Goal: Task Accomplishment & Management: Use online tool/utility

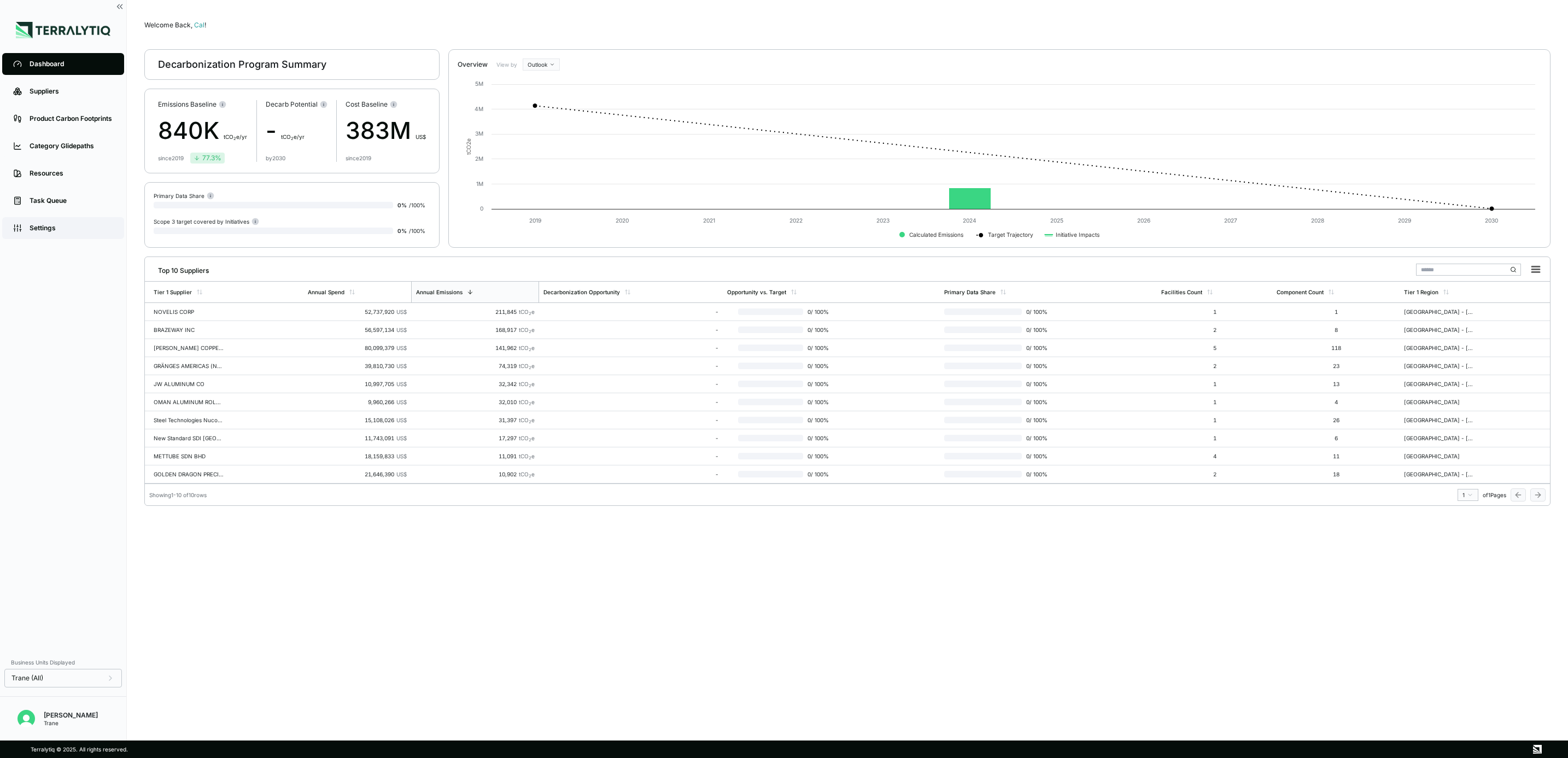
click at [51, 227] on div "Settings" at bounding box center [71, 228] width 84 height 9
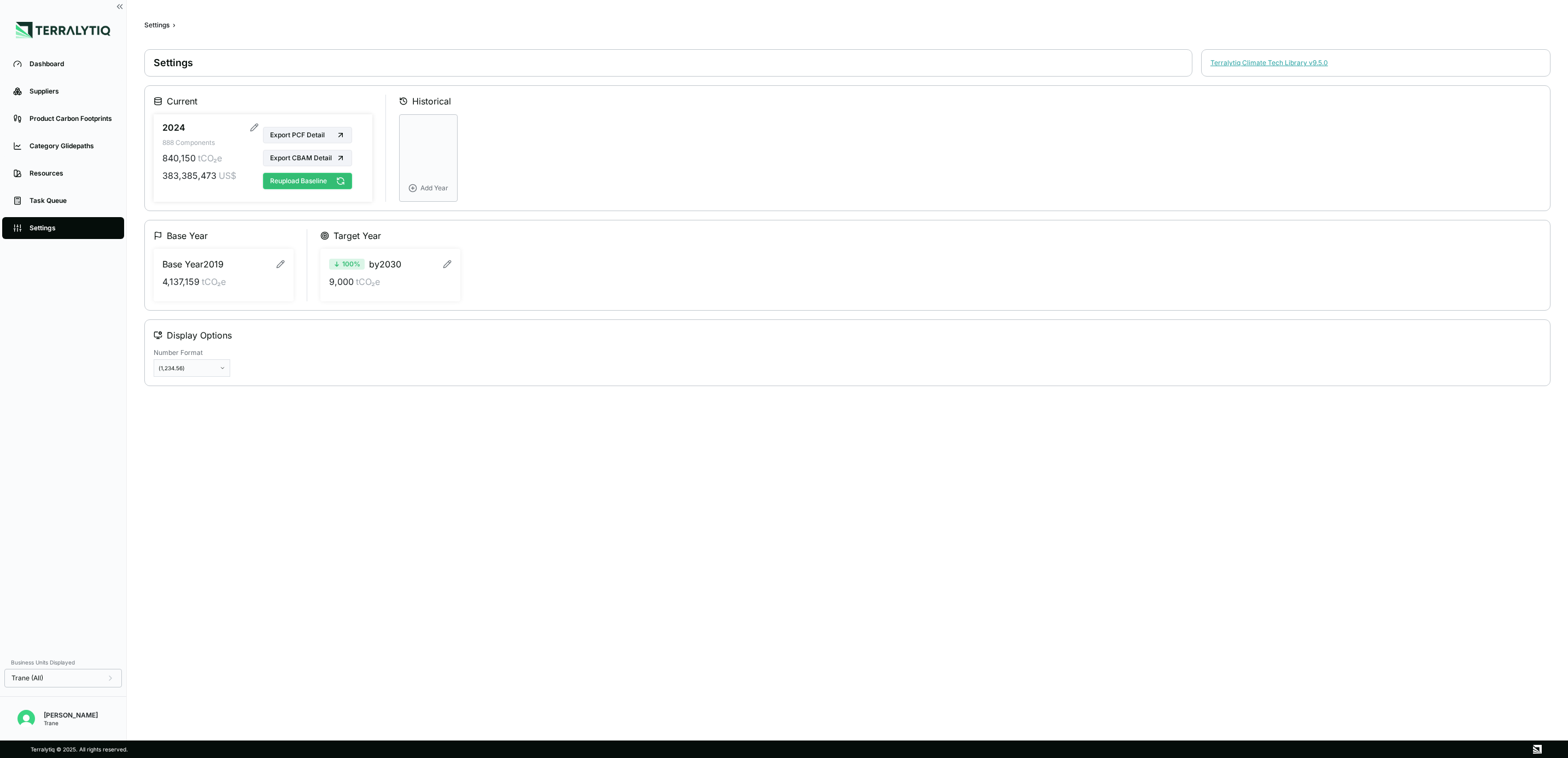
click at [327, 185] on button "Reupload Baseline" at bounding box center [307, 181] width 89 height 17
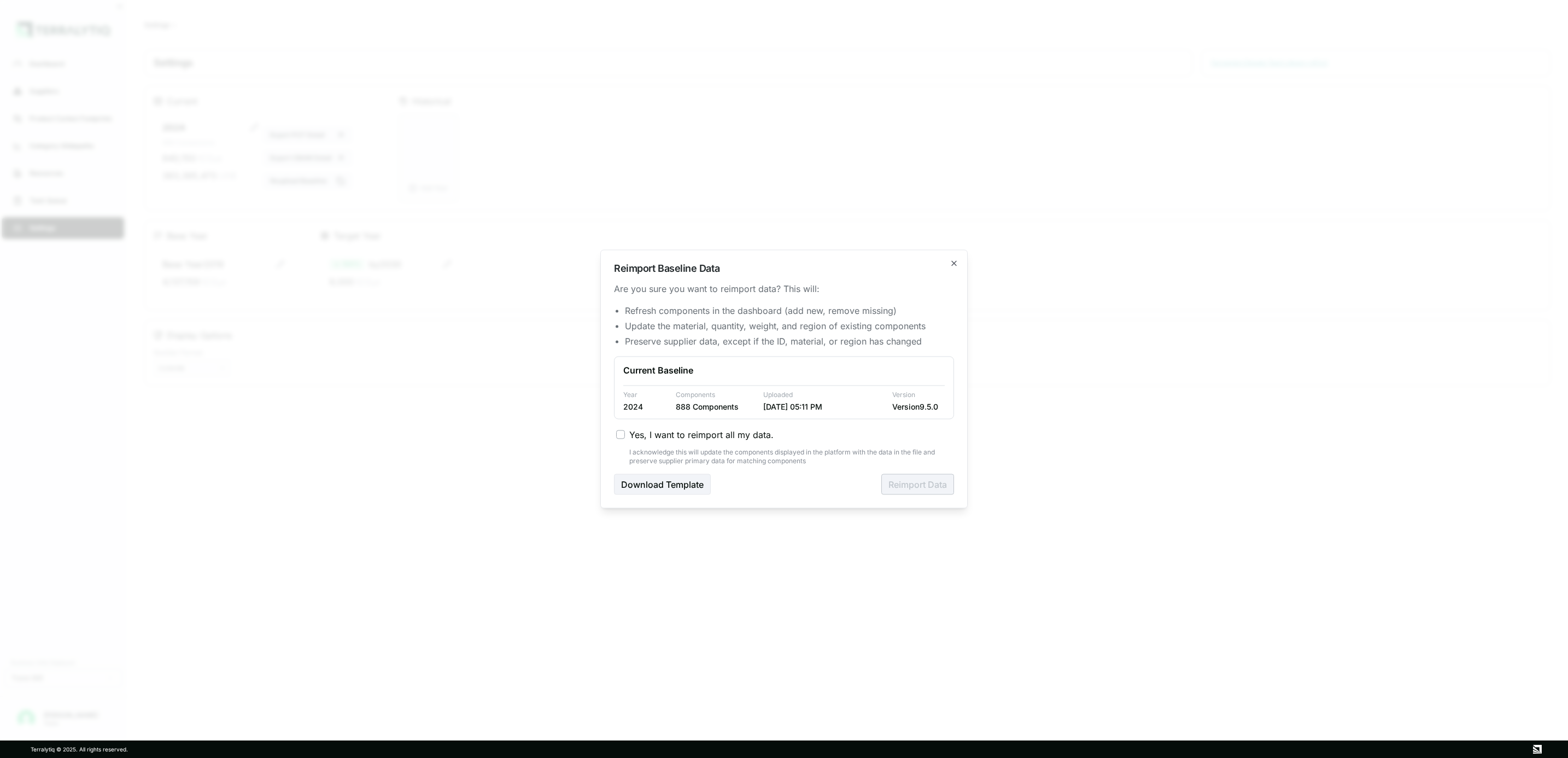
click at [619, 436] on button "Yes, I want to reimport all my data." at bounding box center [621, 435] width 9 height 9
click at [903, 483] on button "Reimport Data" at bounding box center [917, 485] width 73 height 21
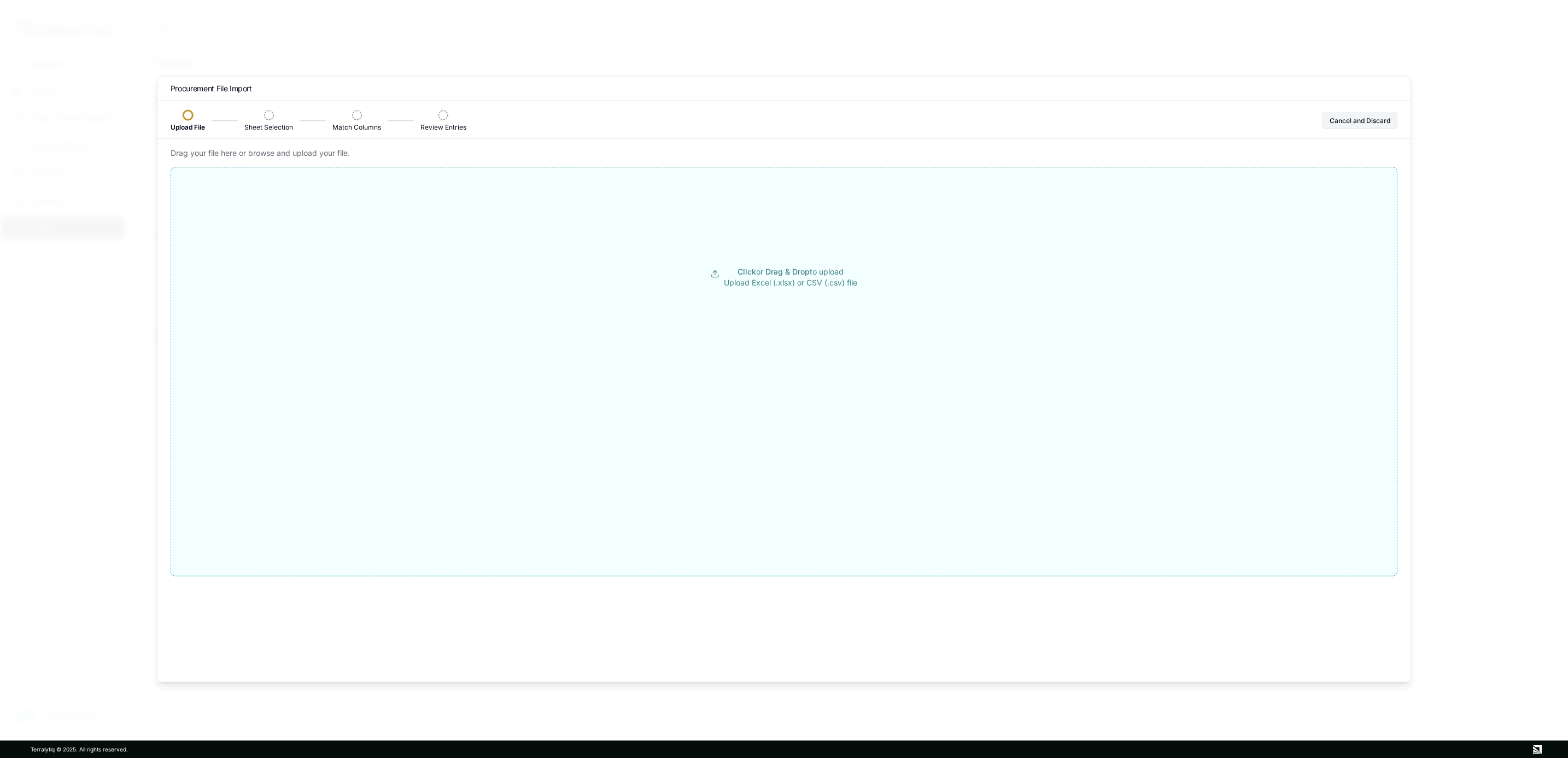
click at [659, 246] on button "Click or Drag & Drop to upload Upload Excel (.xlsx) or CSV (.csv) file" at bounding box center [784, 277] width 1226 height 197
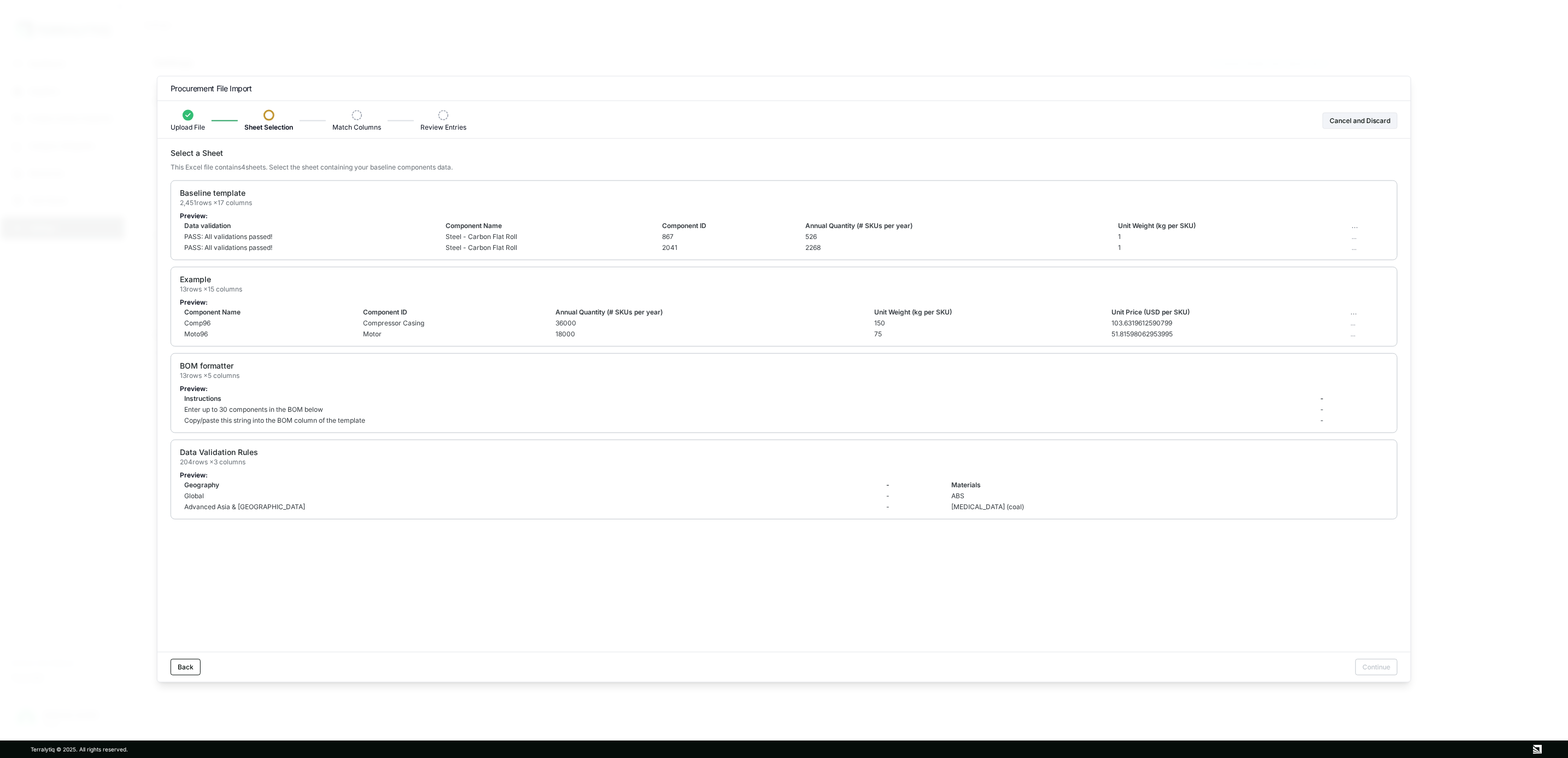
click at [830, 228] on td "Annual Quantity (# SKUs per year)" at bounding box center [958, 226] width 313 height 11
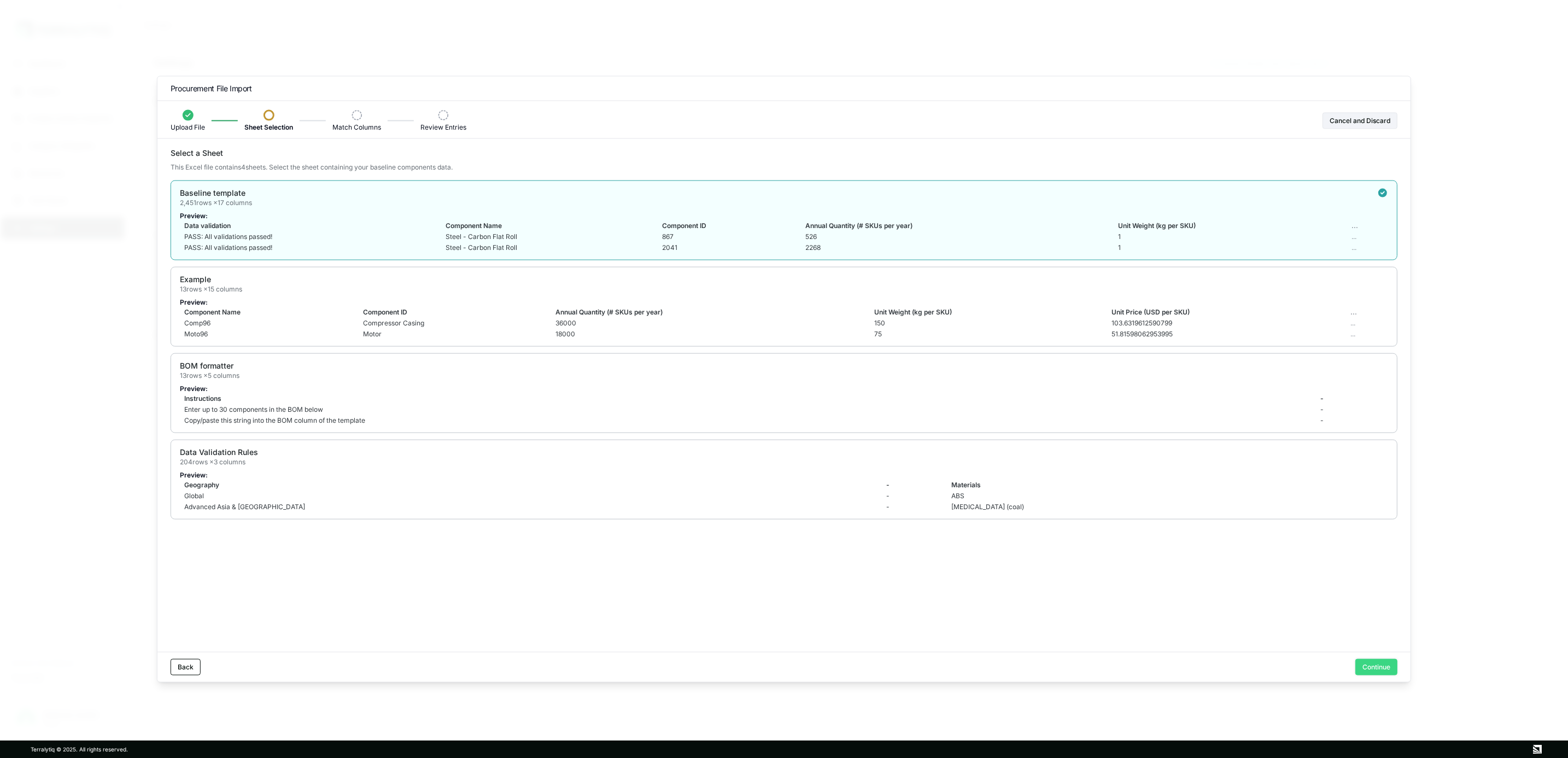
click at [1391, 667] on button "Continue" at bounding box center [1376, 667] width 42 height 17
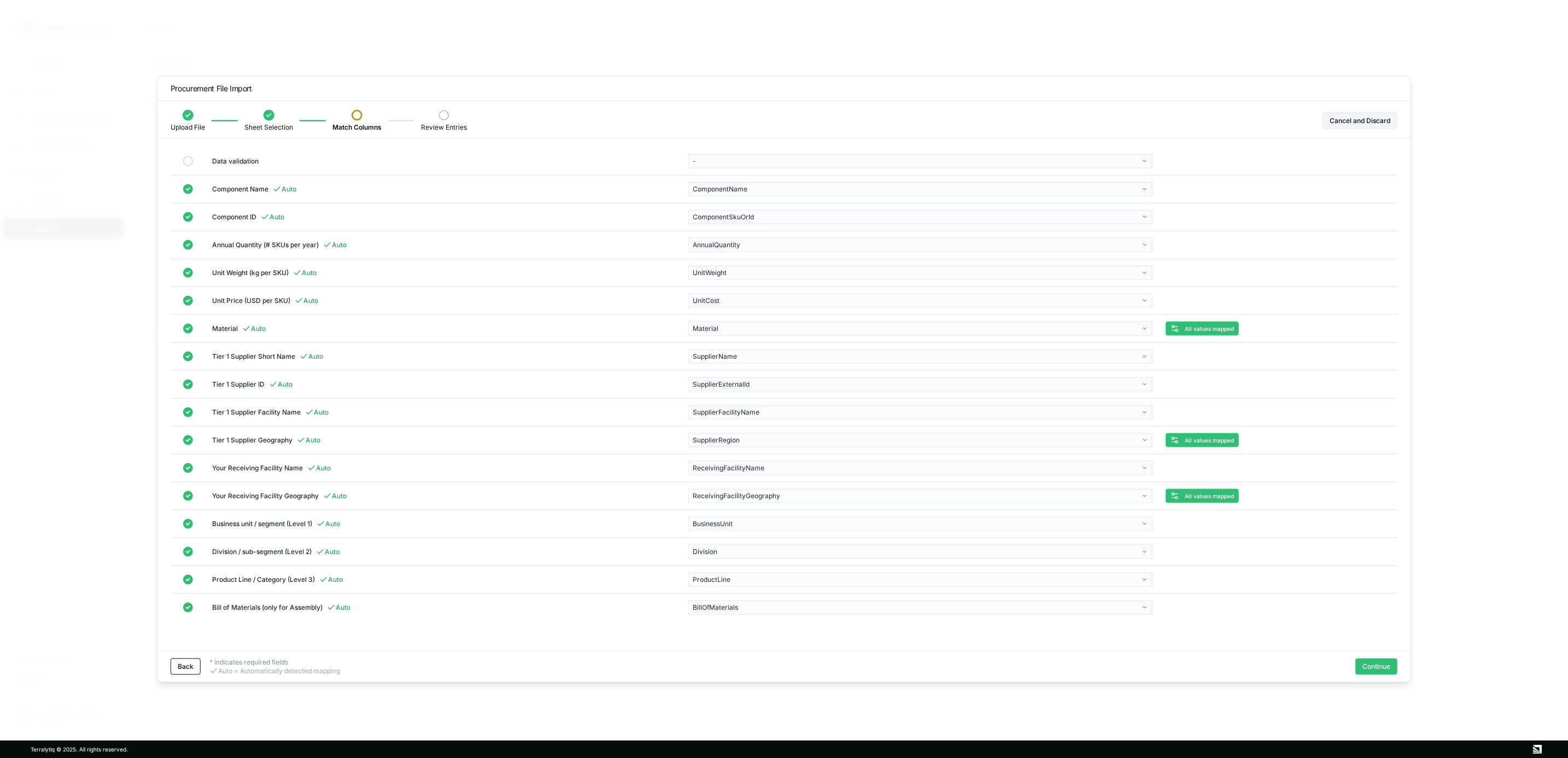
click at [1391, 667] on button "Continue" at bounding box center [1376, 667] width 42 height 17
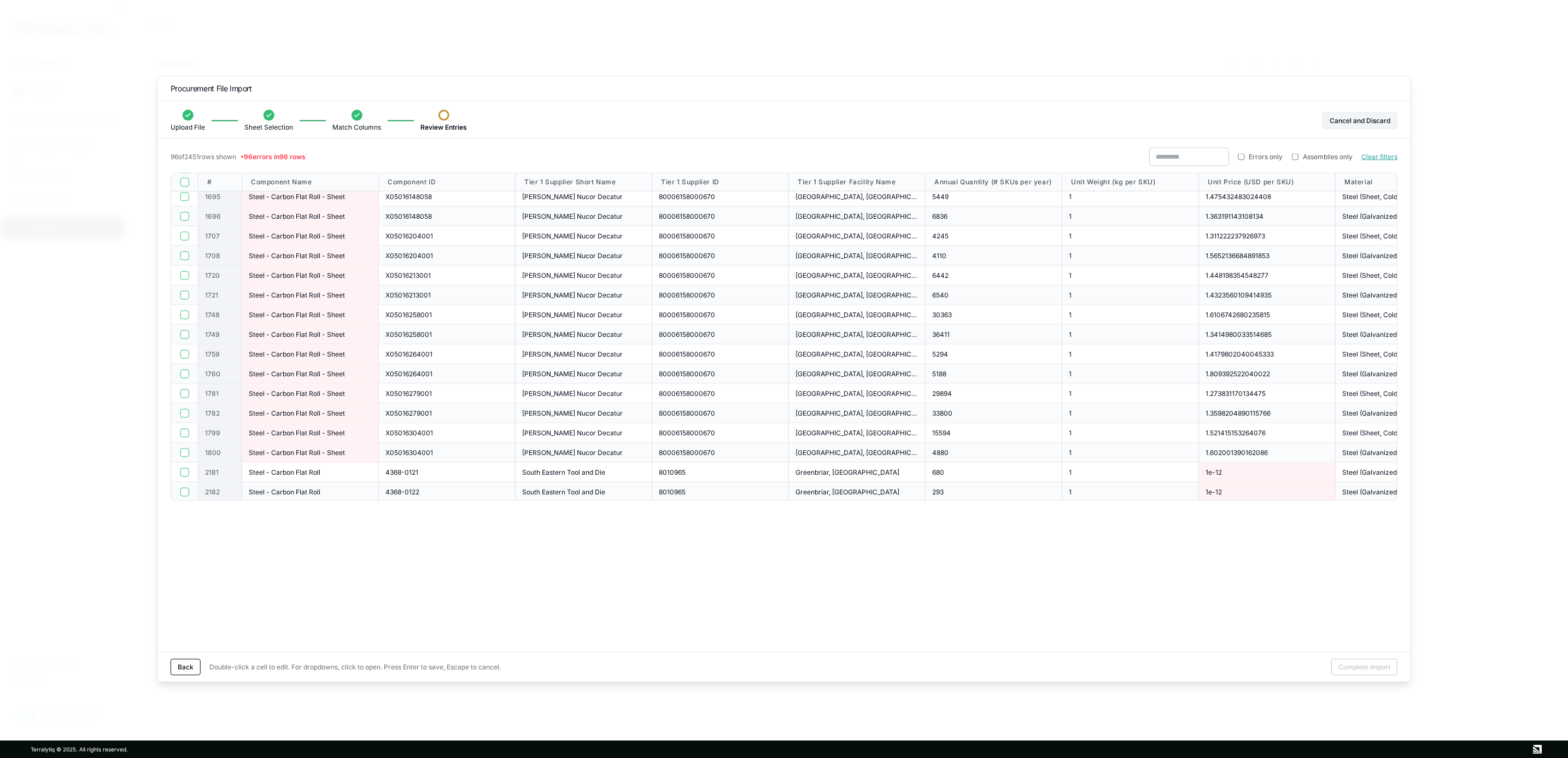
scroll to position [1581, 0]
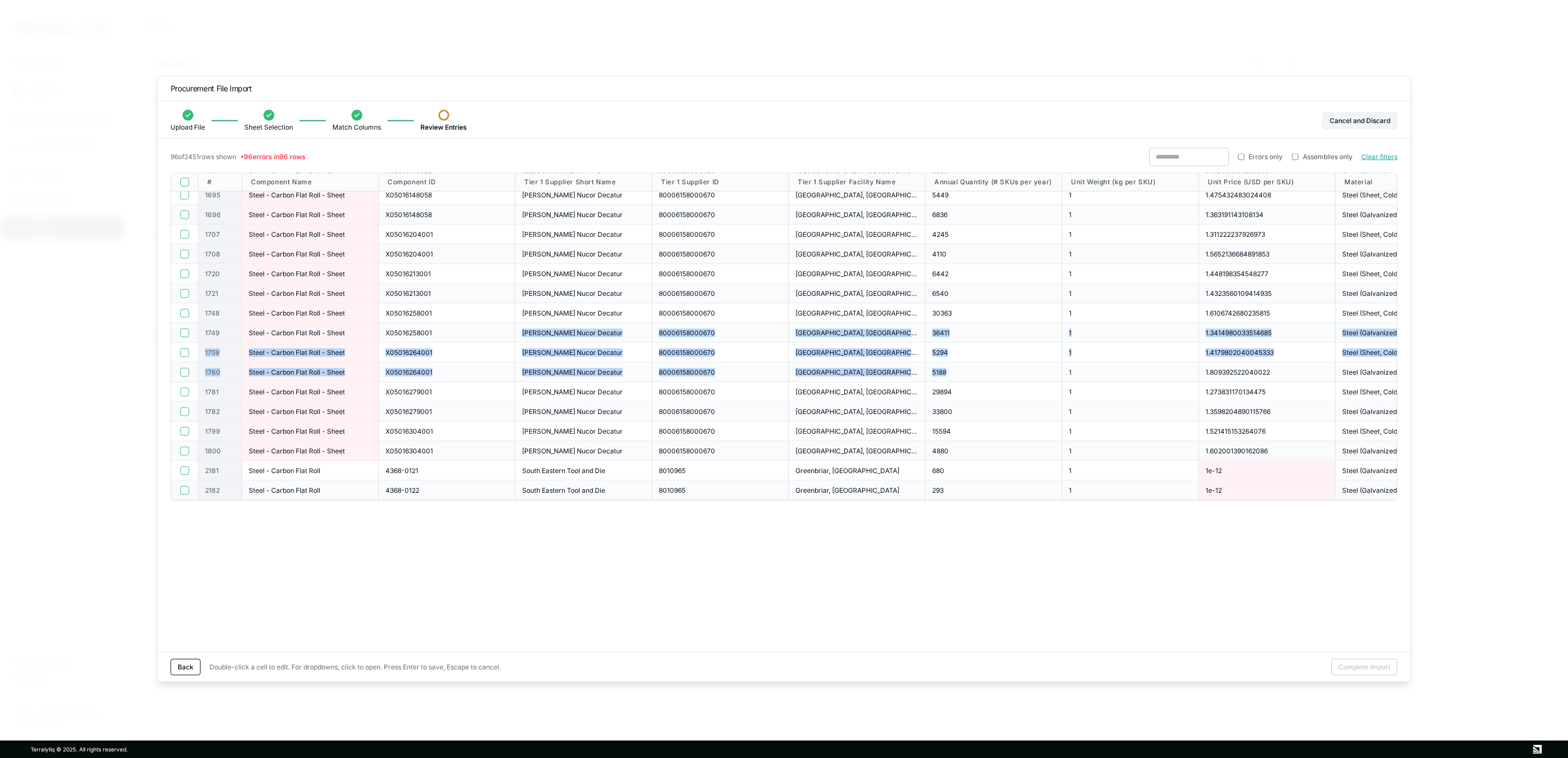
drag, startPoint x: 495, startPoint y: 331, endPoint x: 986, endPoint y: 373, distance: 492.8
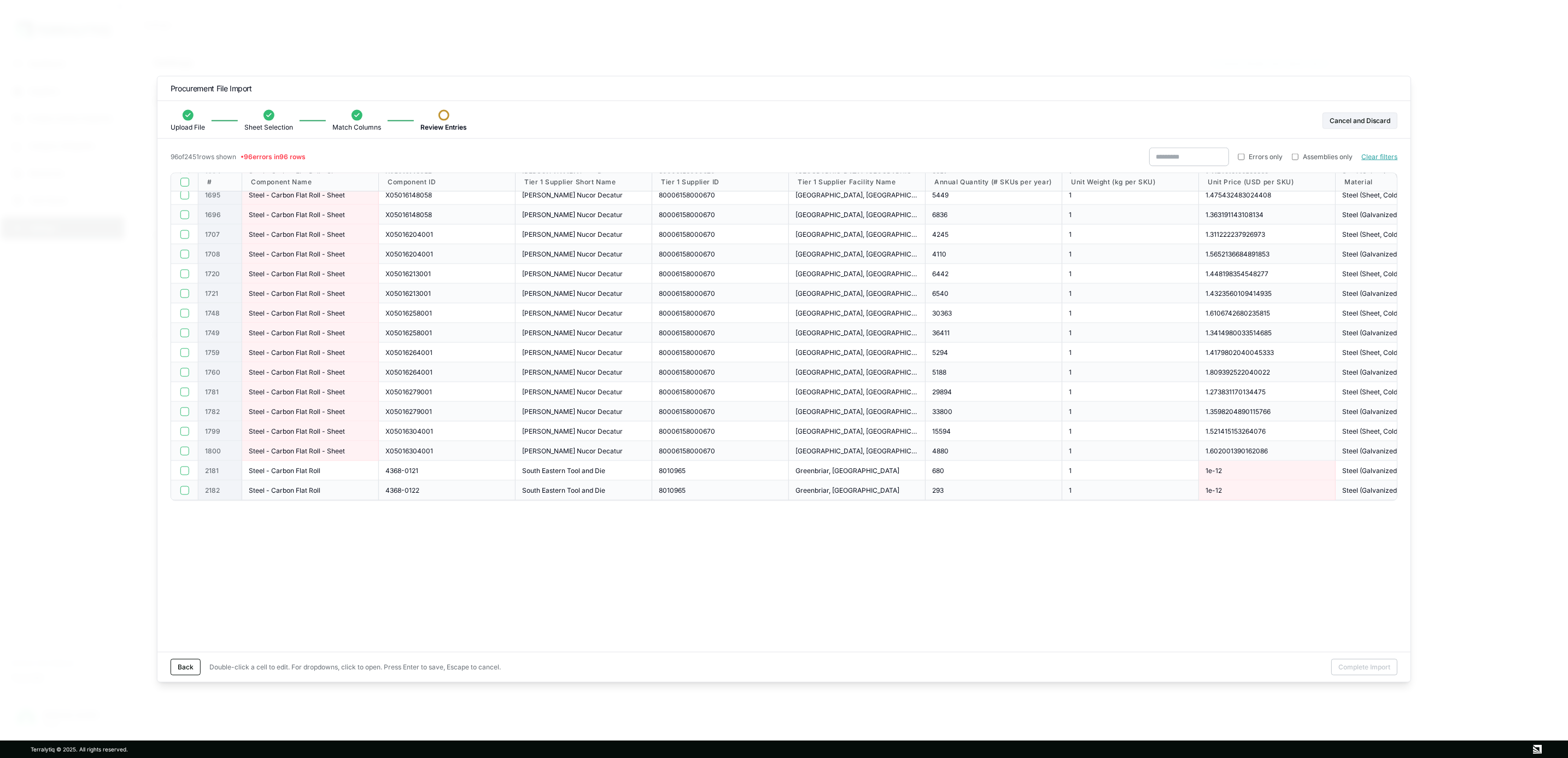
click at [832, 660] on div "Back Double-click a cell to edit. For dropdowns, click to open. Press Enter to …" at bounding box center [784, 667] width 1253 height 30
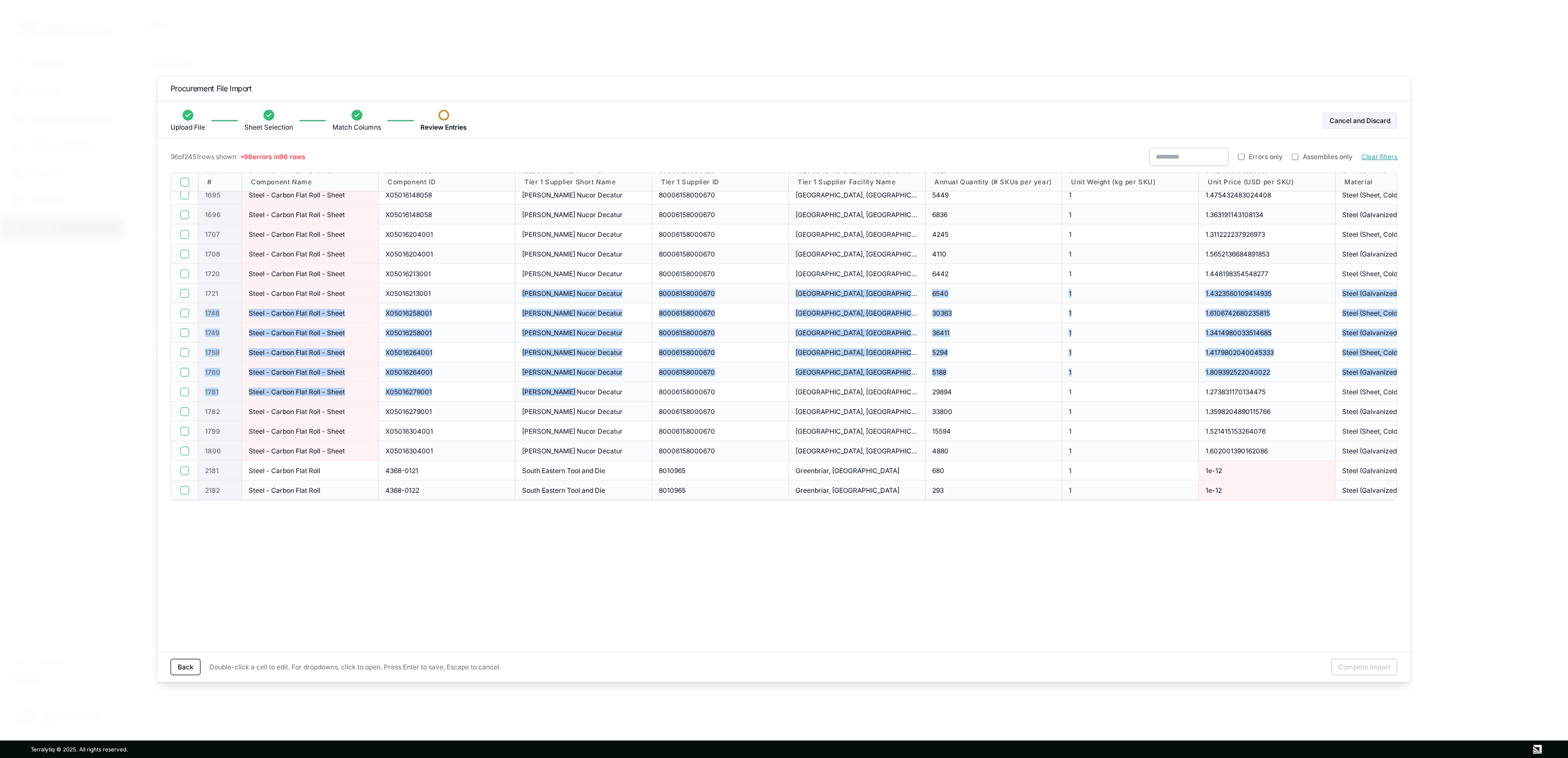
drag, startPoint x: 531, startPoint y: 316, endPoint x: 582, endPoint y: 400, distance: 98.3
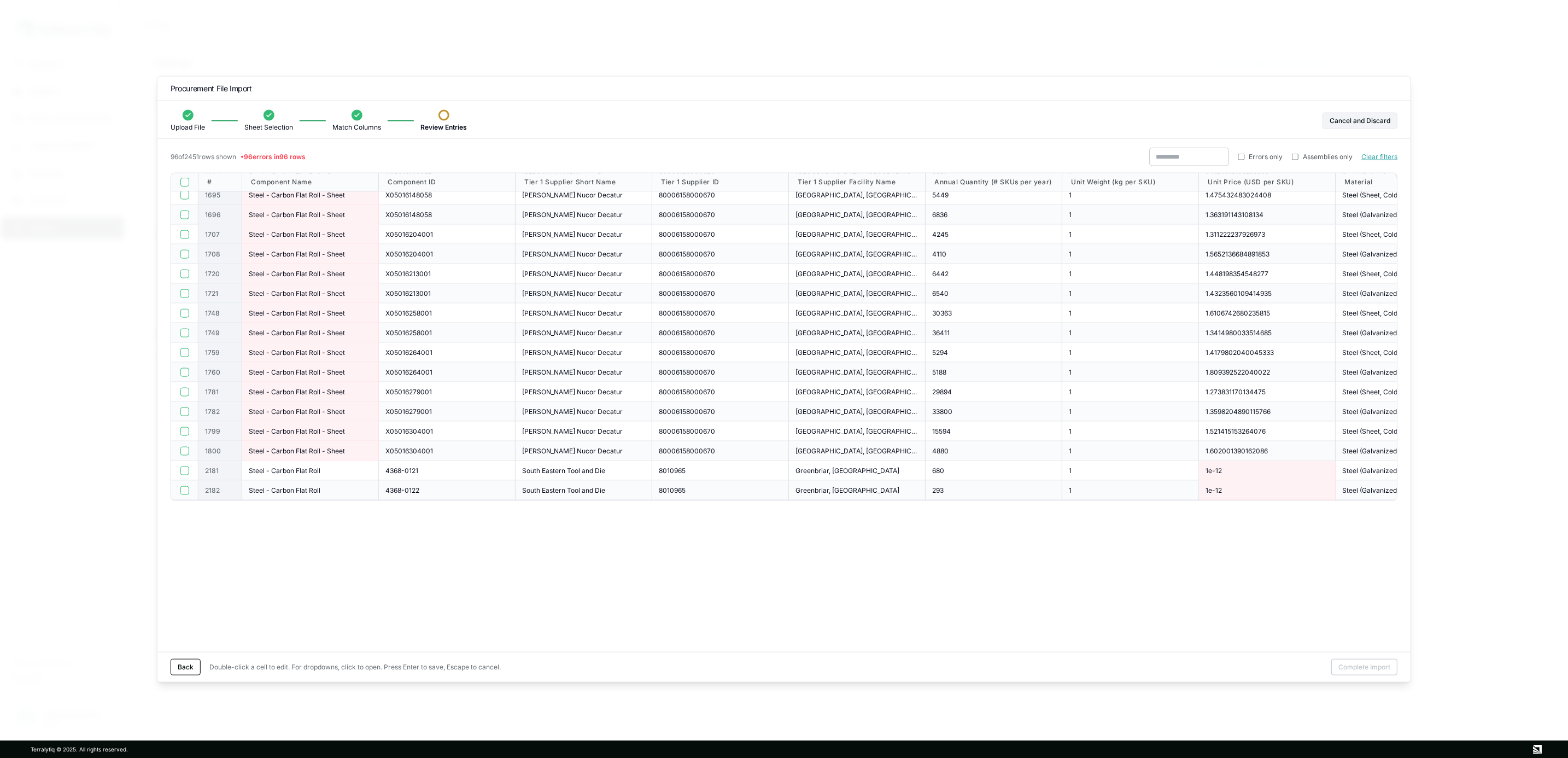
drag, startPoint x: 582, startPoint y: 400, endPoint x: 702, endPoint y: 567, distance: 205.6
click at [702, 567] on div "96 of 2451 rows shown • 96 errors in 96 rows Errors only Assemblies only Clear …" at bounding box center [784, 400] width 1253 height 504
drag, startPoint x: 739, startPoint y: 393, endPoint x: 1235, endPoint y: 388, distance: 496.0
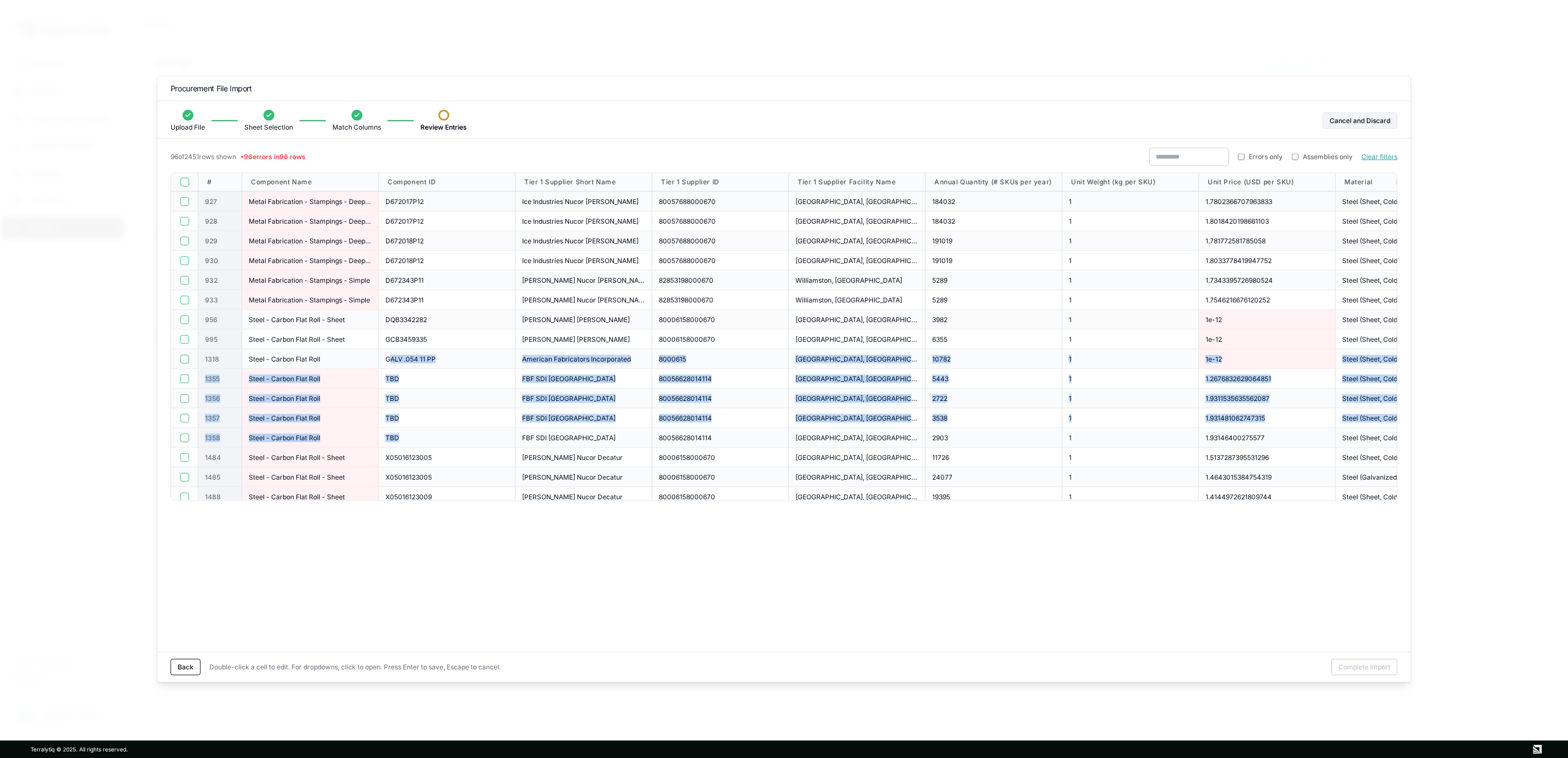
drag, startPoint x: 389, startPoint y: 364, endPoint x: 403, endPoint y: 442, distance: 79.2
click at [403, 442] on div "# Component Name Component ID Tier 1 Supplier Short Name Tier 1 Supplier ID Tie…" at bounding box center [1300, 203] width 2258 height 1908
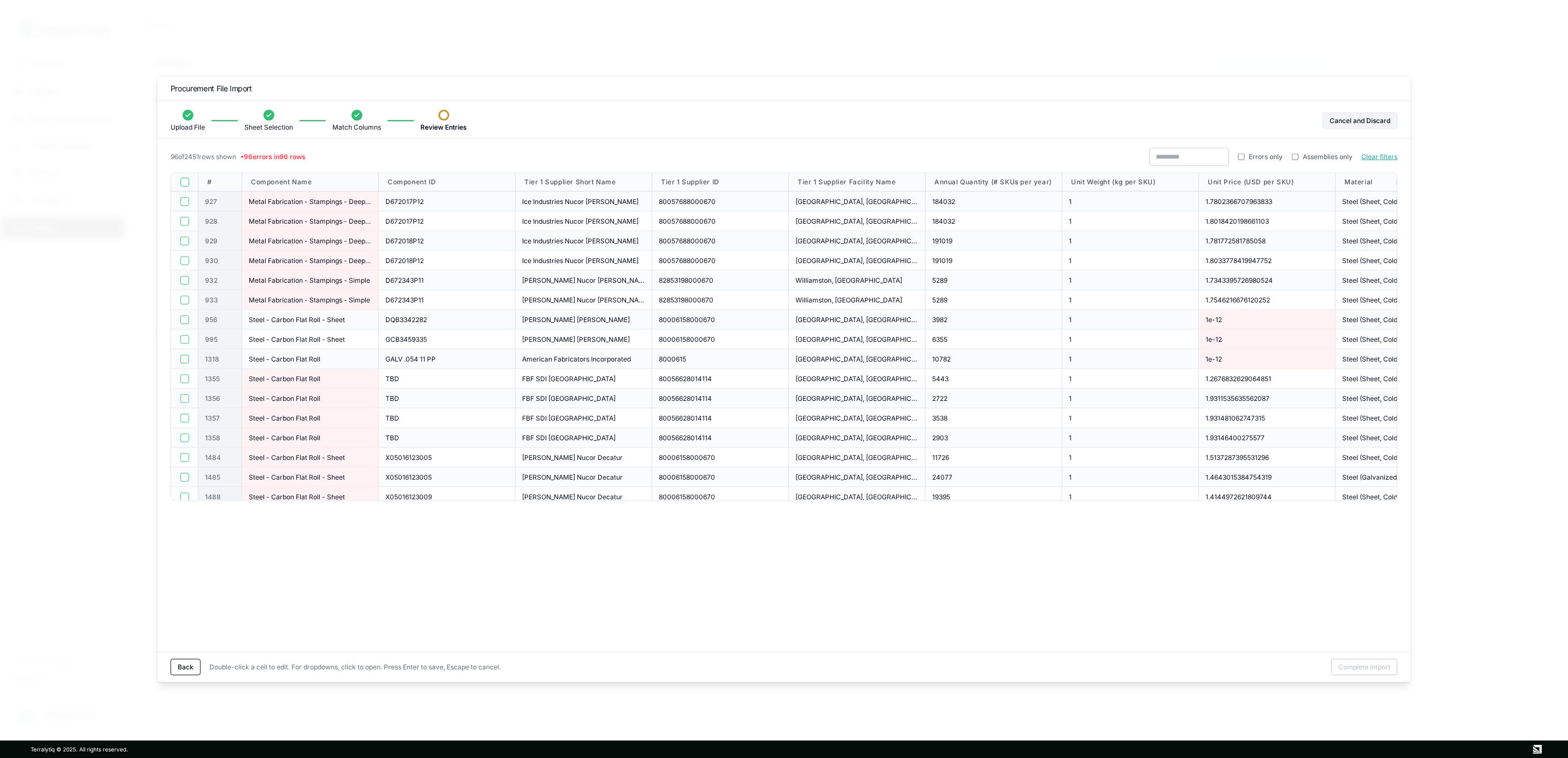
drag, startPoint x: 403, startPoint y: 442, endPoint x: 567, endPoint y: 591, distance: 221.6
click at [567, 591] on div "96 of 2451 rows shown • 96 errors in 96 rows Errors only Assemblies only Clear …" at bounding box center [784, 400] width 1253 height 504
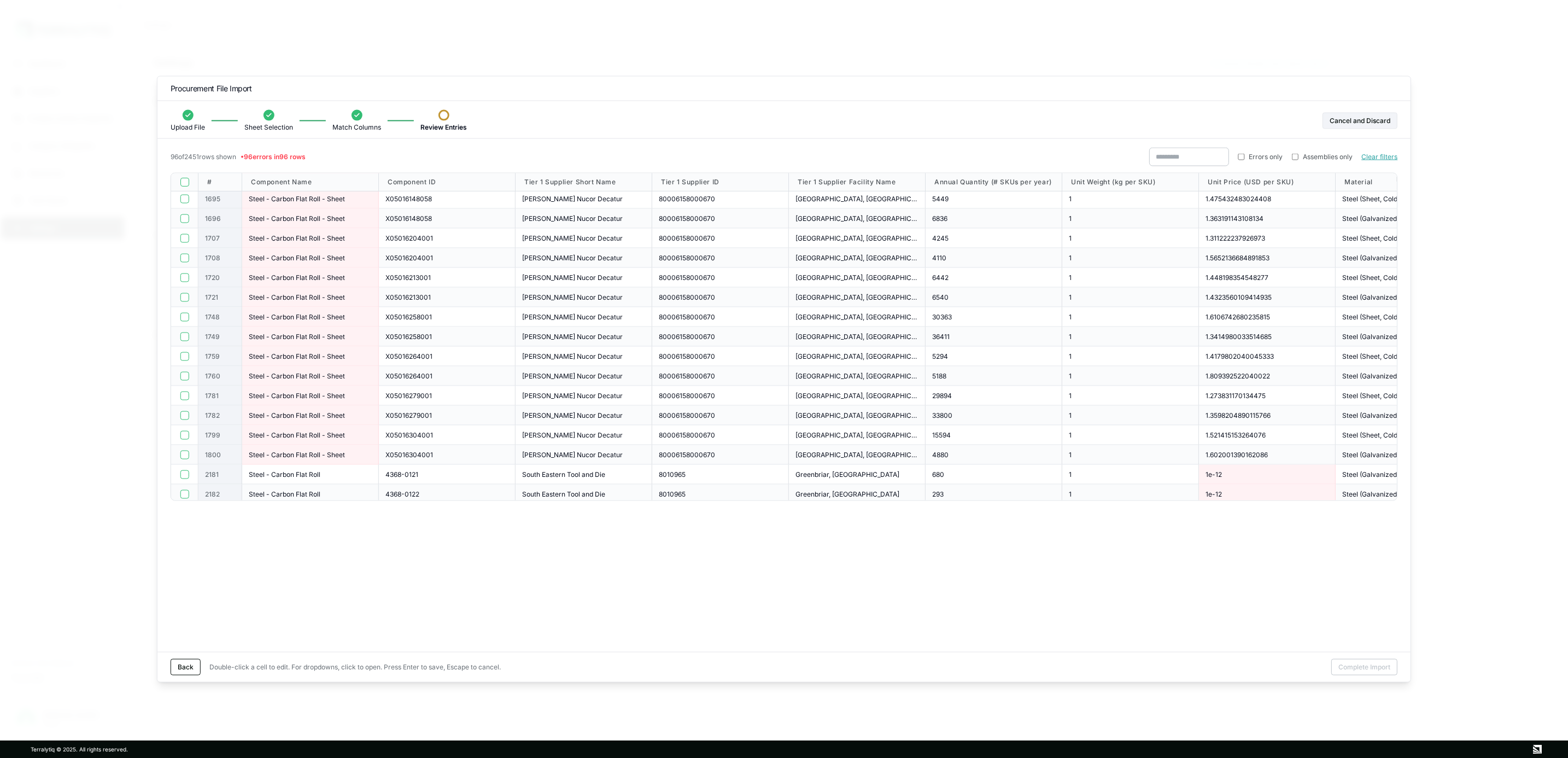
scroll to position [1581, 0]
click at [1344, 123] on button "Cancel and Discard" at bounding box center [1360, 121] width 75 height 17
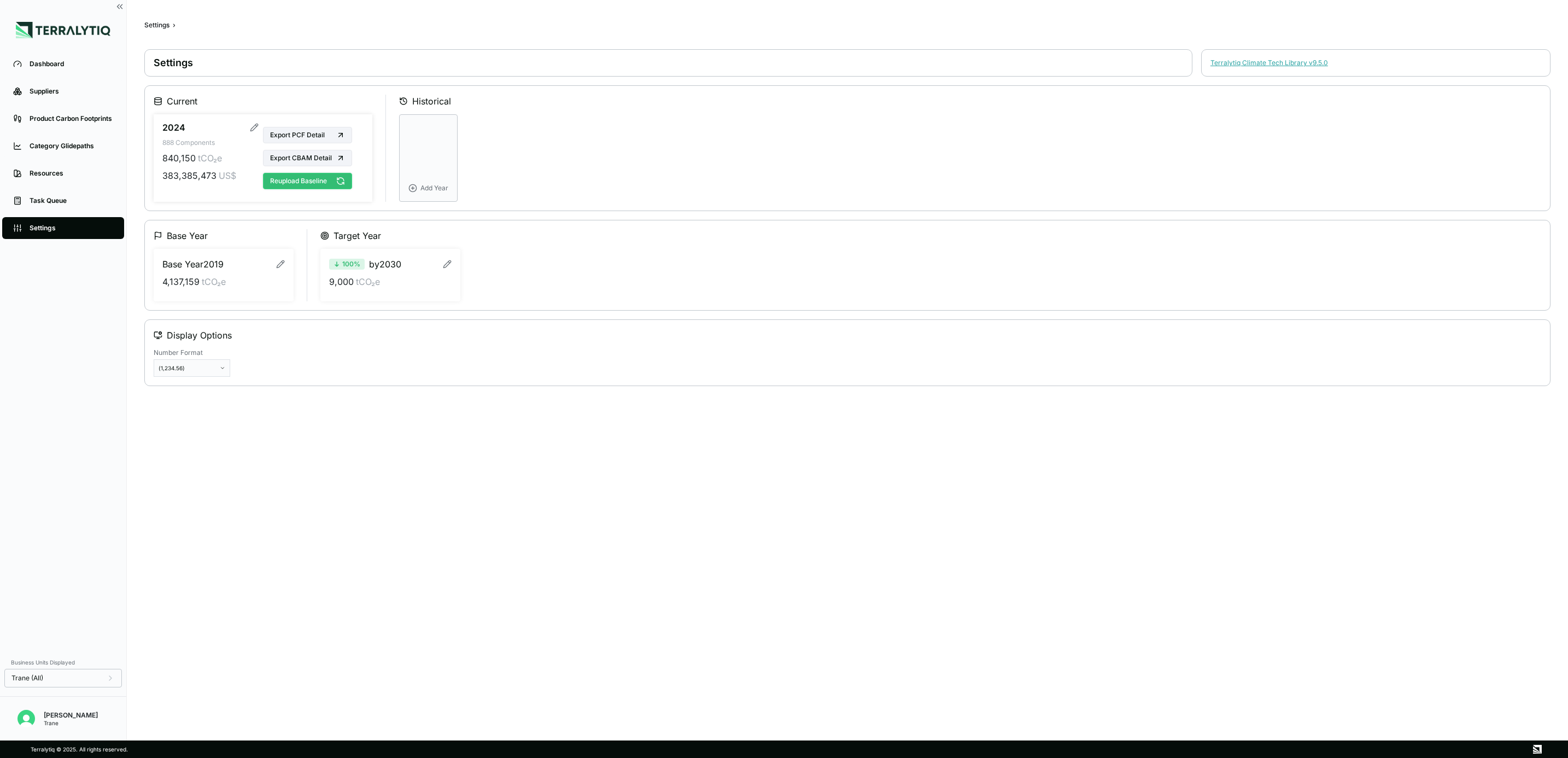
click at [302, 184] on button "Reupload Baseline" at bounding box center [307, 181] width 89 height 17
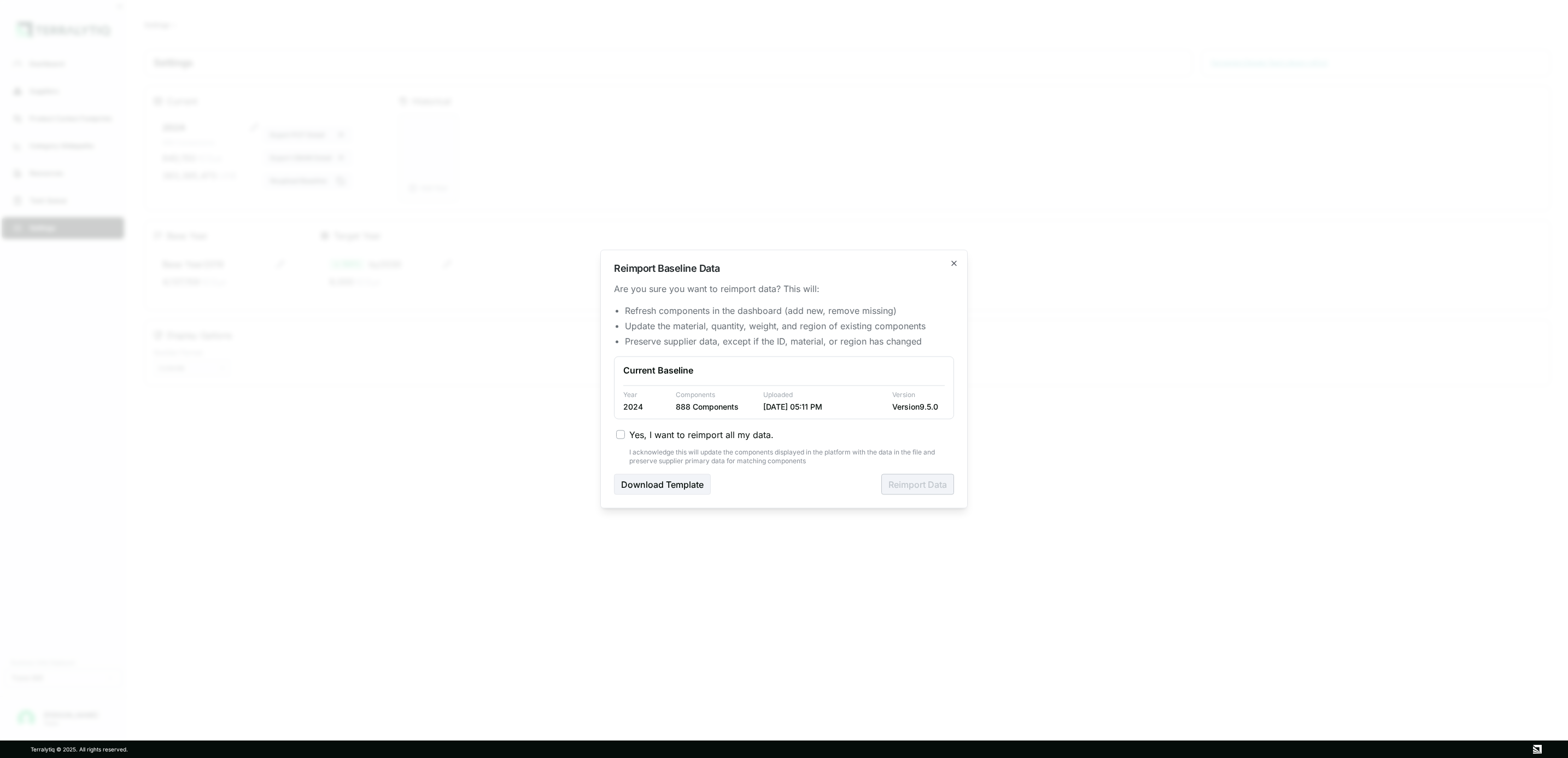
click at [637, 429] on span "Yes, I want to reimport all my data." at bounding box center [702, 435] width 144 height 13
click at [625, 430] on button "Yes, I want to reimport all my data." at bounding box center [621, 435] width 9 height 9
click at [896, 486] on button "Reimport Data" at bounding box center [917, 485] width 73 height 21
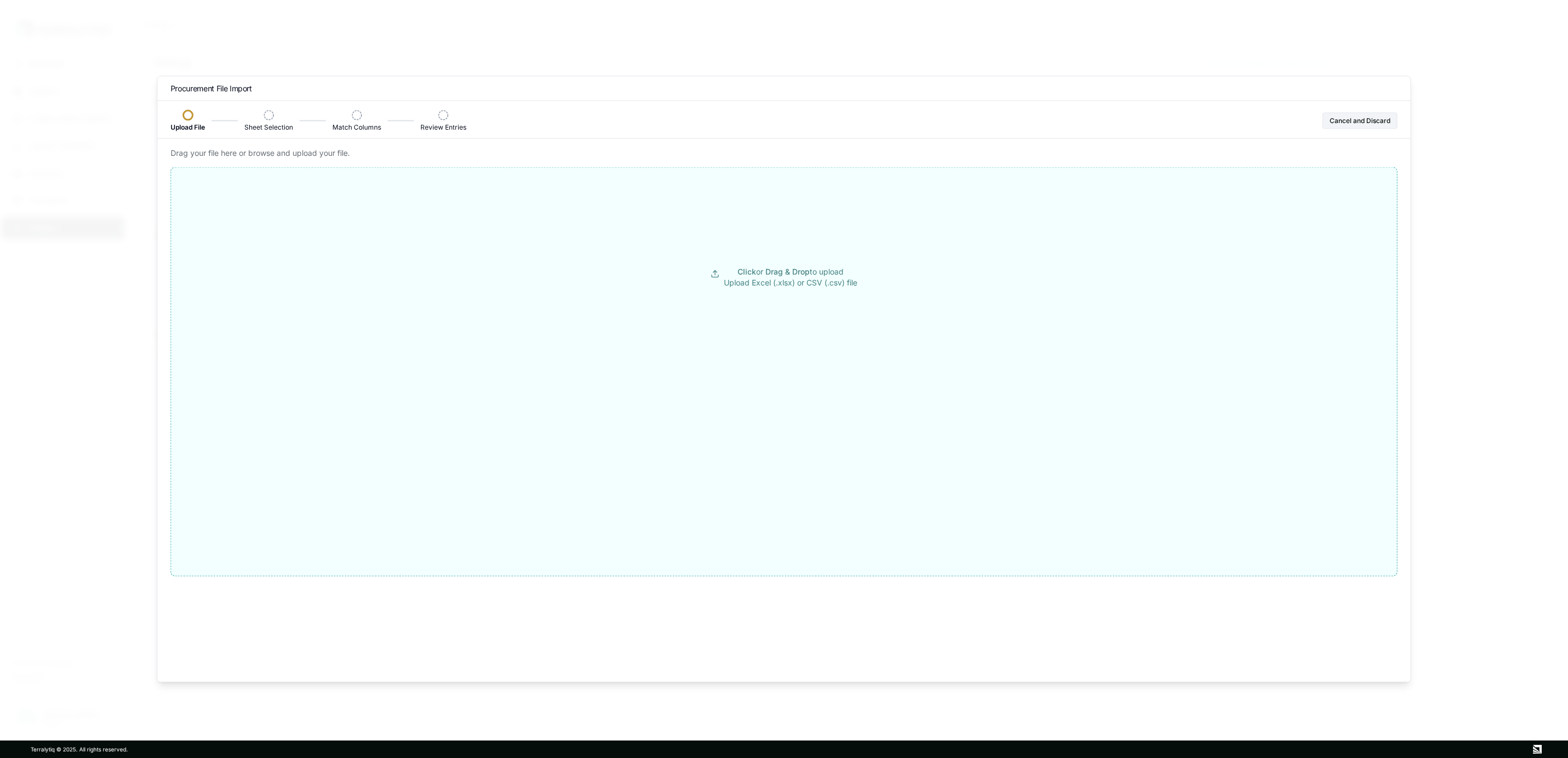
click at [810, 291] on button "Click or Drag & Drop to upload Upload Excel (.xlsx) or CSV (.csv) file" at bounding box center [784, 277] width 1226 height 197
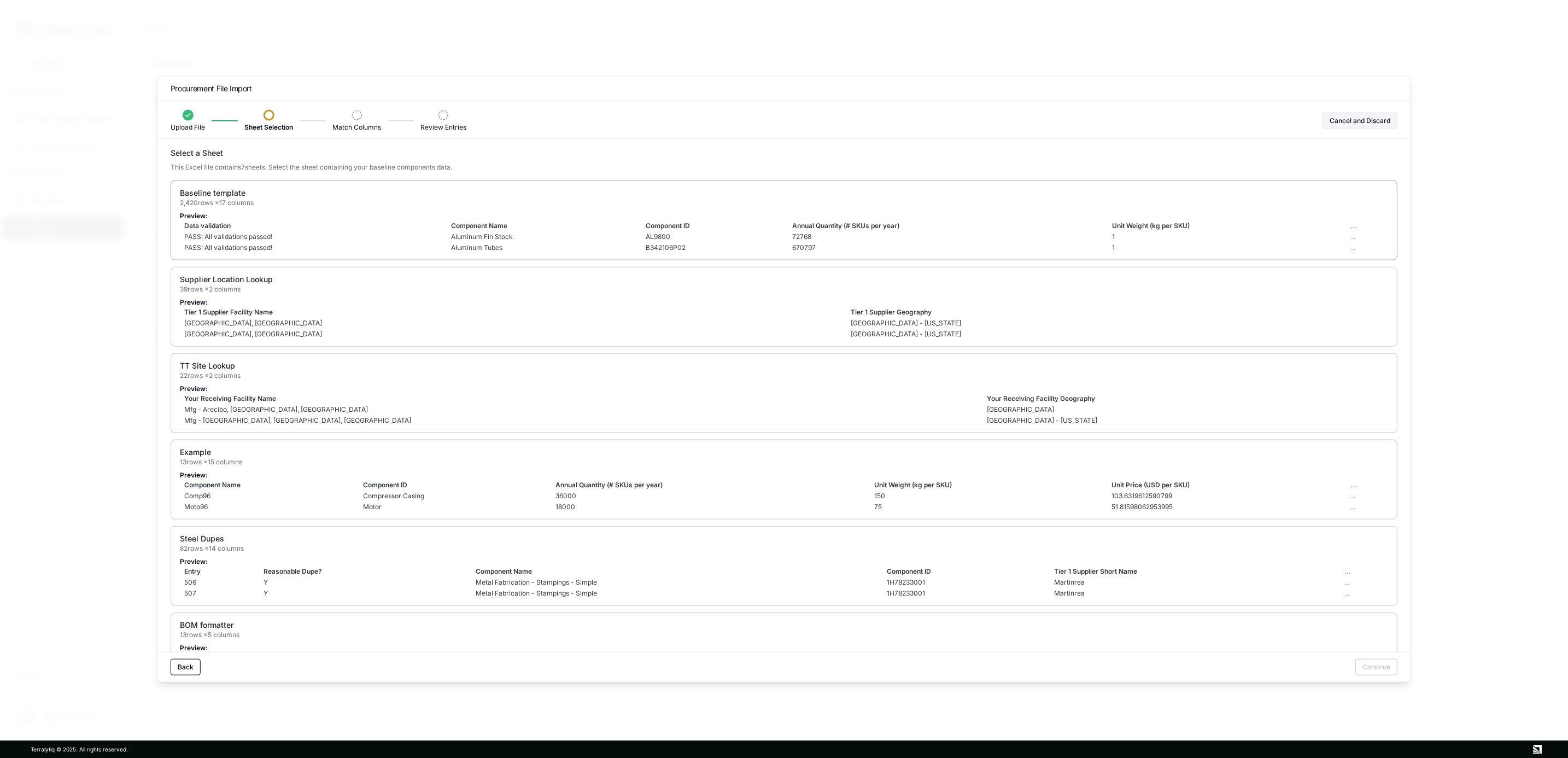
click at [619, 199] on div "Baseline template 2,420 rows × 17 columns" at bounding box center [784, 198] width 1208 height 20
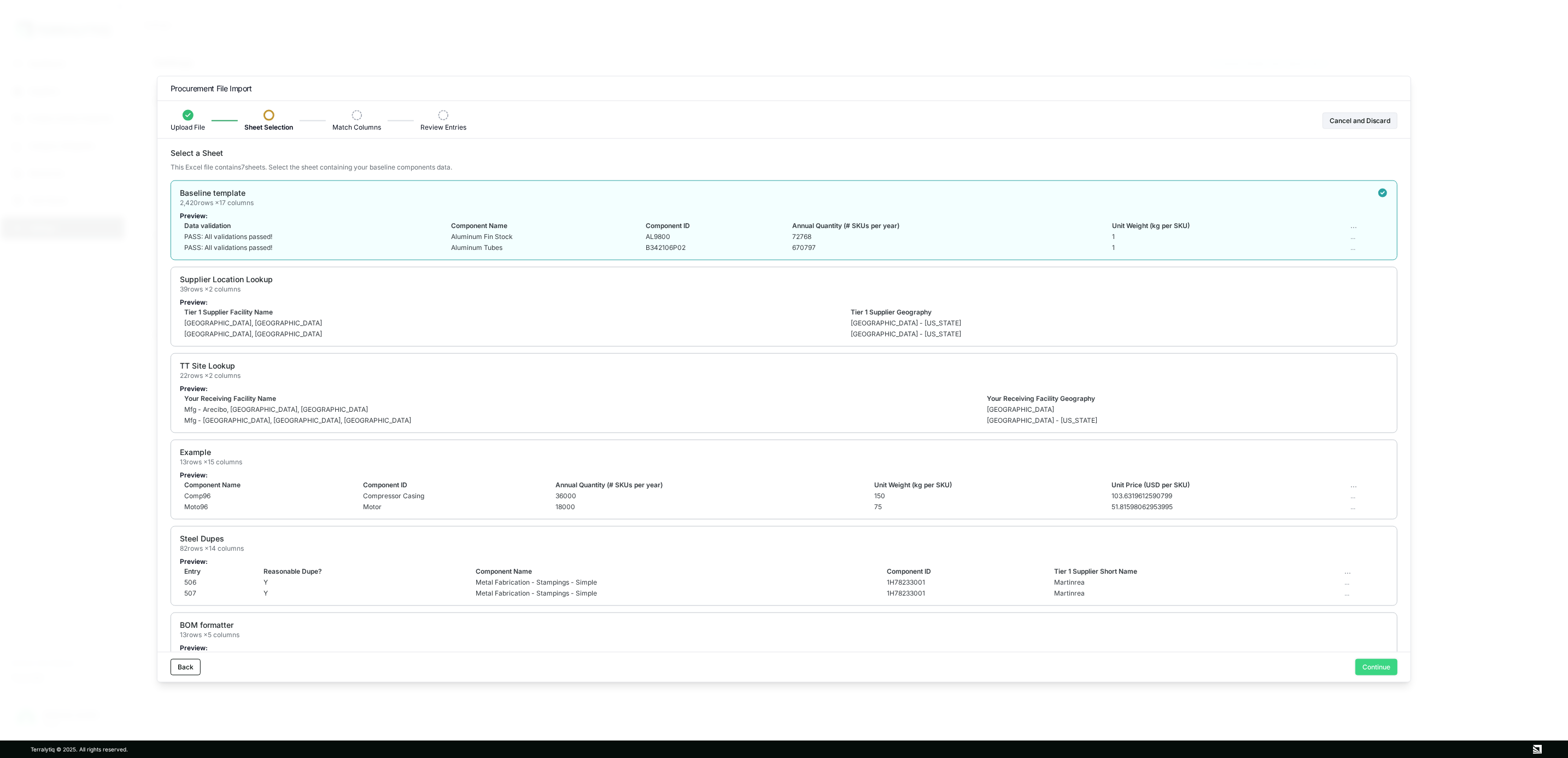
click at [1360, 665] on button "Continue" at bounding box center [1376, 667] width 42 height 17
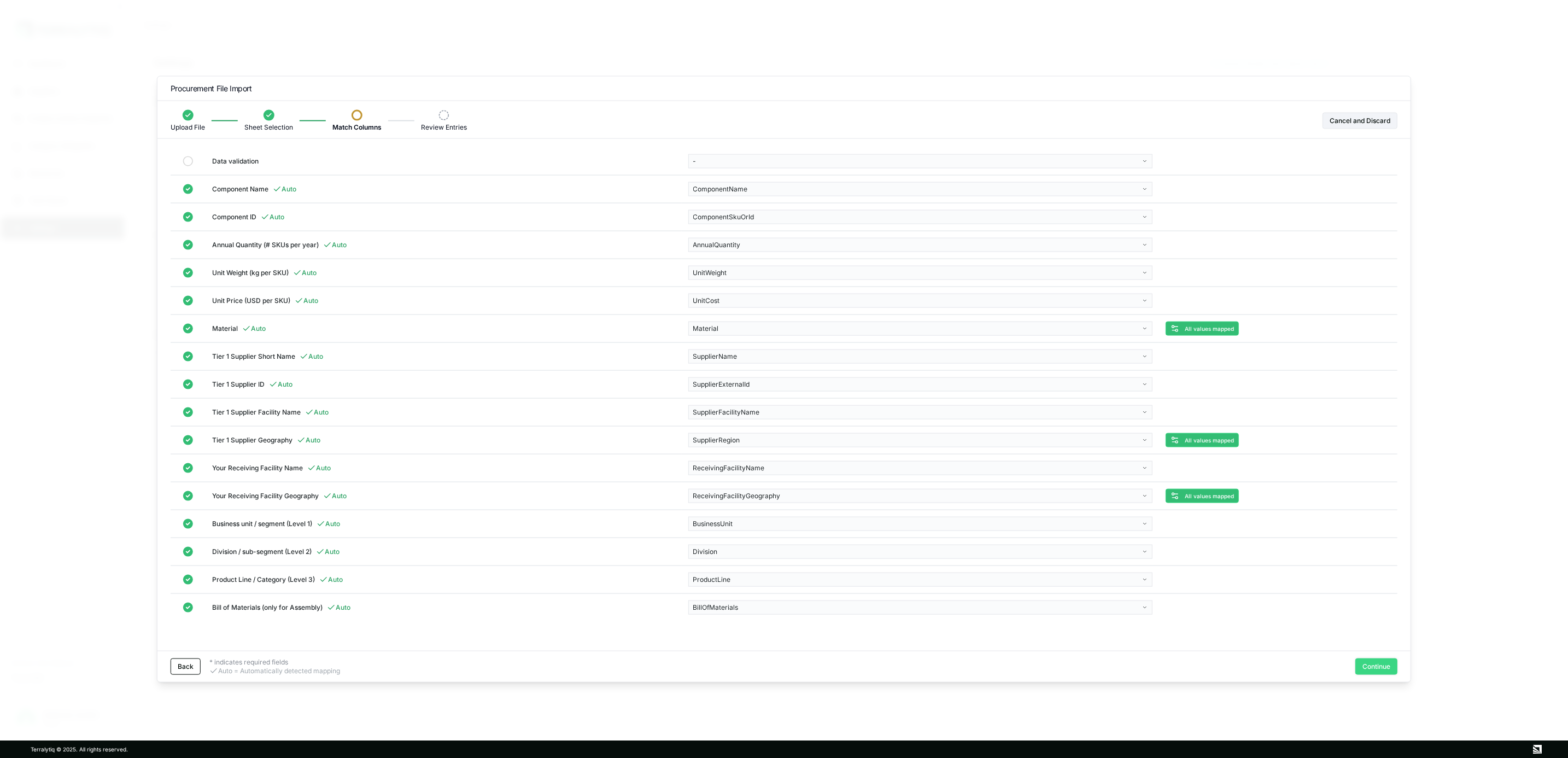
click at [1377, 667] on button "Continue" at bounding box center [1376, 667] width 42 height 17
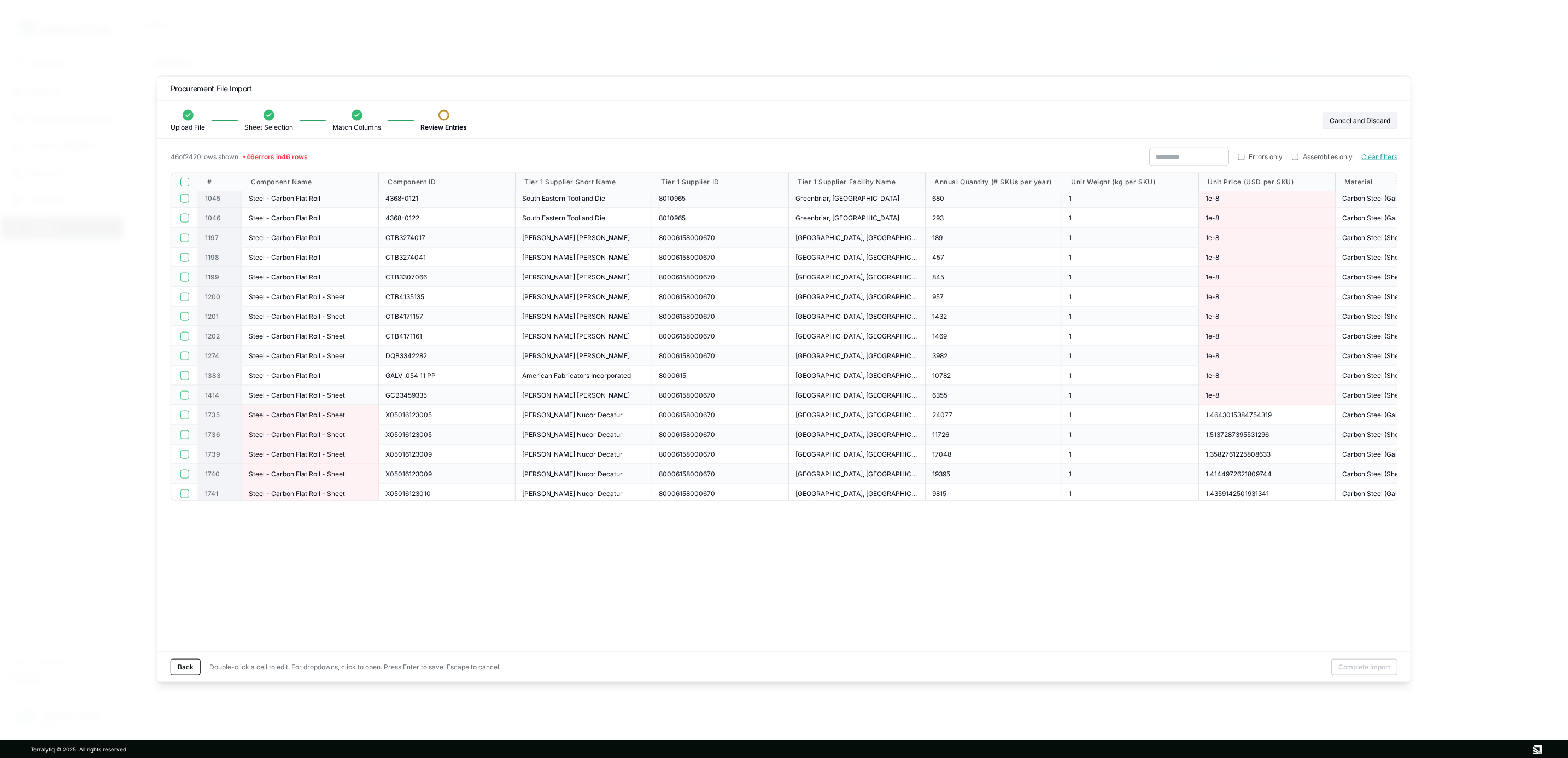
scroll to position [0, 0]
click at [1378, 118] on button "Cancel and Discard" at bounding box center [1360, 121] width 75 height 17
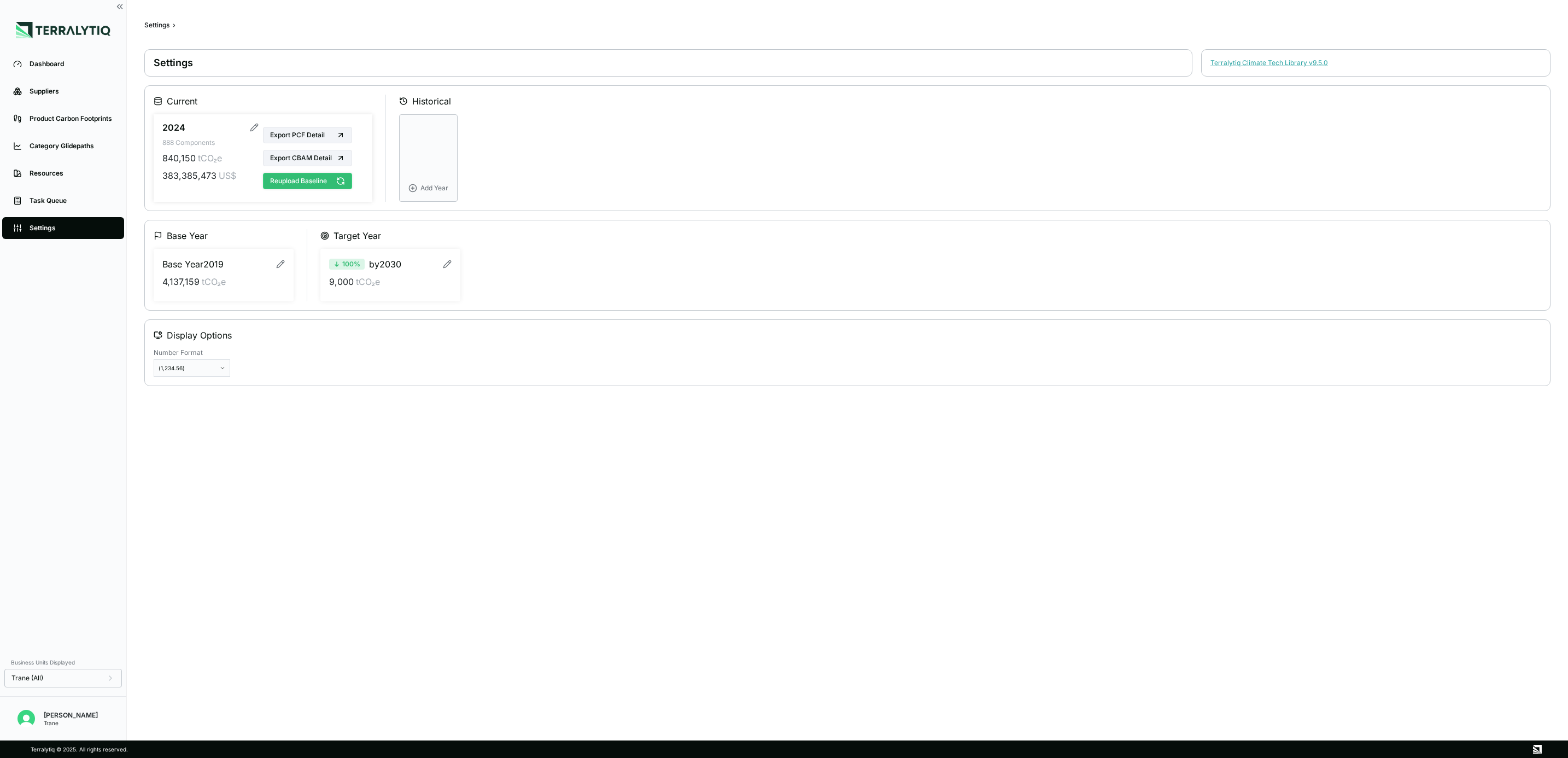
click at [298, 184] on button "Reupload Baseline" at bounding box center [307, 181] width 89 height 17
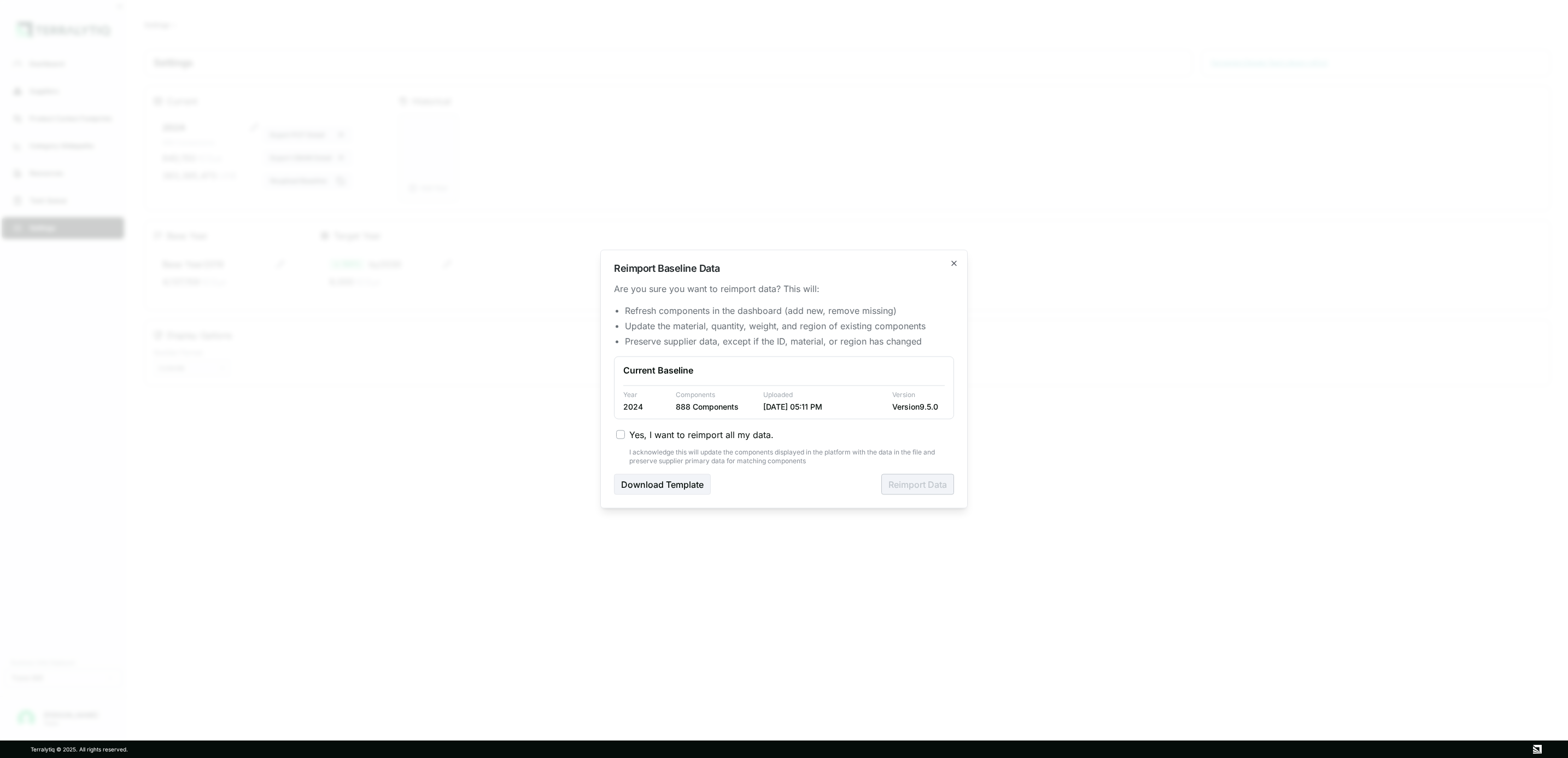
click at [670, 432] on span "Yes, I want to reimport all my data." at bounding box center [702, 435] width 144 height 13
click at [625, 432] on button "Yes, I want to reimport all my data." at bounding box center [621, 435] width 9 height 9
click at [933, 491] on button "Reimport Data" at bounding box center [917, 485] width 73 height 21
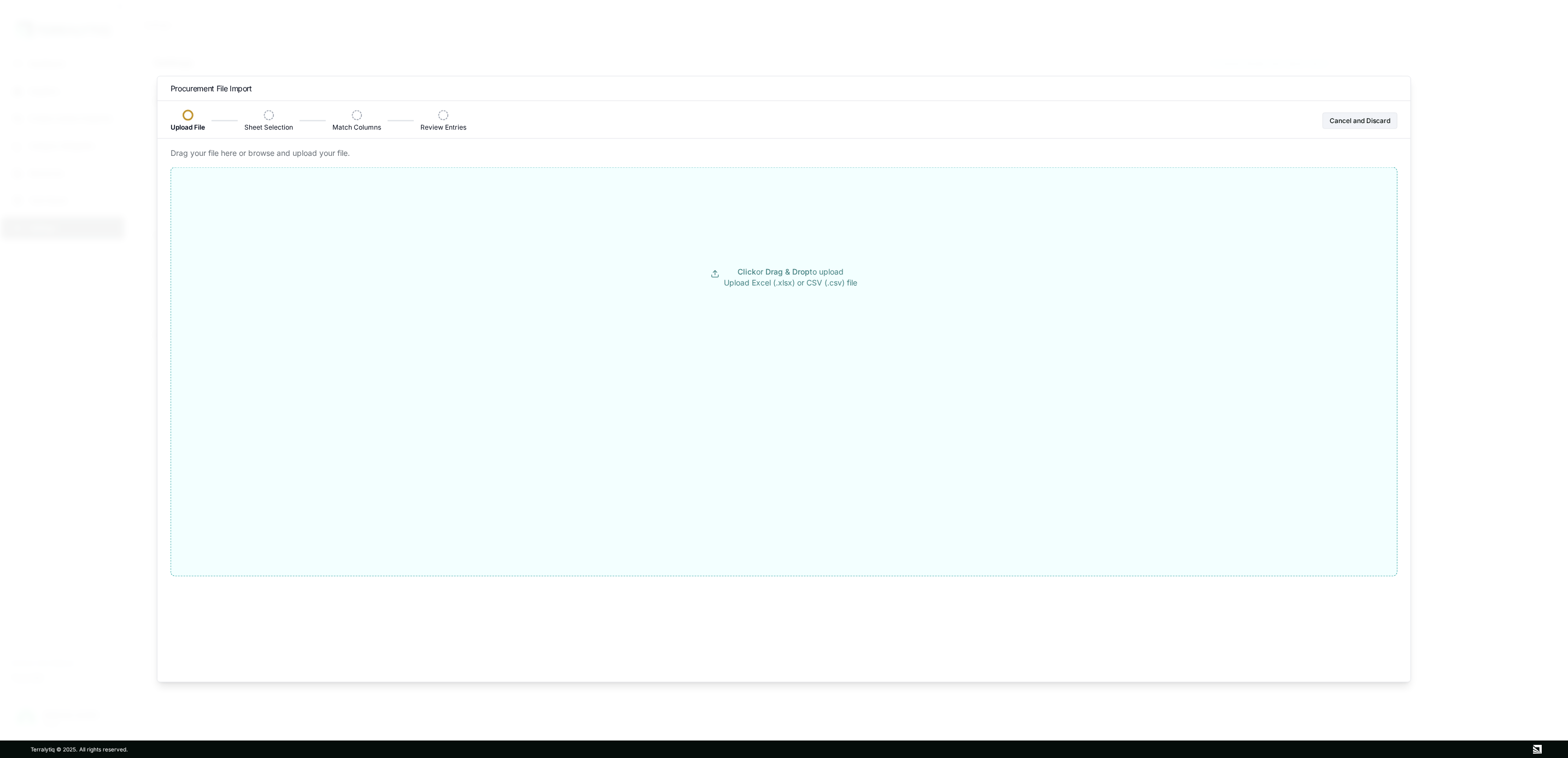
click at [745, 272] on span "Click" at bounding box center [747, 272] width 19 height 9
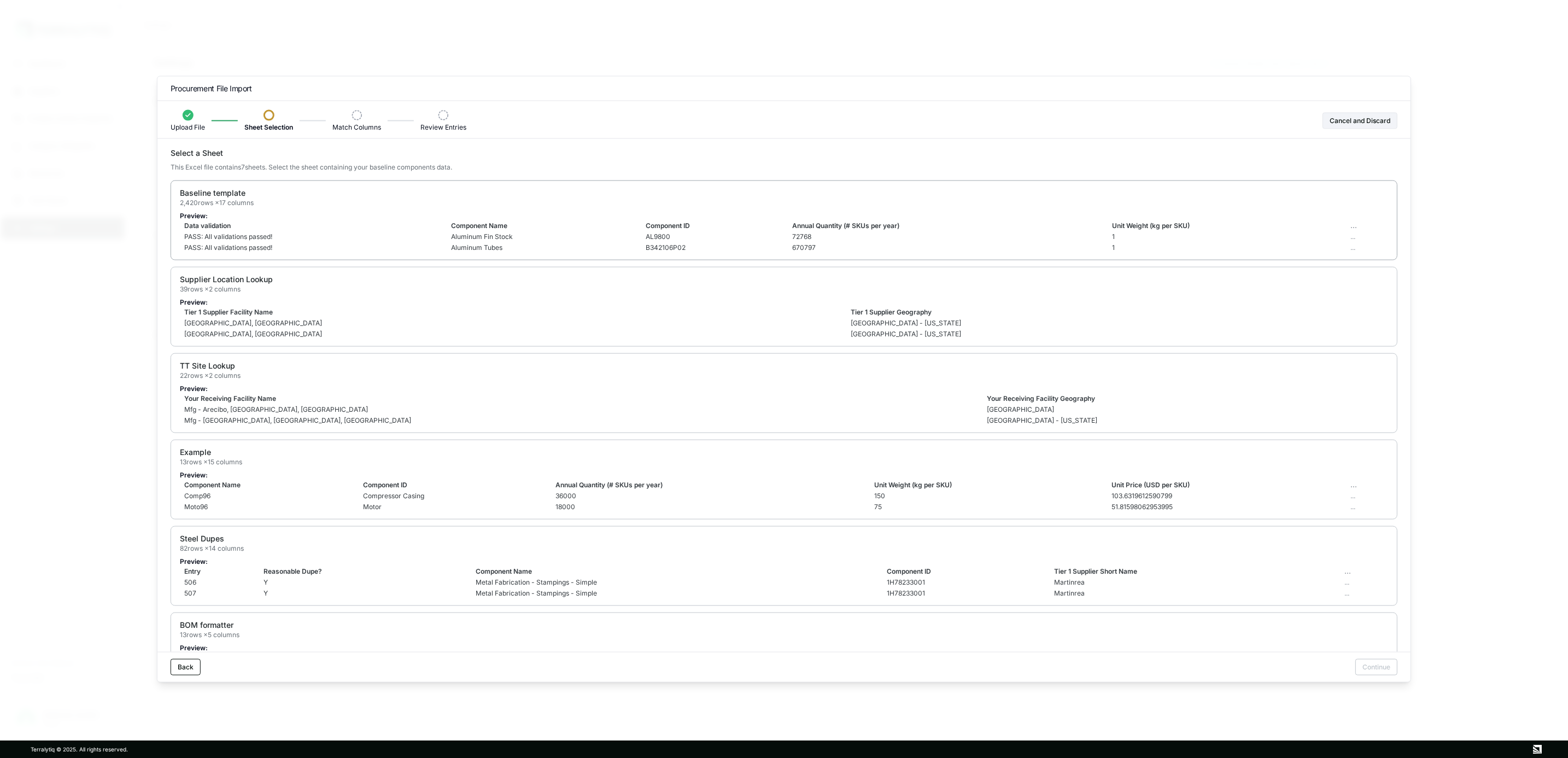
click at [834, 233] on td "72768" at bounding box center [947, 237] width 320 height 11
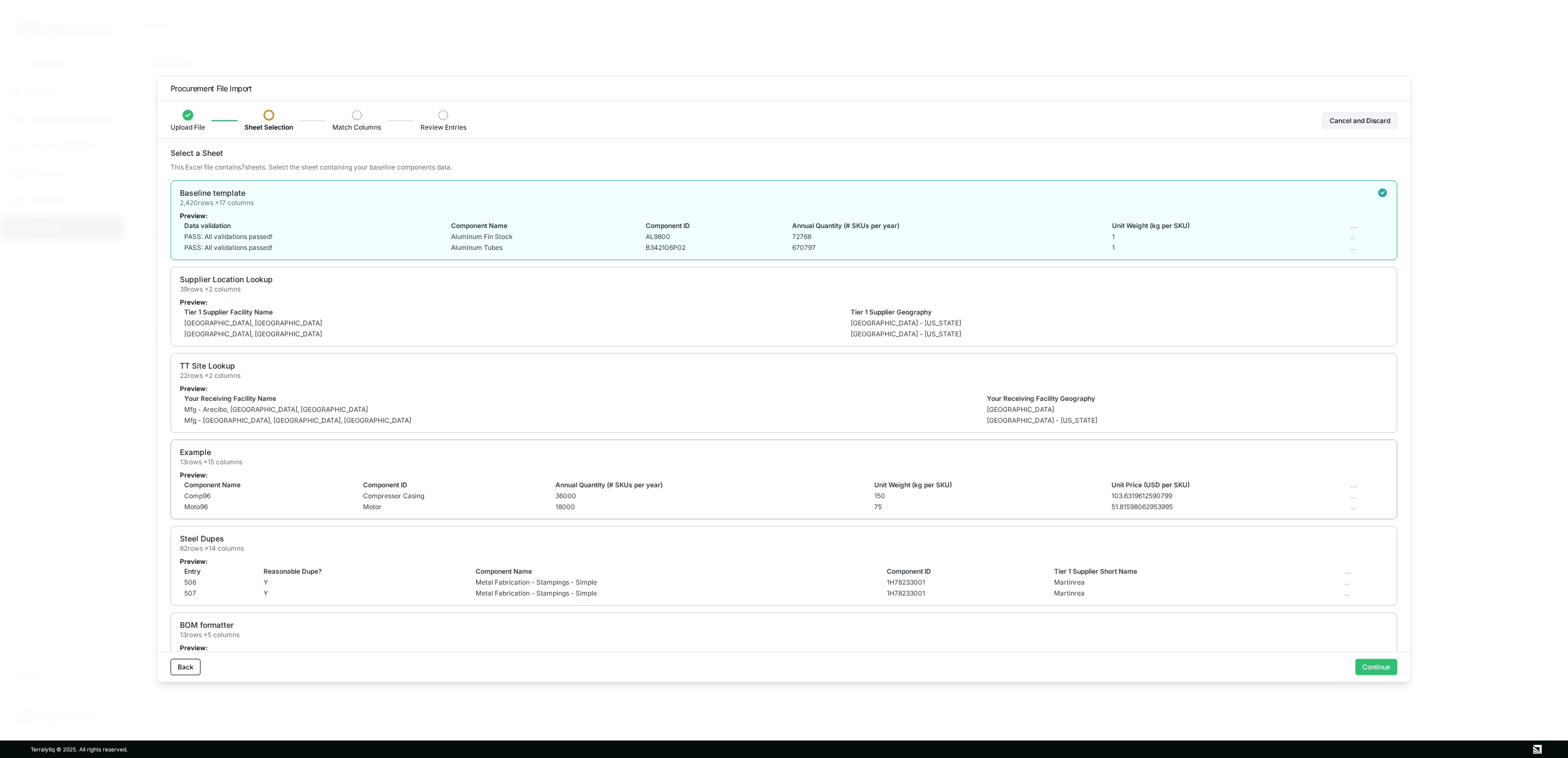
drag, startPoint x: 1369, startPoint y: 661, endPoint x: 781, endPoint y: 484, distance: 614.1
click at [1370, 661] on button "Continue" at bounding box center [1376, 667] width 42 height 17
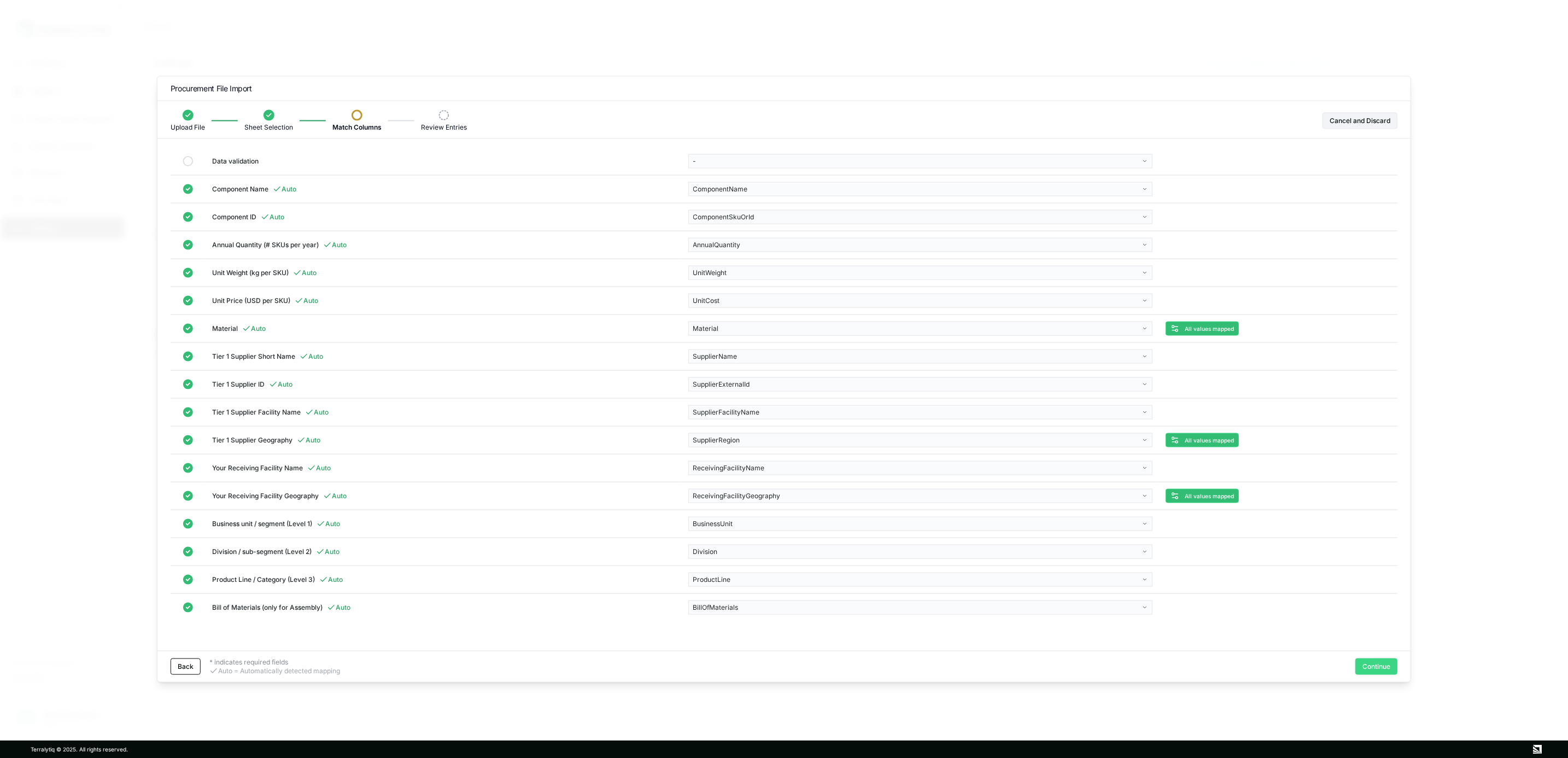
click at [1381, 660] on button "Continue" at bounding box center [1376, 667] width 42 height 17
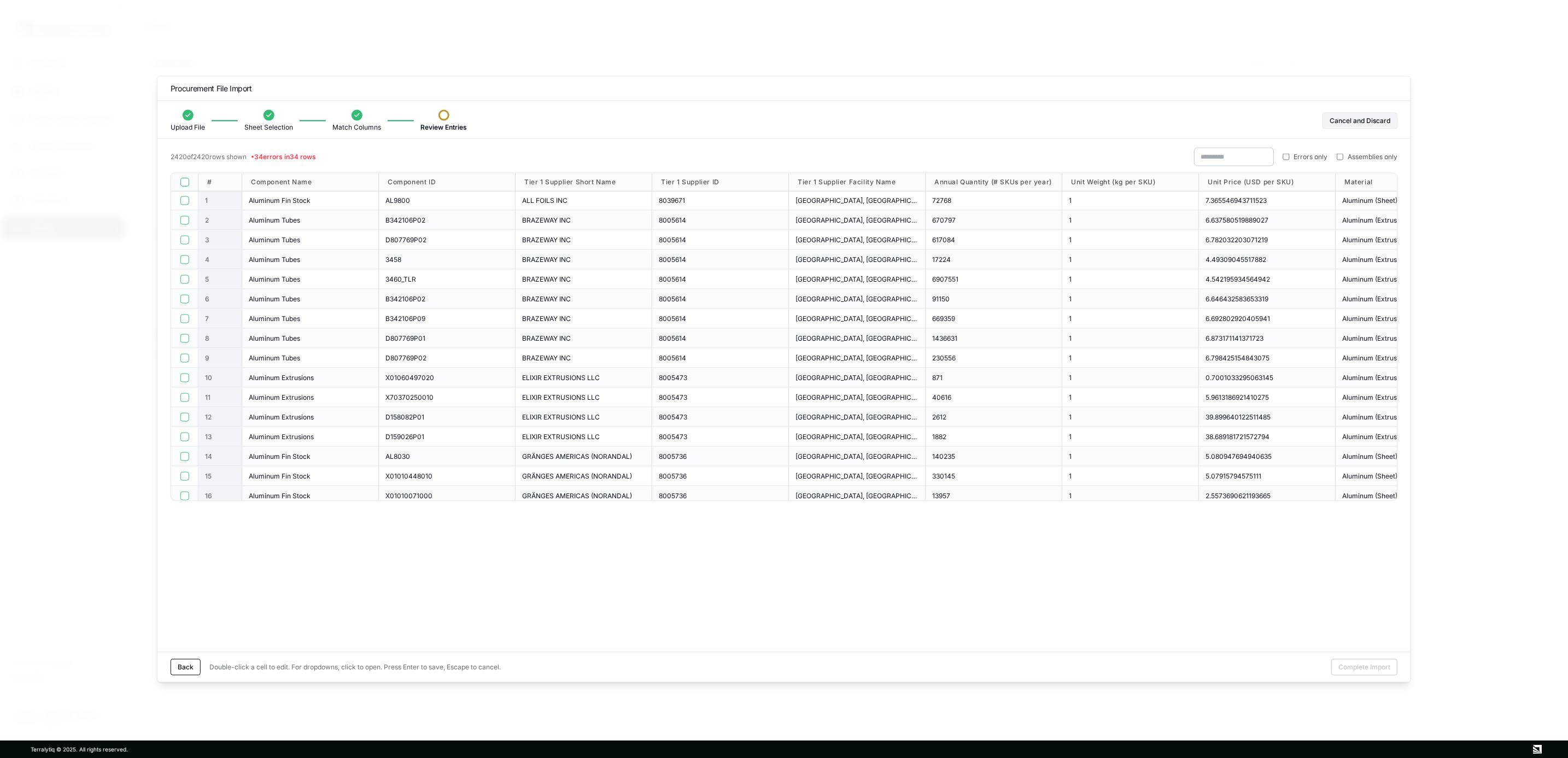
click at [1294, 156] on span "Errors only" at bounding box center [1311, 157] width 34 height 9
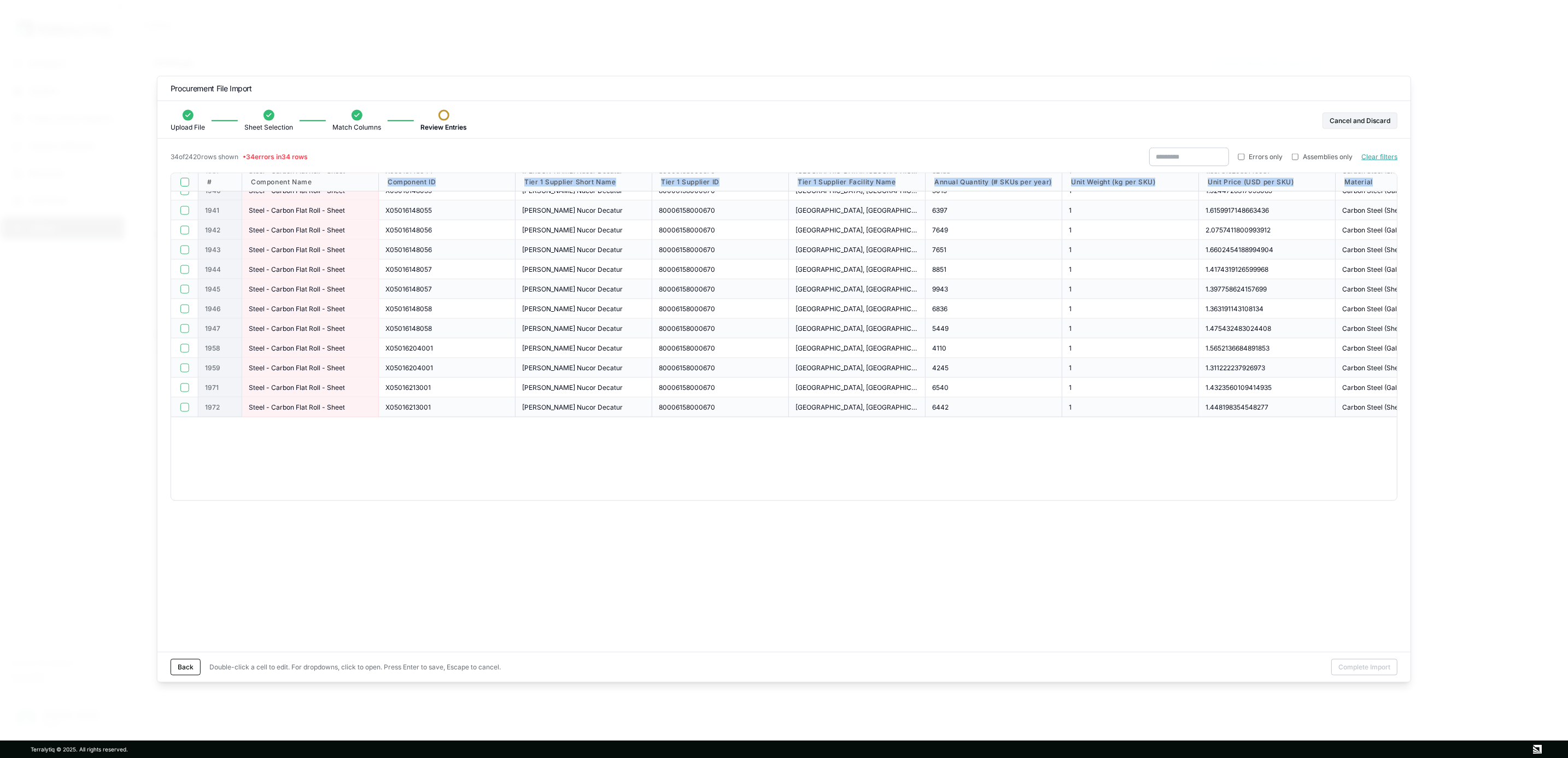
scroll to position [360, 0]
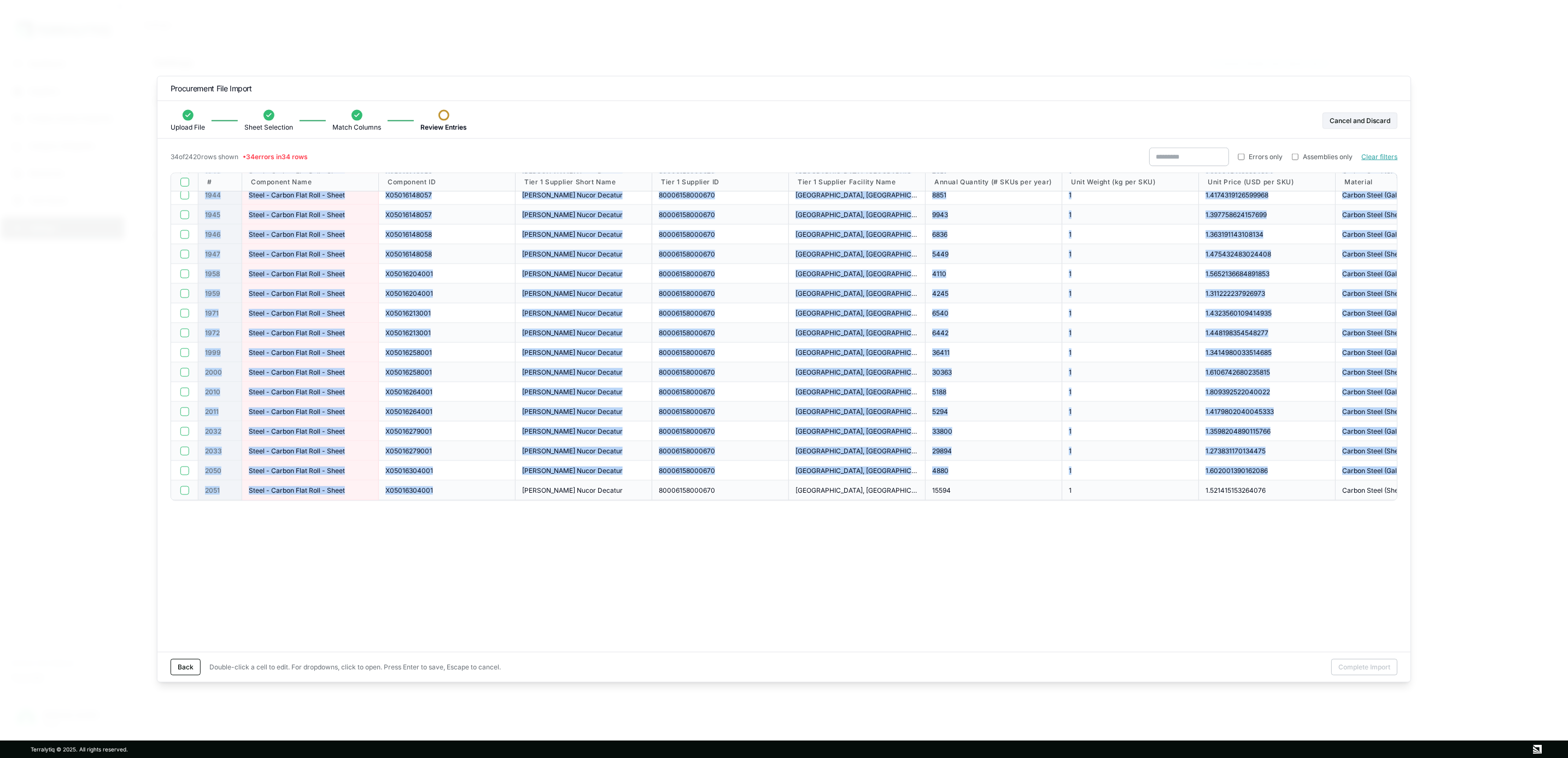
drag, startPoint x: 382, startPoint y: 196, endPoint x: 440, endPoint y: 491, distance: 300.6
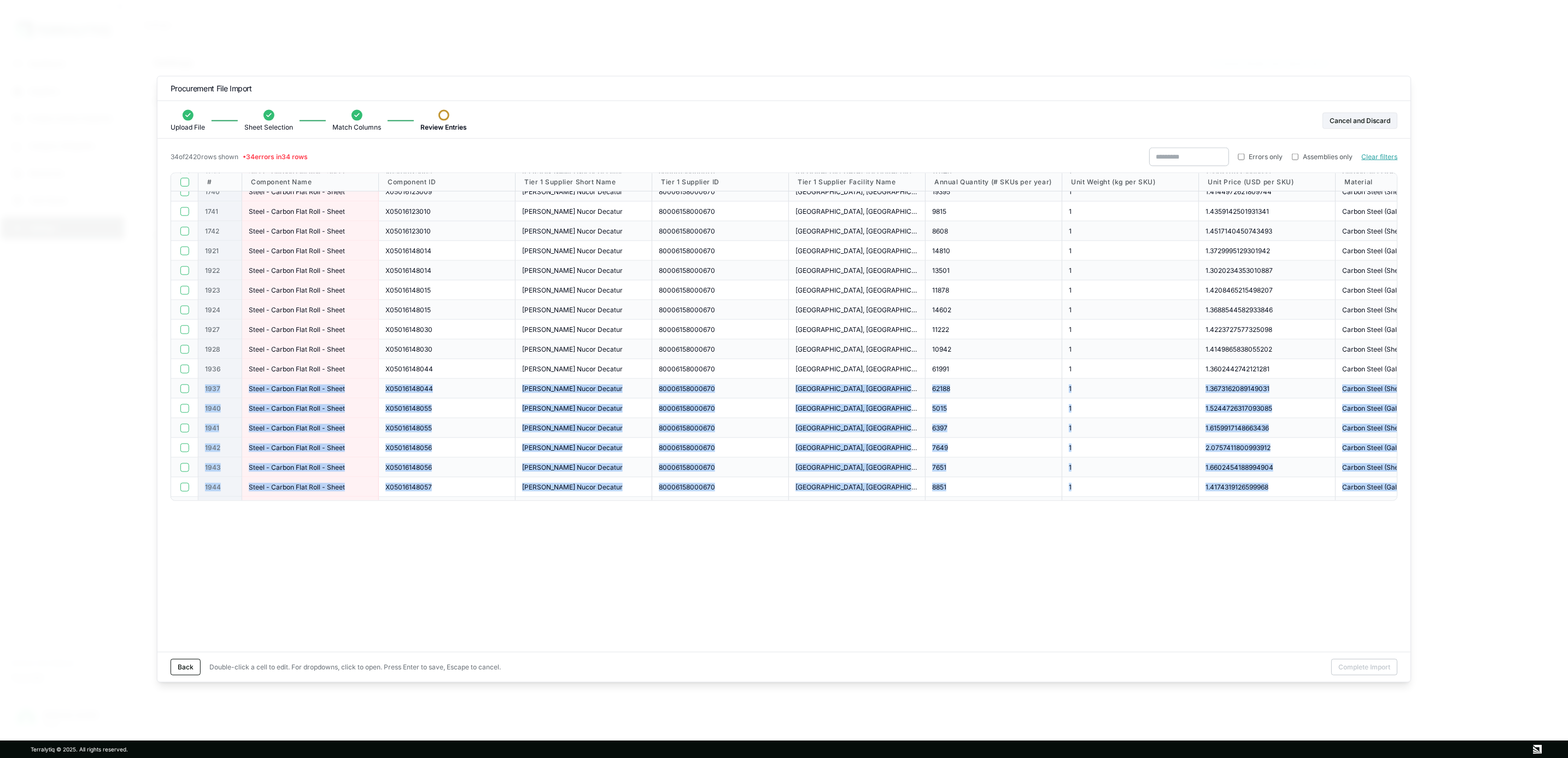
scroll to position [0, 0]
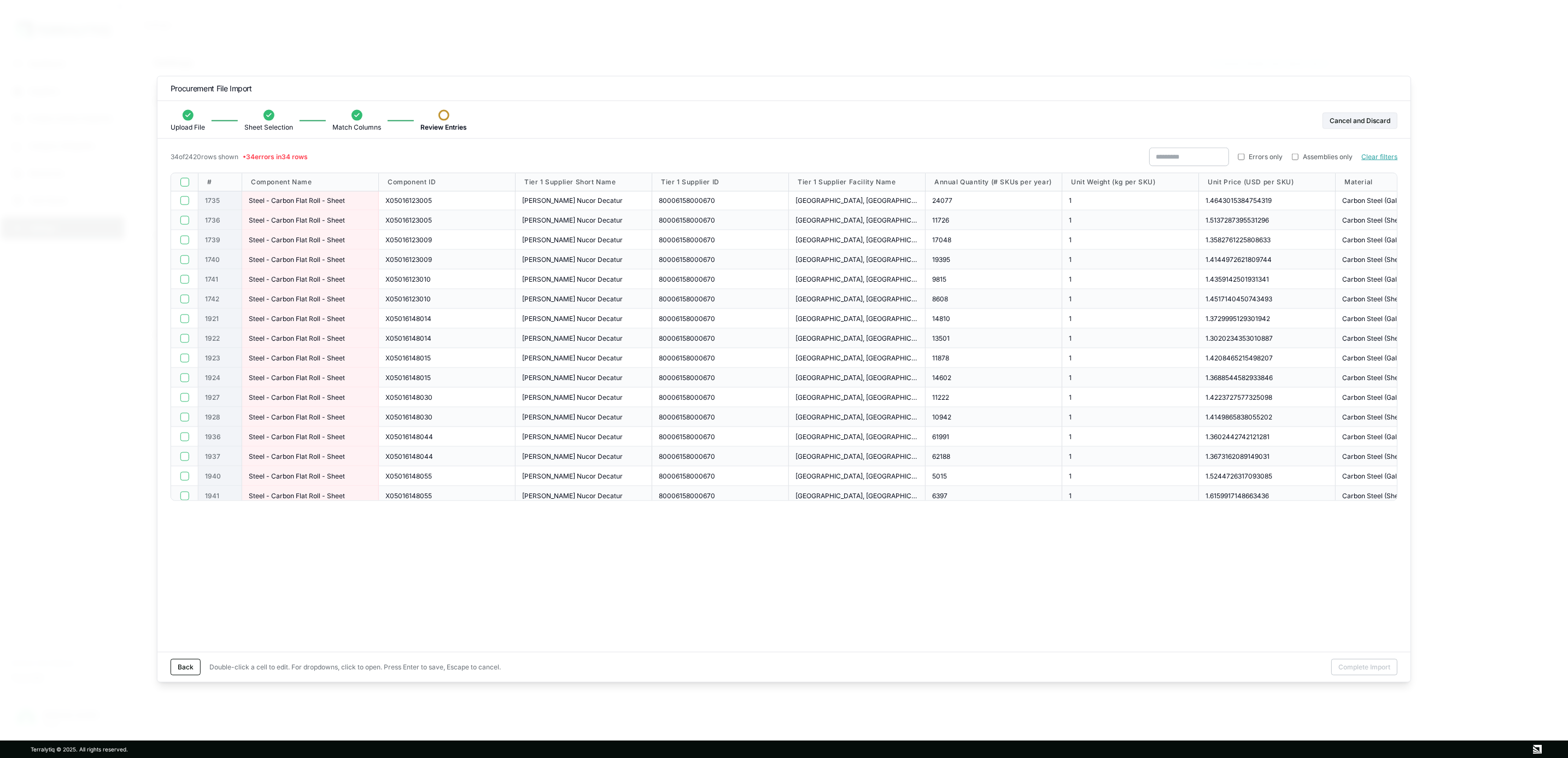
click at [604, 228] on div "[PERSON_NAME] Nucor Decatur" at bounding box center [584, 220] width 137 height 20
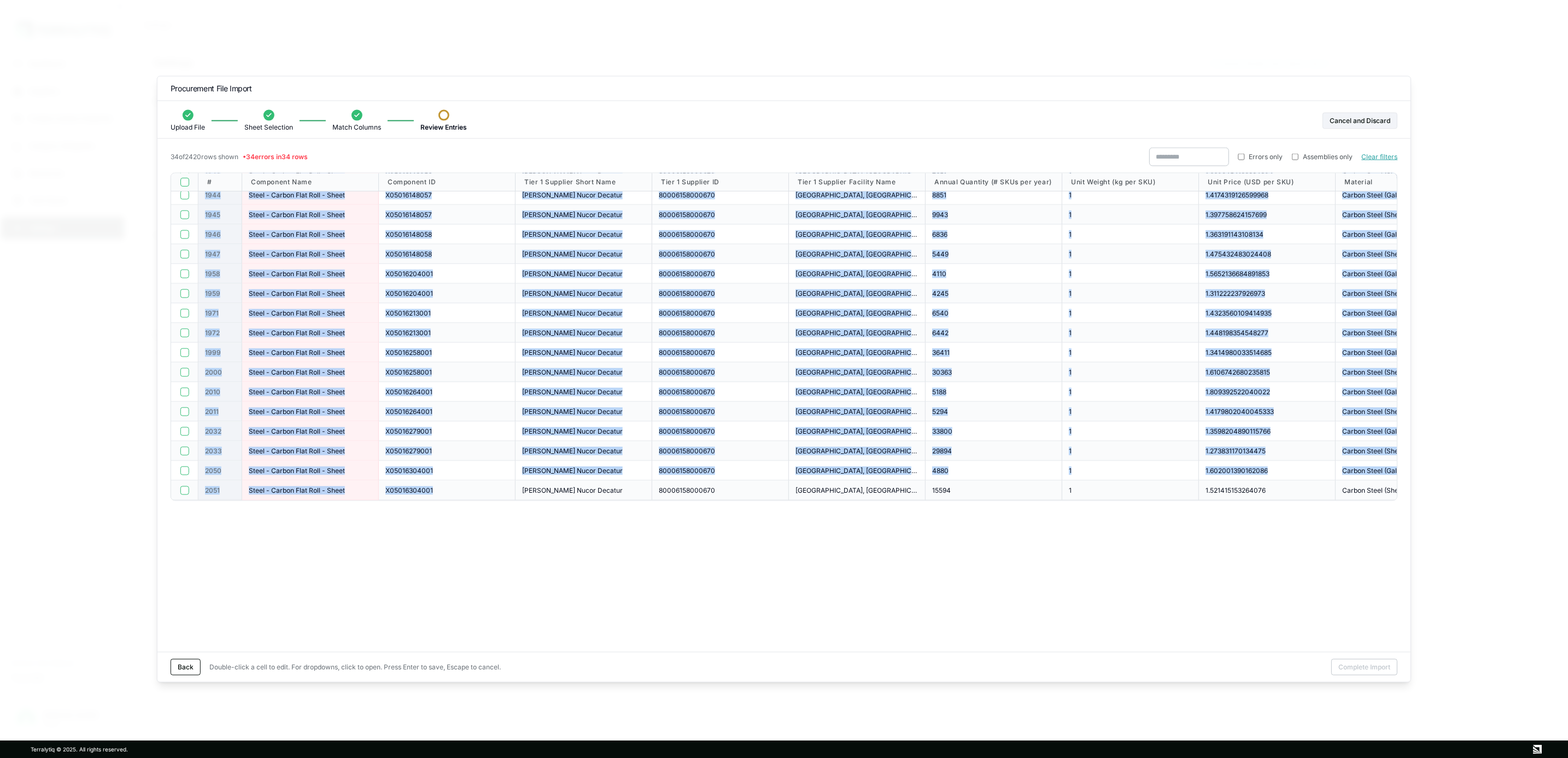
drag, startPoint x: 378, startPoint y: 198, endPoint x: 441, endPoint y: 491, distance: 299.7
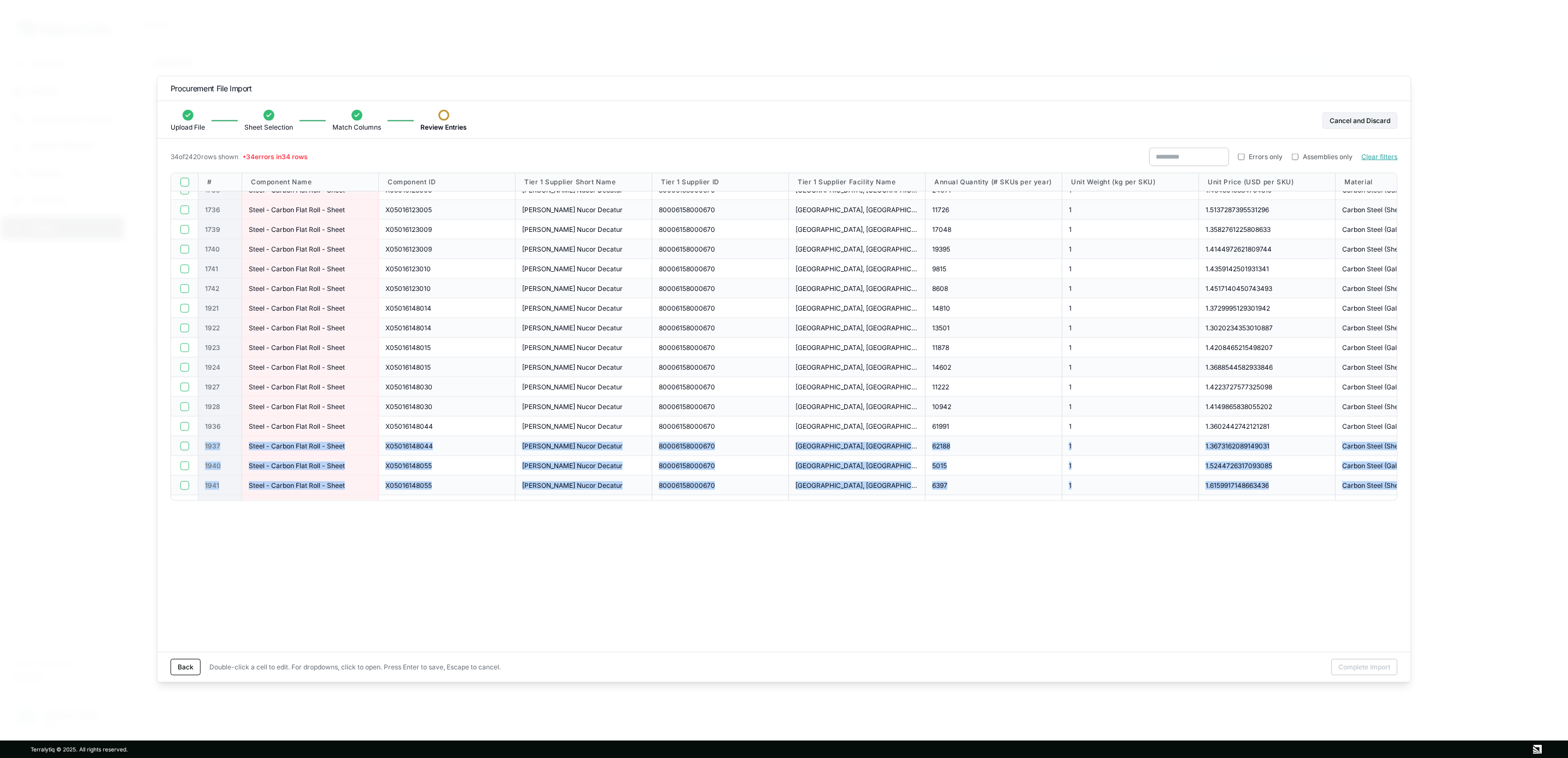
scroll to position [0, 0]
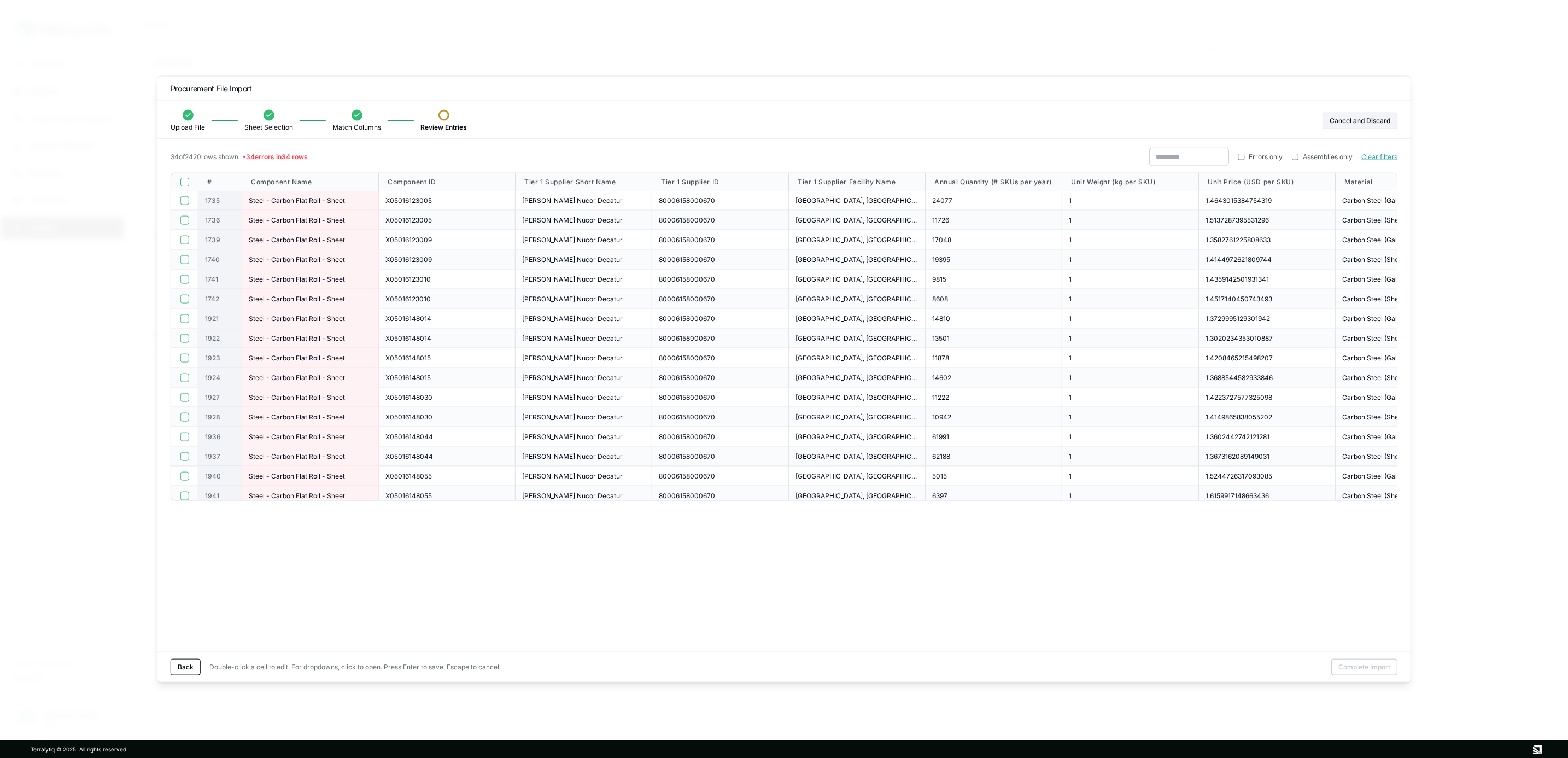
click at [464, 268] on div "X05016123009" at bounding box center [447, 260] width 137 height 20
drag, startPoint x: 297, startPoint y: 187, endPoint x: 644, endPoint y: 503, distance: 469.3
click at [644, 503] on div "34 of 2420 rows shown • 34 errors in 34 rows Errors only Assemblies only Clear …" at bounding box center [784, 400] width 1253 height 504
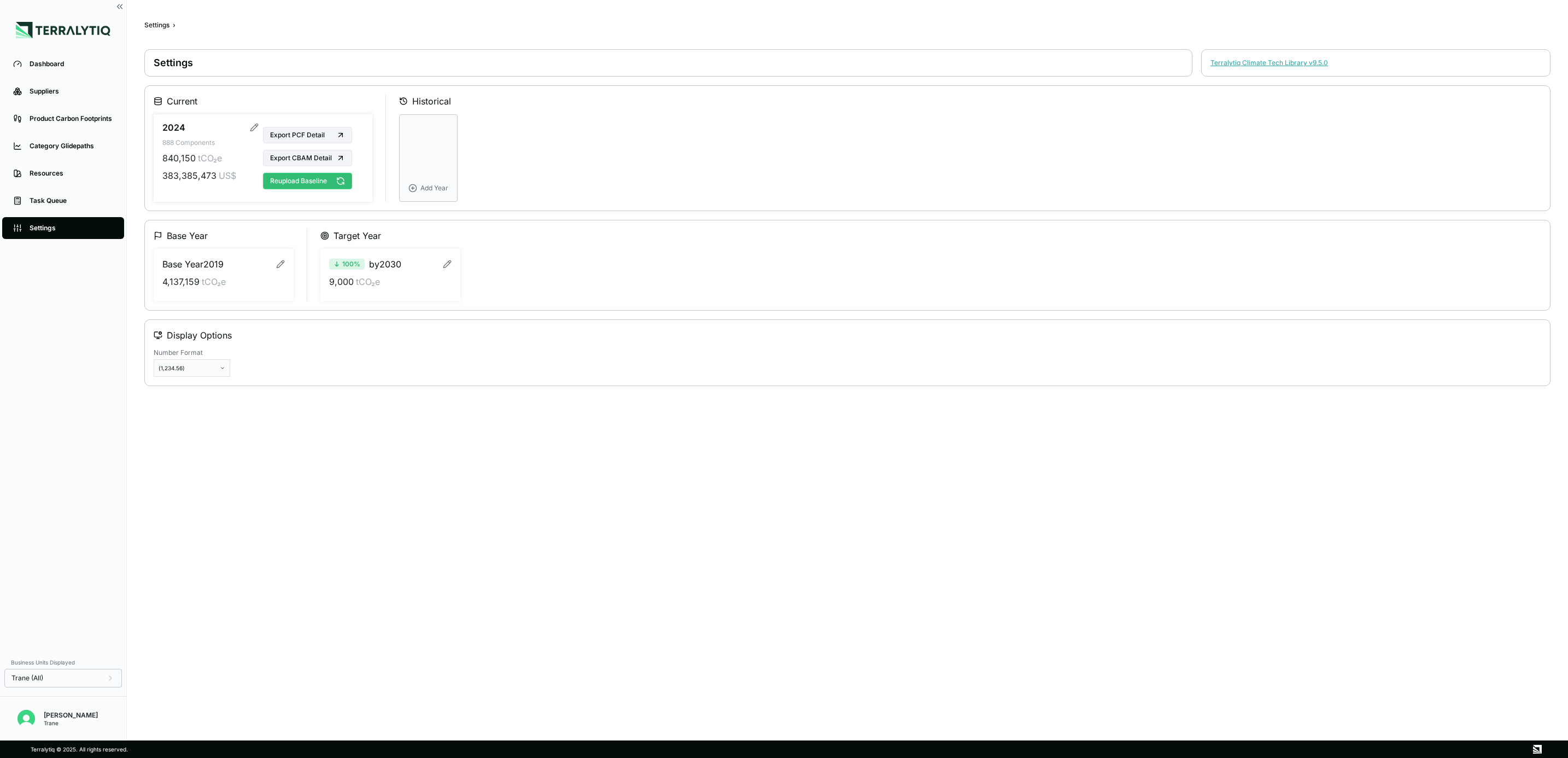
click at [320, 185] on button "Reupload Baseline" at bounding box center [307, 181] width 89 height 17
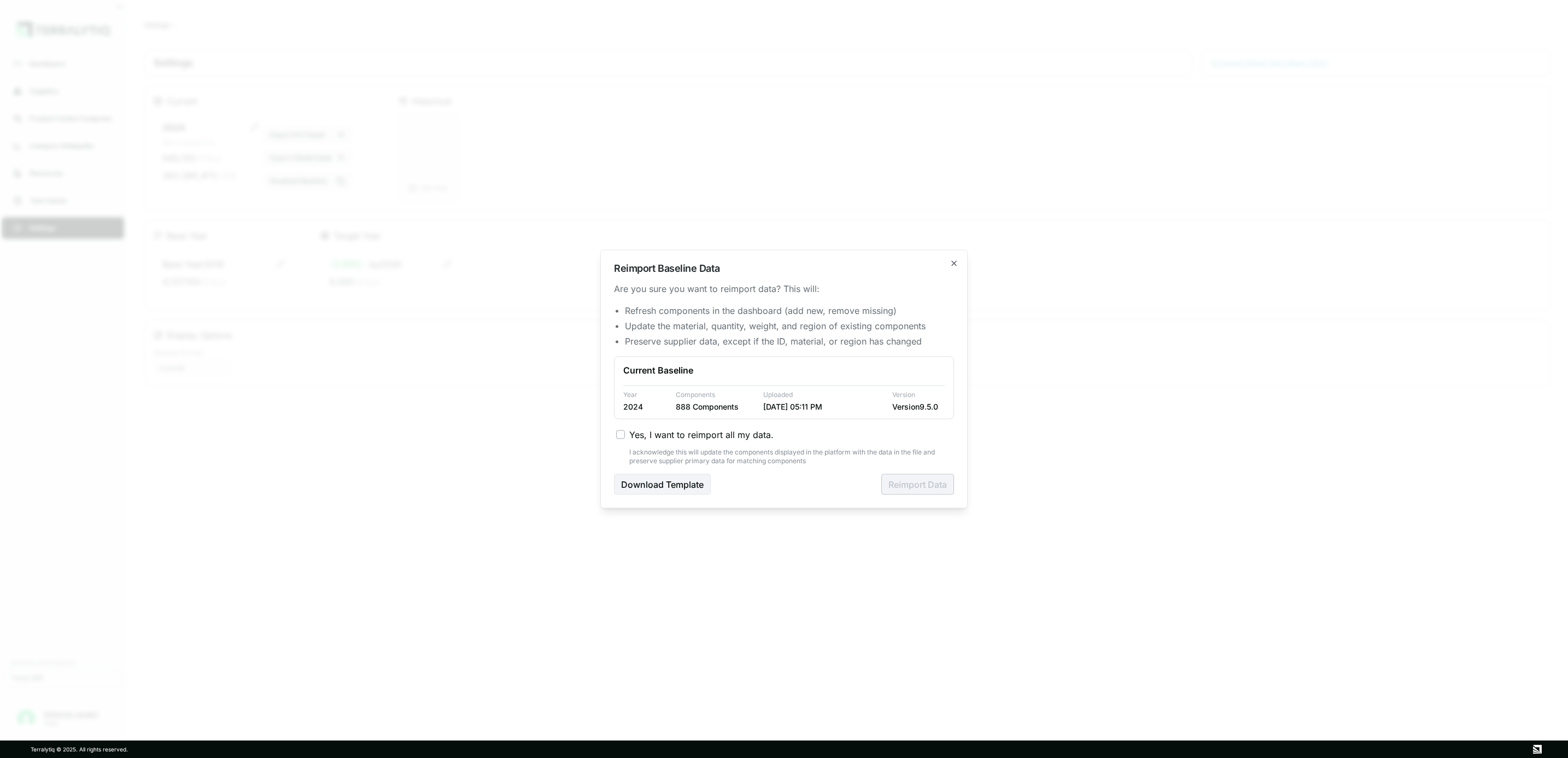
click at [704, 434] on span "Yes, I want to reimport all my data." at bounding box center [702, 435] width 144 height 13
click at [625, 434] on button "Yes, I want to reimport all my data." at bounding box center [621, 435] width 9 height 9
click at [924, 479] on button "Reimport Data" at bounding box center [917, 485] width 73 height 21
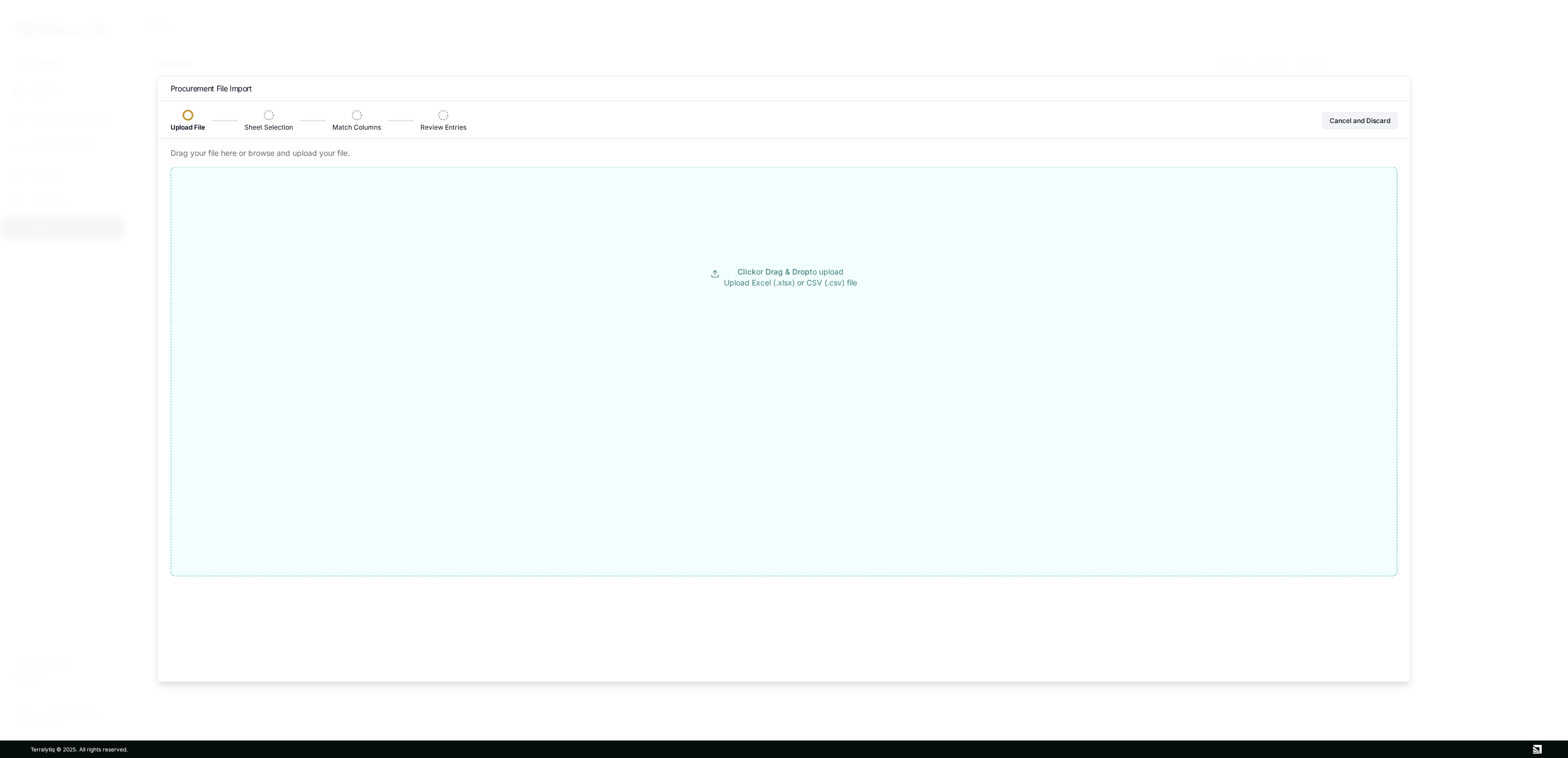
click at [791, 294] on button "Click or Drag & Drop to upload Upload Excel (.xlsx) or CSV (.csv) file" at bounding box center [784, 277] width 1226 height 197
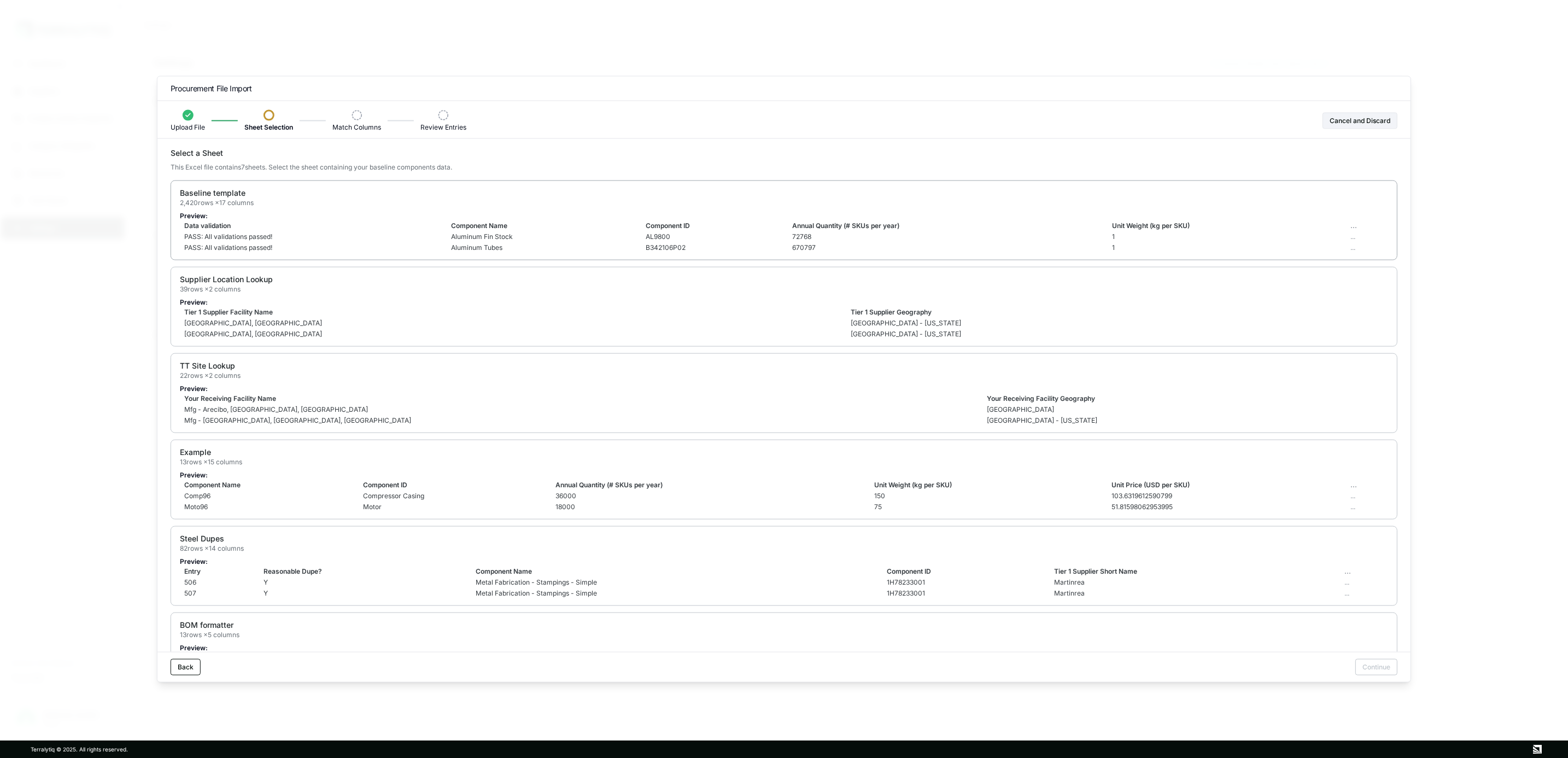
click at [514, 219] on p "Preview:" at bounding box center [784, 216] width 1208 height 9
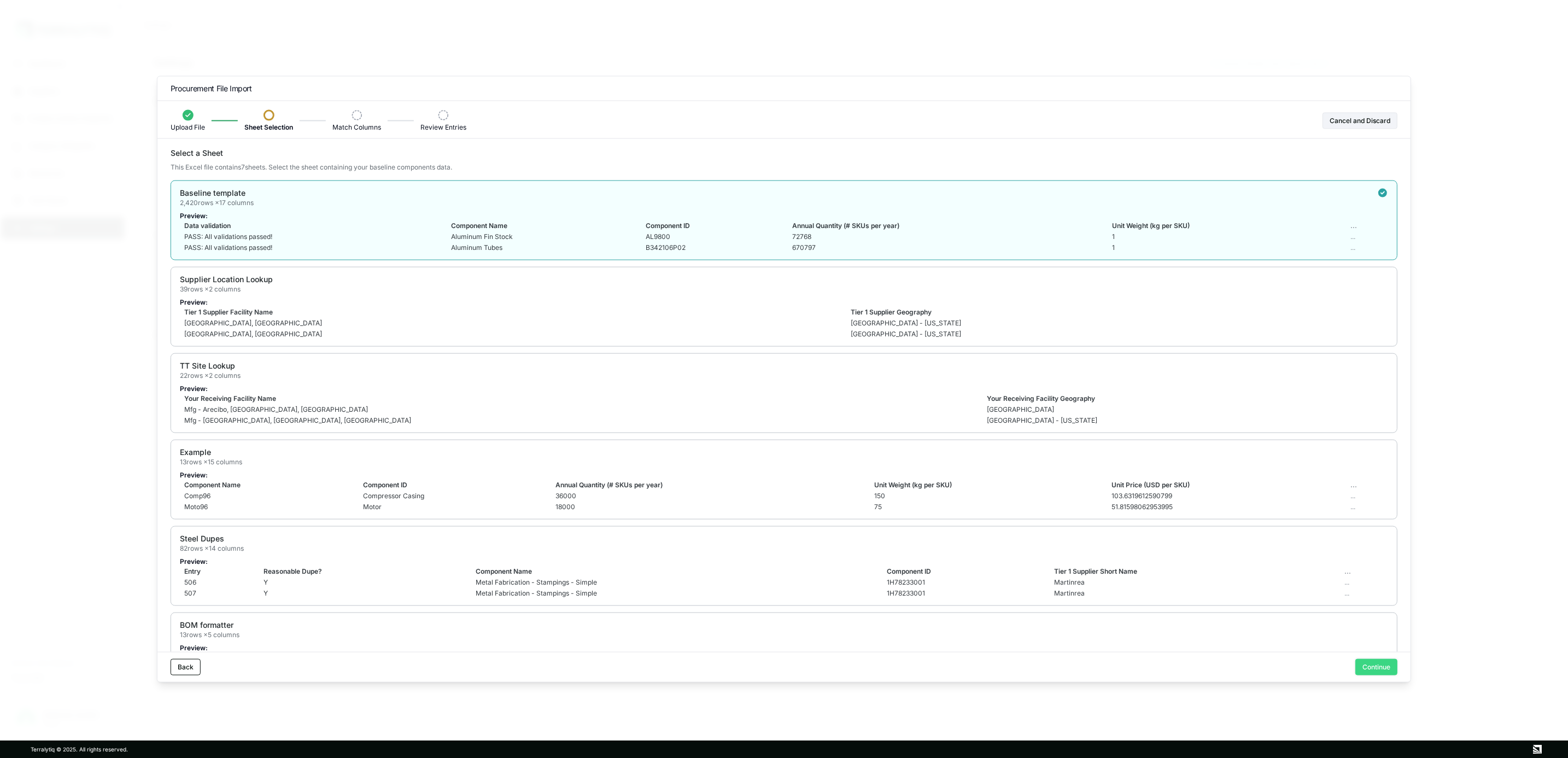
click at [1372, 667] on button "Continue" at bounding box center [1376, 667] width 42 height 17
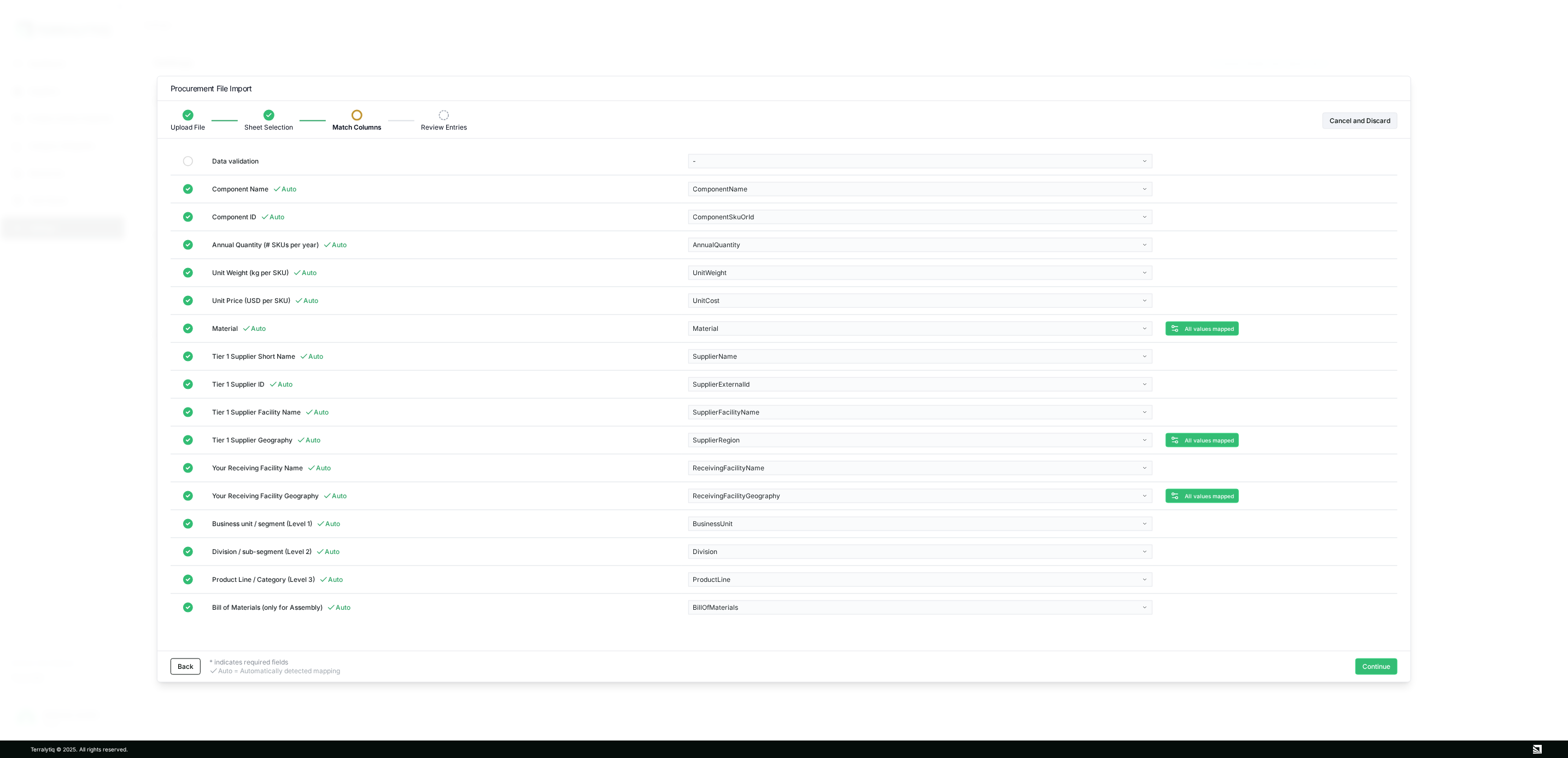
click at [1383, 656] on div "Back * indicates required fields Auto = Automatically detected mapping Continue" at bounding box center [784, 666] width 1253 height 31
click at [1383, 661] on button "Continue" at bounding box center [1376, 667] width 42 height 17
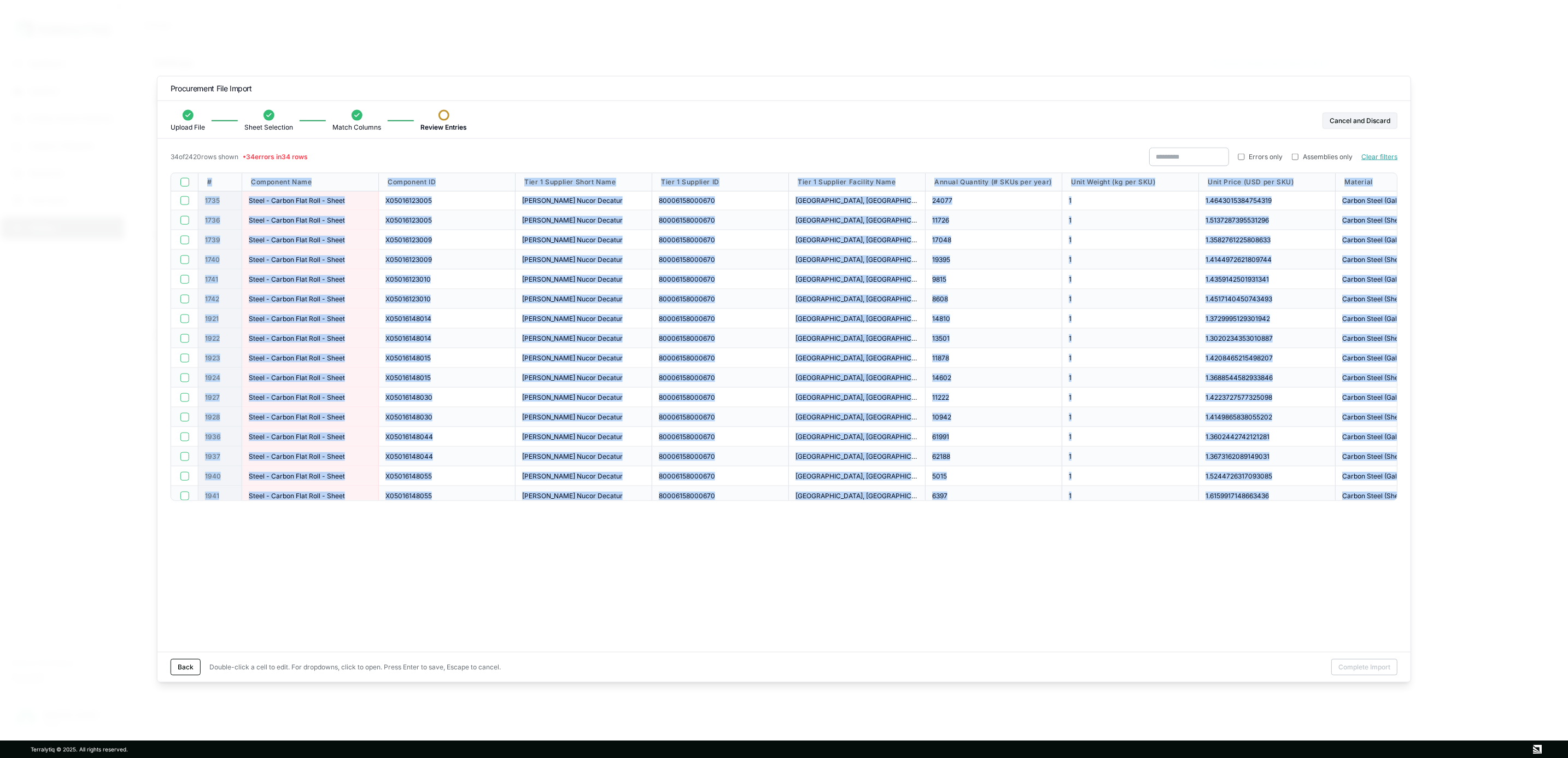
drag, startPoint x: 447, startPoint y: 491, endPoint x: 177, endPoint y: 174, distance: 416.4
copy div "# Component Name Component ID Tier 1 Supplier Short Name Tier 1 Supplier ID Tie…"
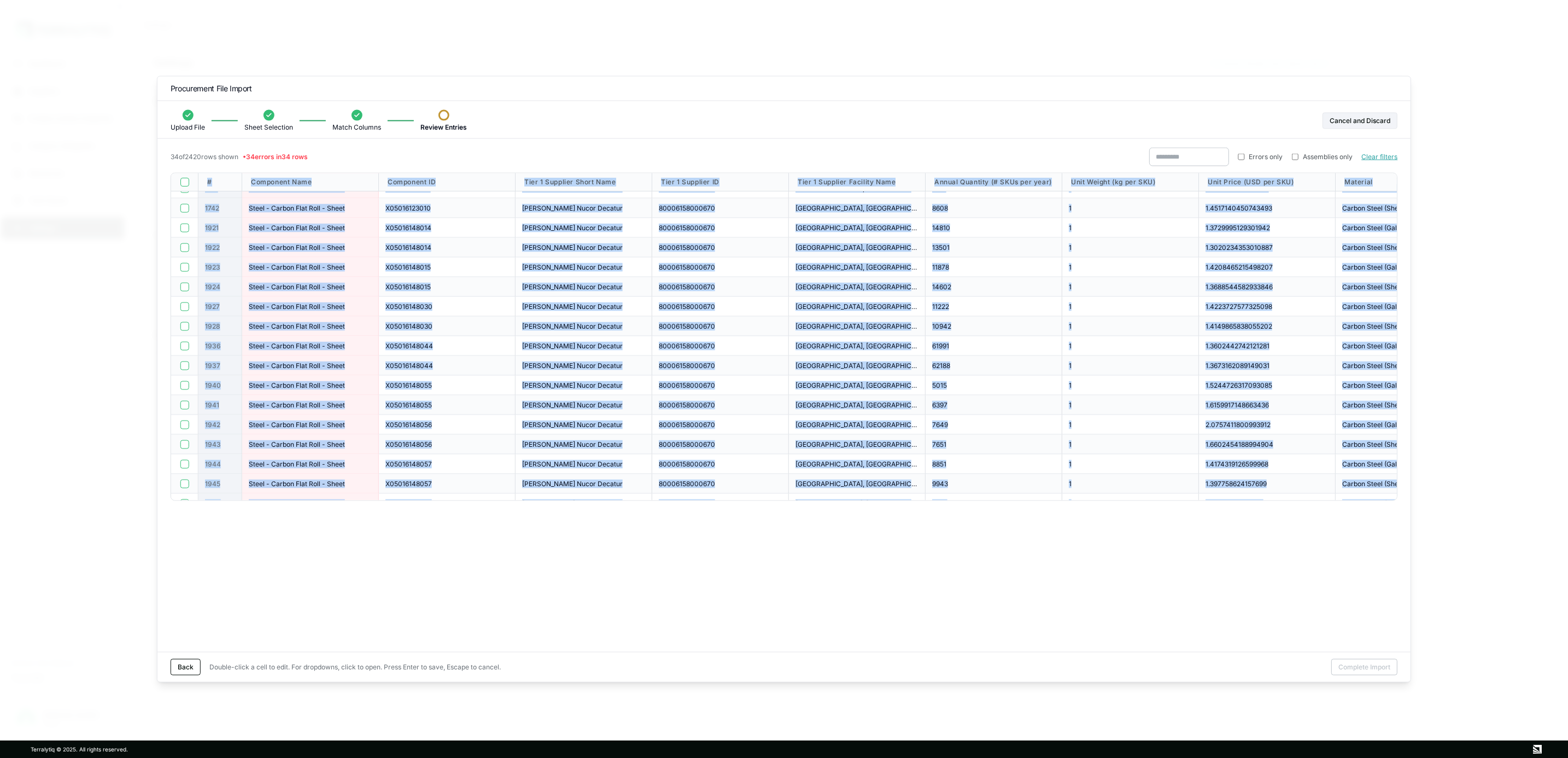
scroll to position [164, 0]
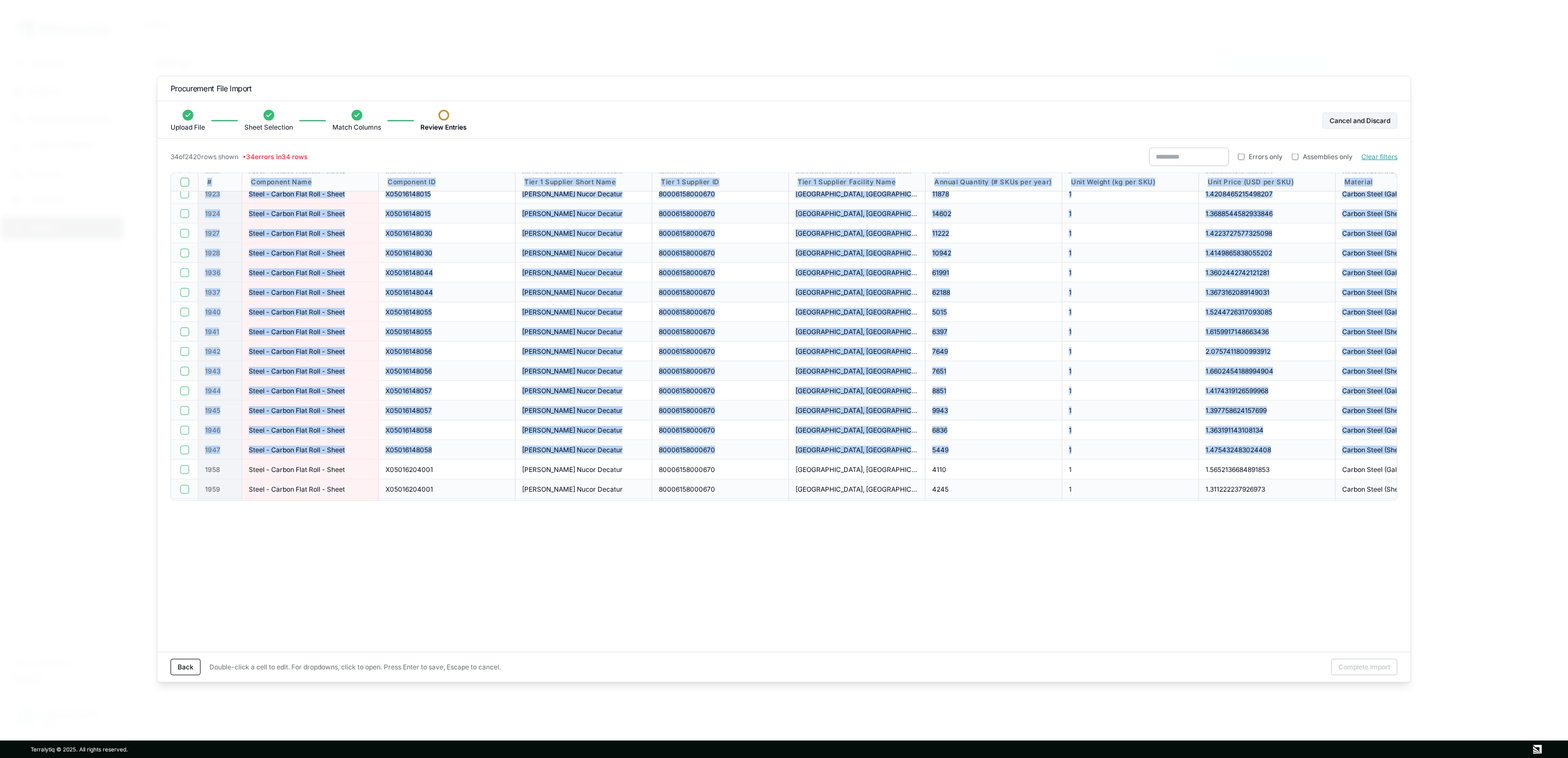
click at [495, 366] on div "X05016148056" at bounding box center [447, 371] width 137 height 20
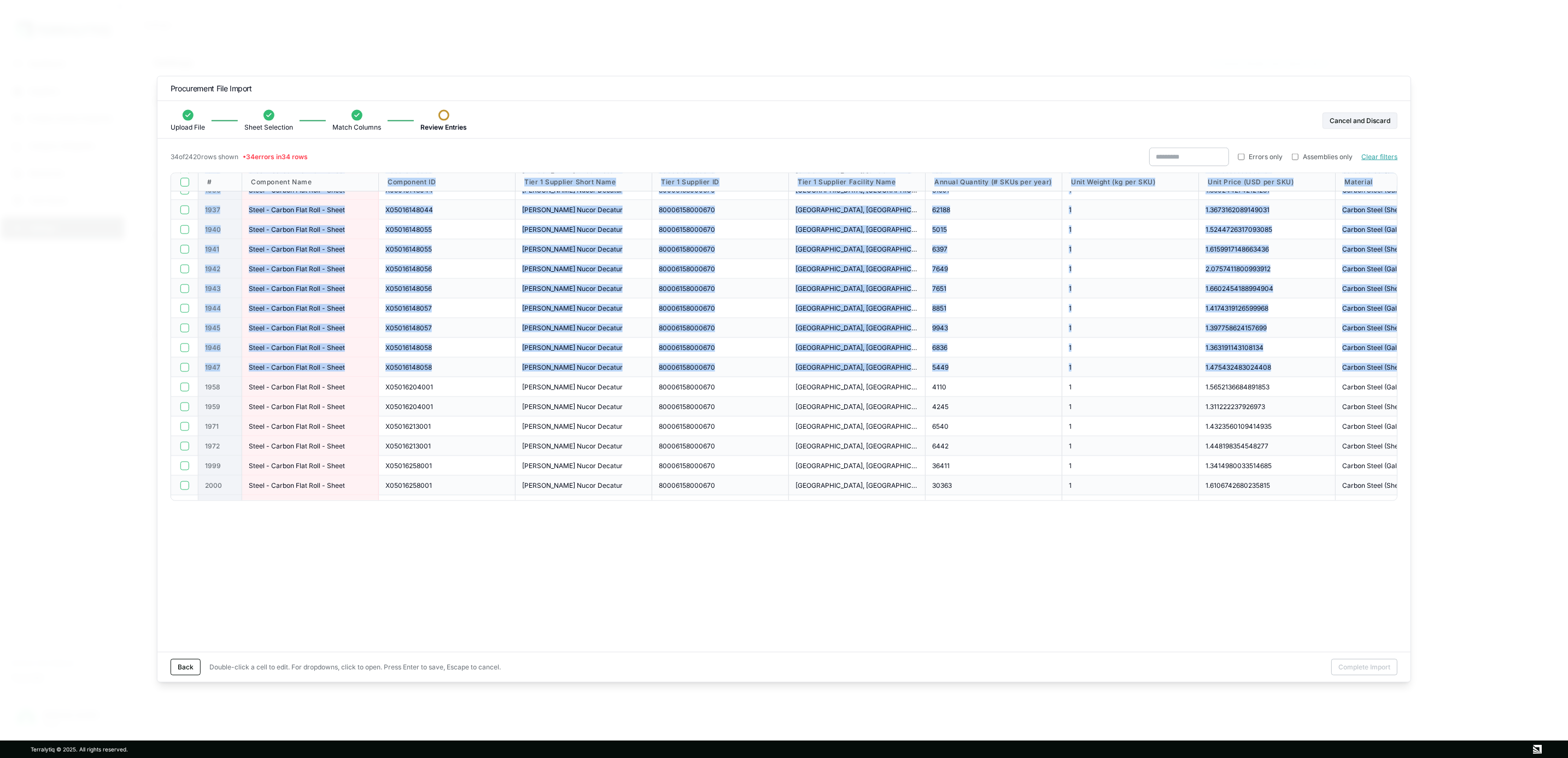
scroll to position [360, 0]
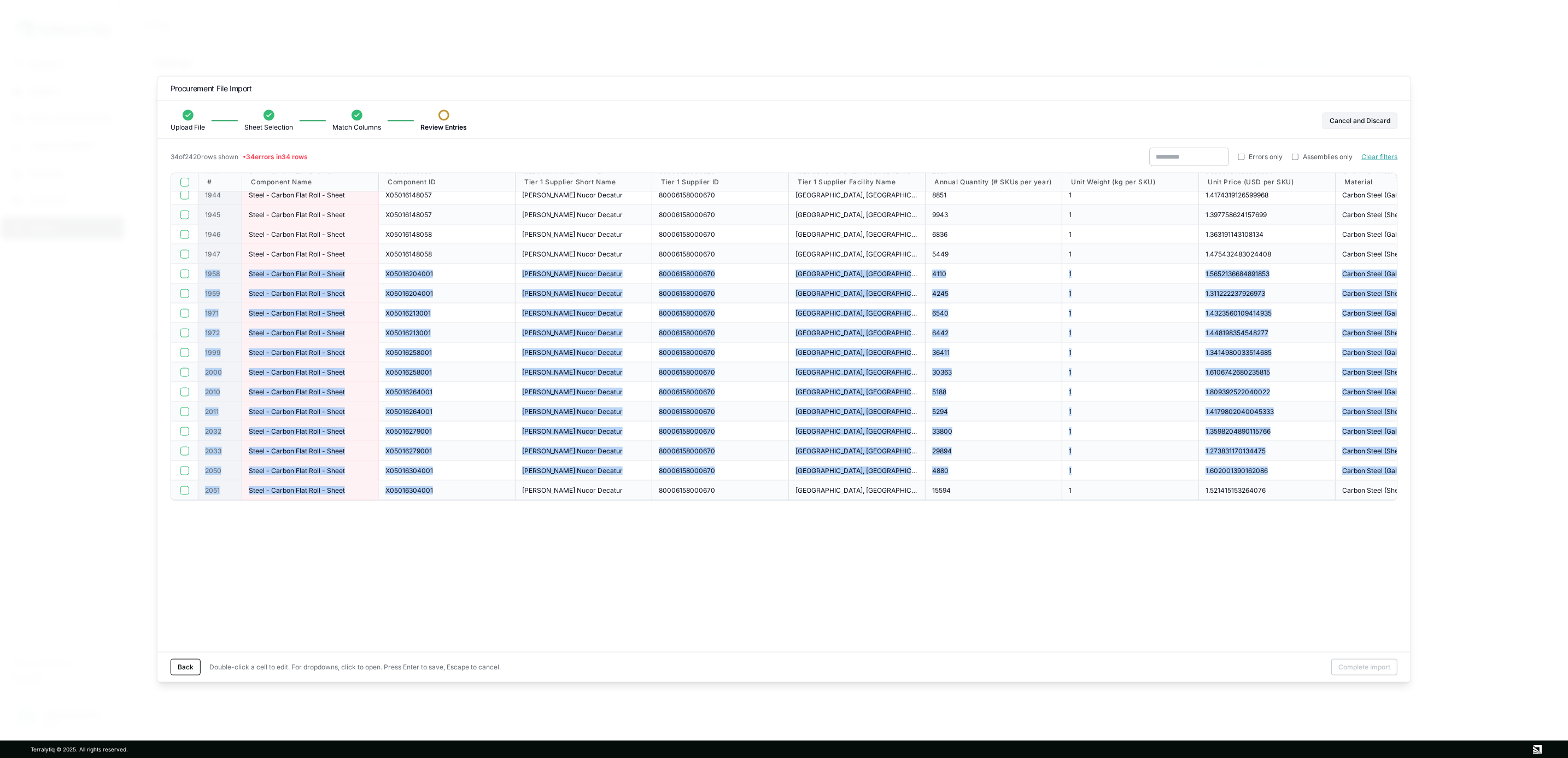
drag, startPoint x: 203, startPoint y: 465, endPoint x: 441, endPoint y: 488, distance: 239.1
click at [441, 488] on div "# Component Name Component ID Tier 1 Supplier Short Name Tier 1 Supplier ID Tie…" at bounding box center [1300, 157] width 2258 height 687
copy div "1958 Steel - Carbon Flat Roll - Sheet X05016204001 Kloeckner Nucor Decatur 8000…"
click at [440, 499] on div "X05016304001" at bounding box center [447, 490] width 137 height 20
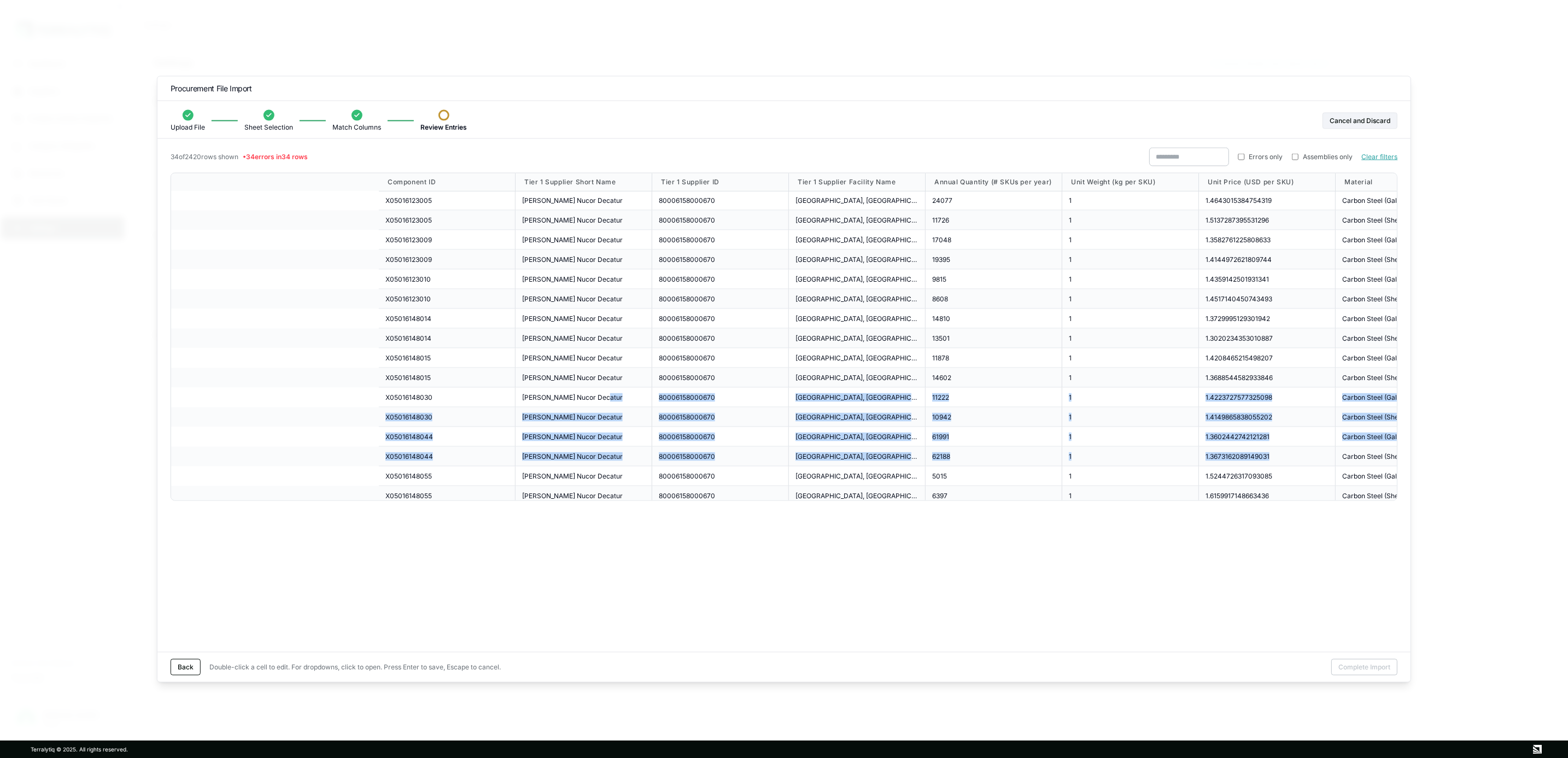
scroll to position [0, 1032]
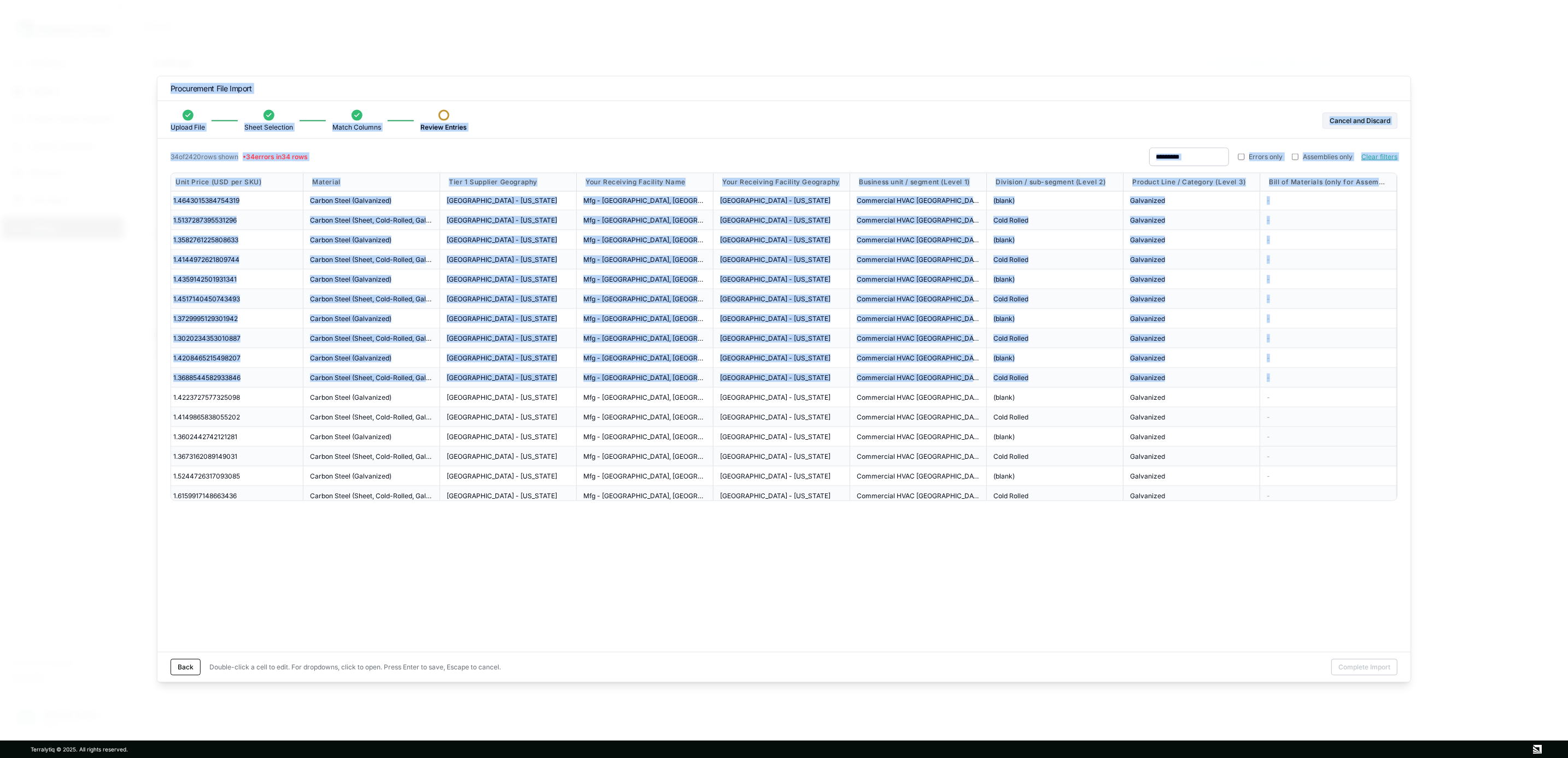
drag, startPoint x: 650, startPoint y: 394, endPoint x: 1354, endPoint y: 429, distance: 704.9
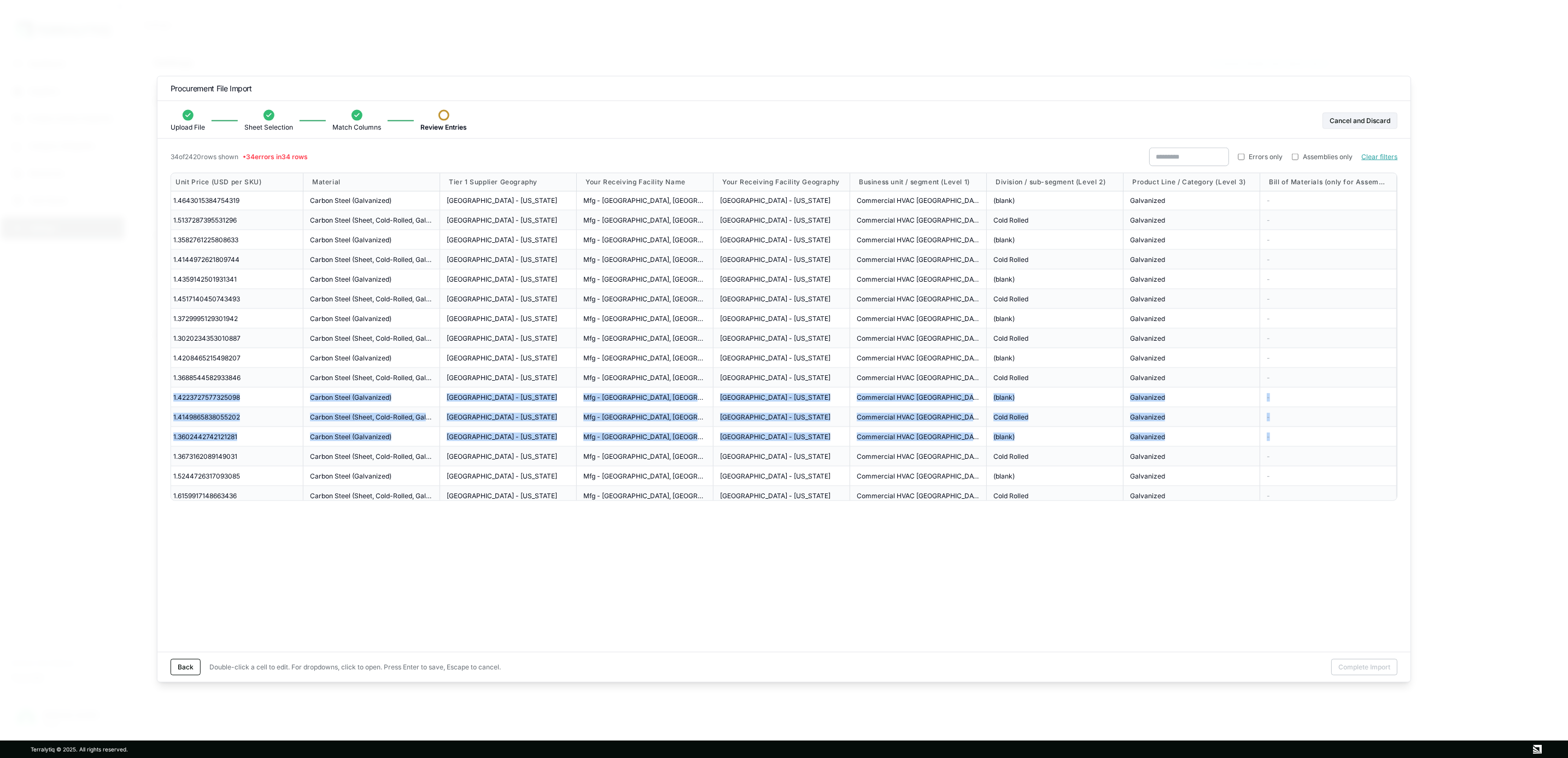
click at [754, 421] on span "[GEOGRAPHIC_DATA] - [US_STATE]" at bounding box center [776, 417] width 111 height 9
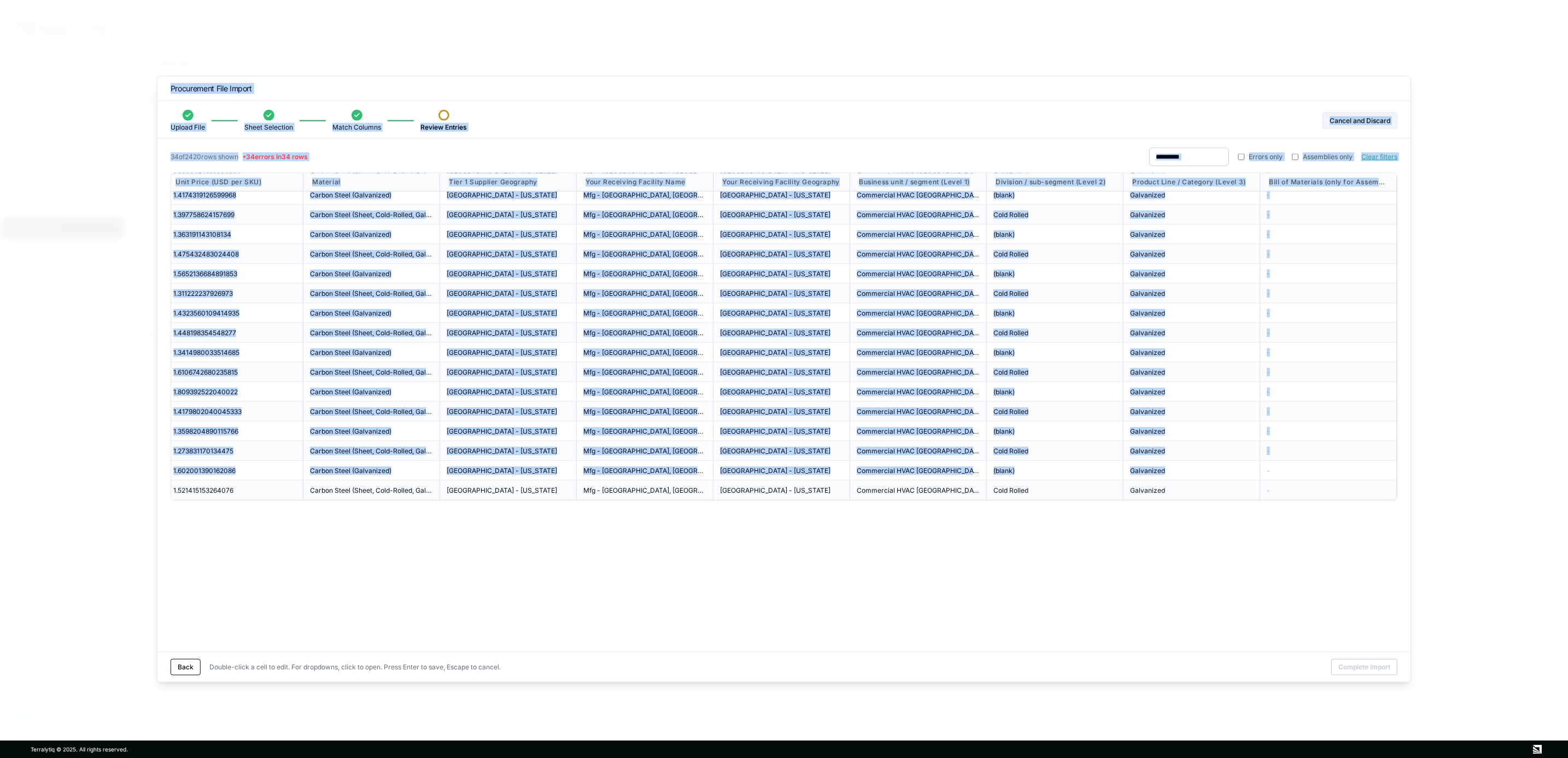
scroll to position [360, 0]
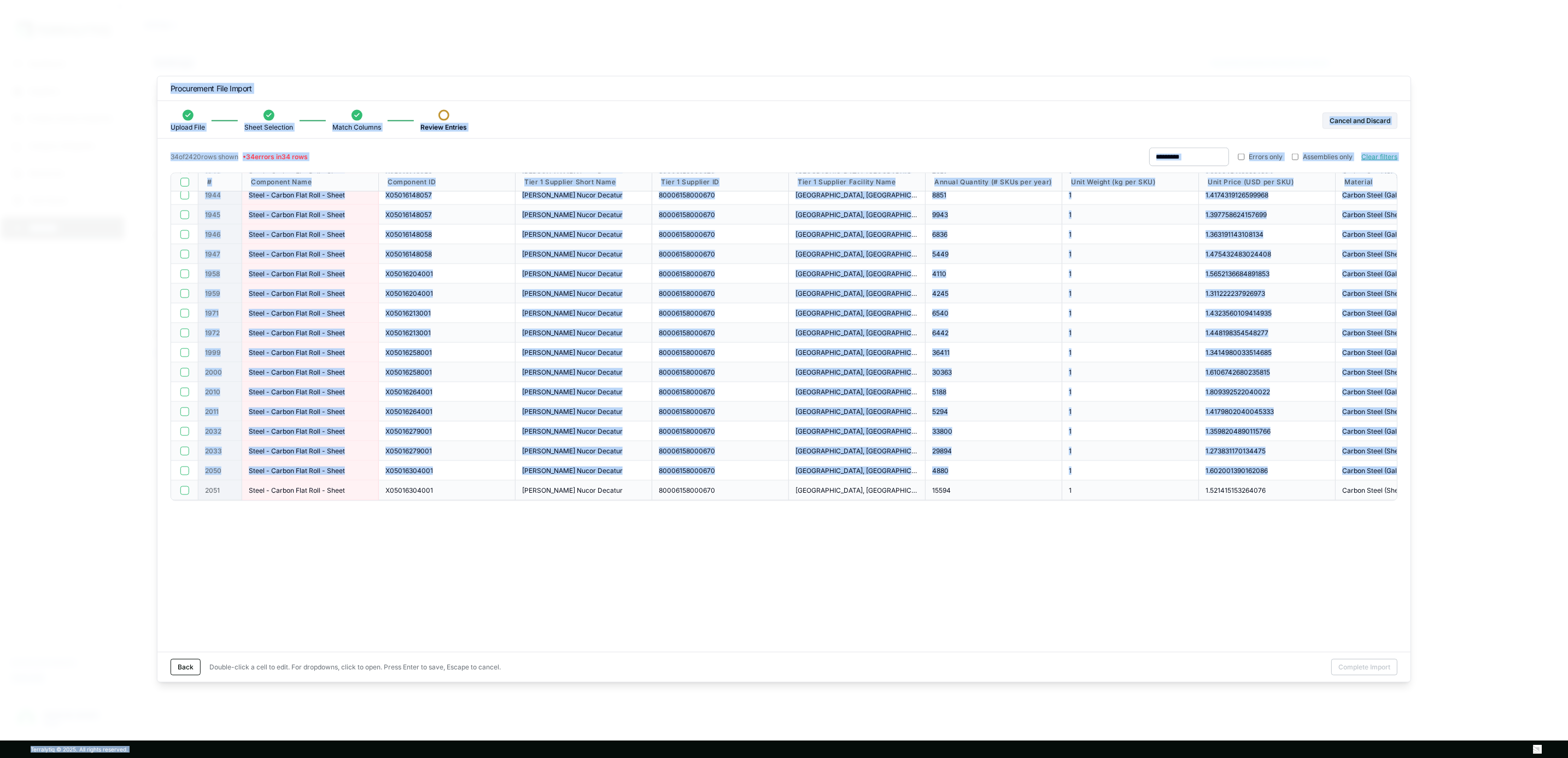
drag, startPoint x: 1259, startPoint y: 465, endPoint x: -592, endPoint y: 358, distance: 1854.1
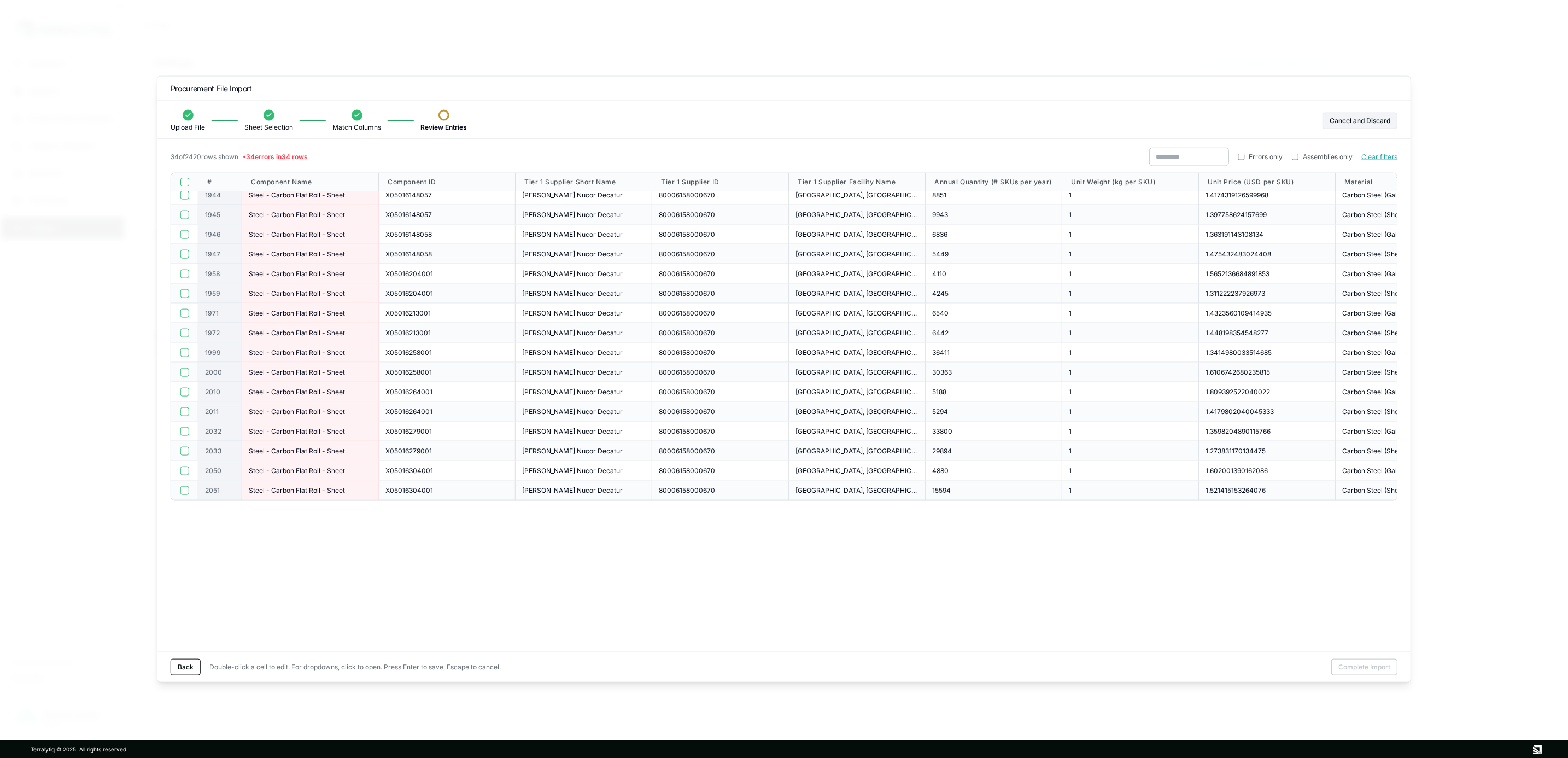
click at [711, 493] on span "80006158000670" at bounding box center [687, 490] width 57 height 9
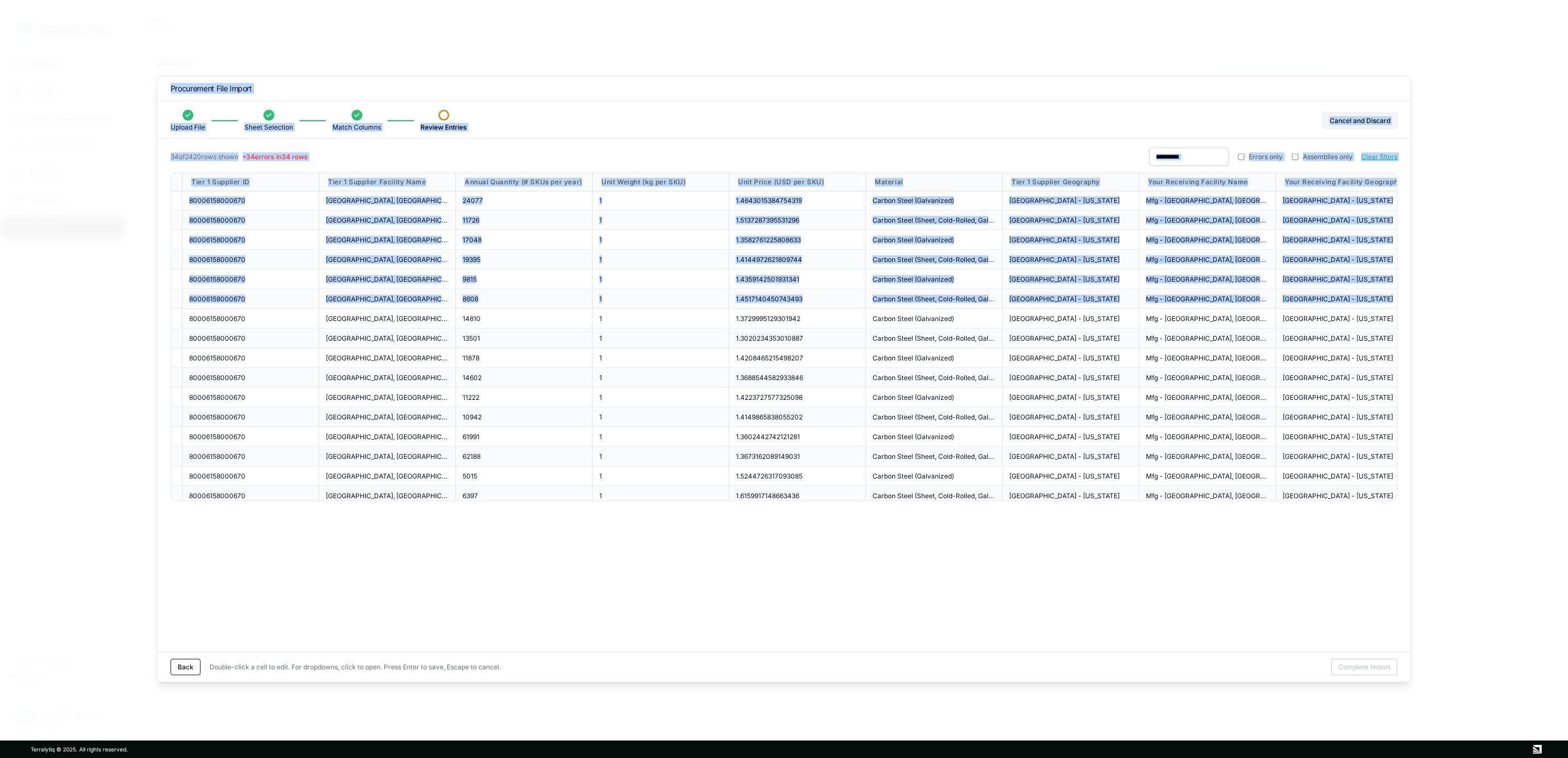
scroll to position [0, 1032]
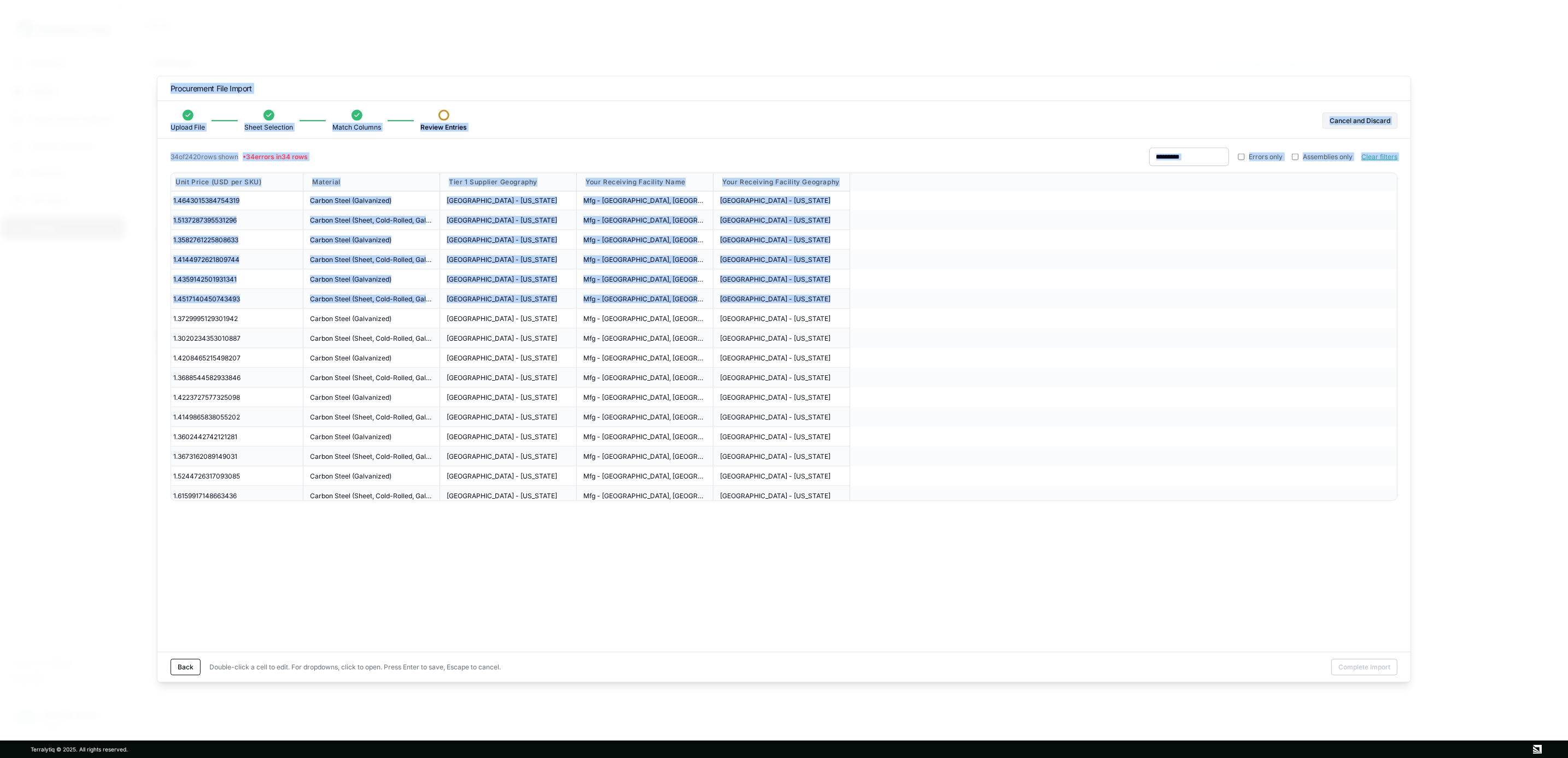
drag, startPoint x: 632, startPoint y: 319, endPoint x: 1477, endPoint y: 376, distance: 846.9
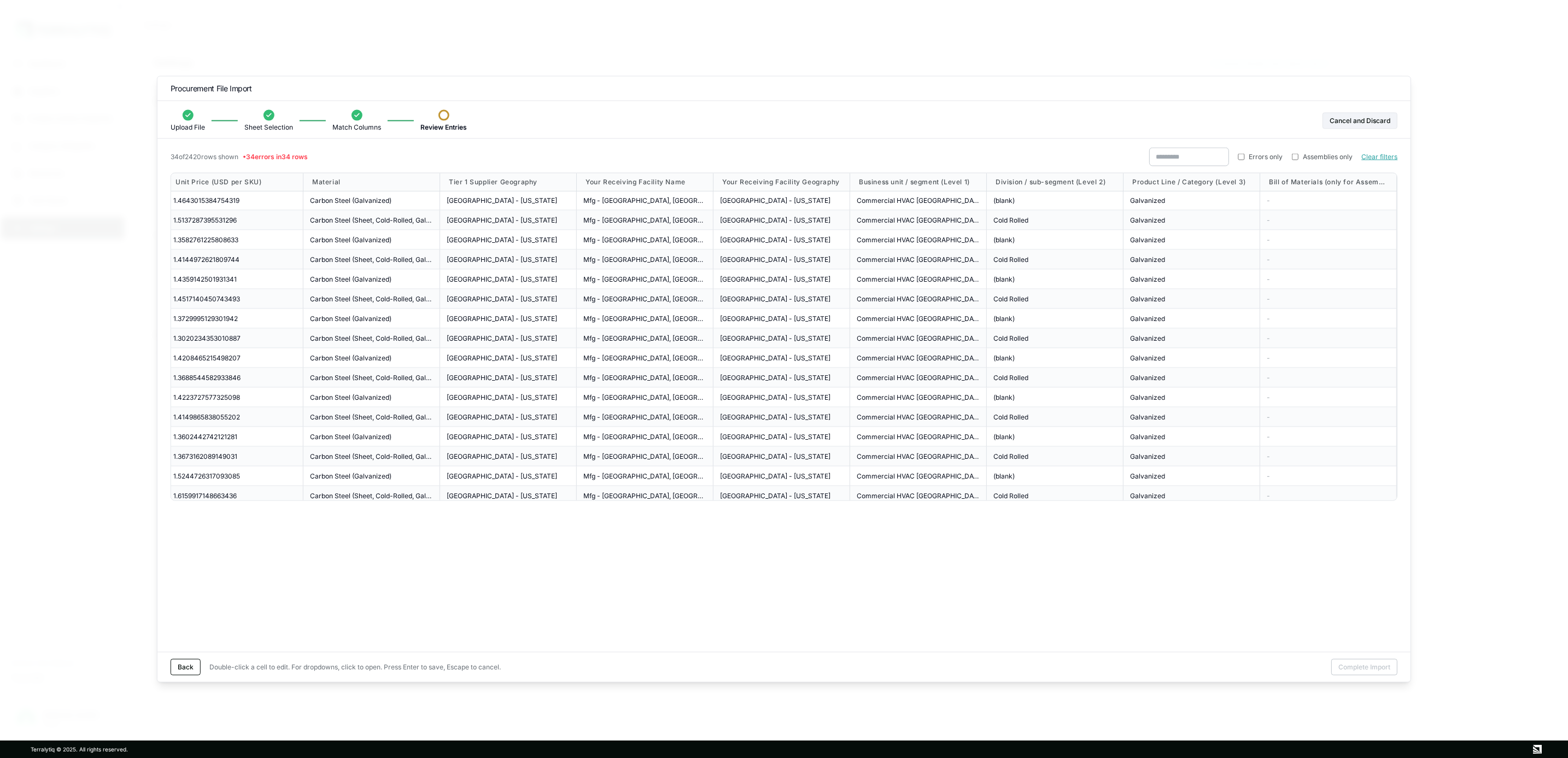
click at [873, 350] on div "Commercial HVAC Americas" at bounding box center [918, 358] width 137 height 20
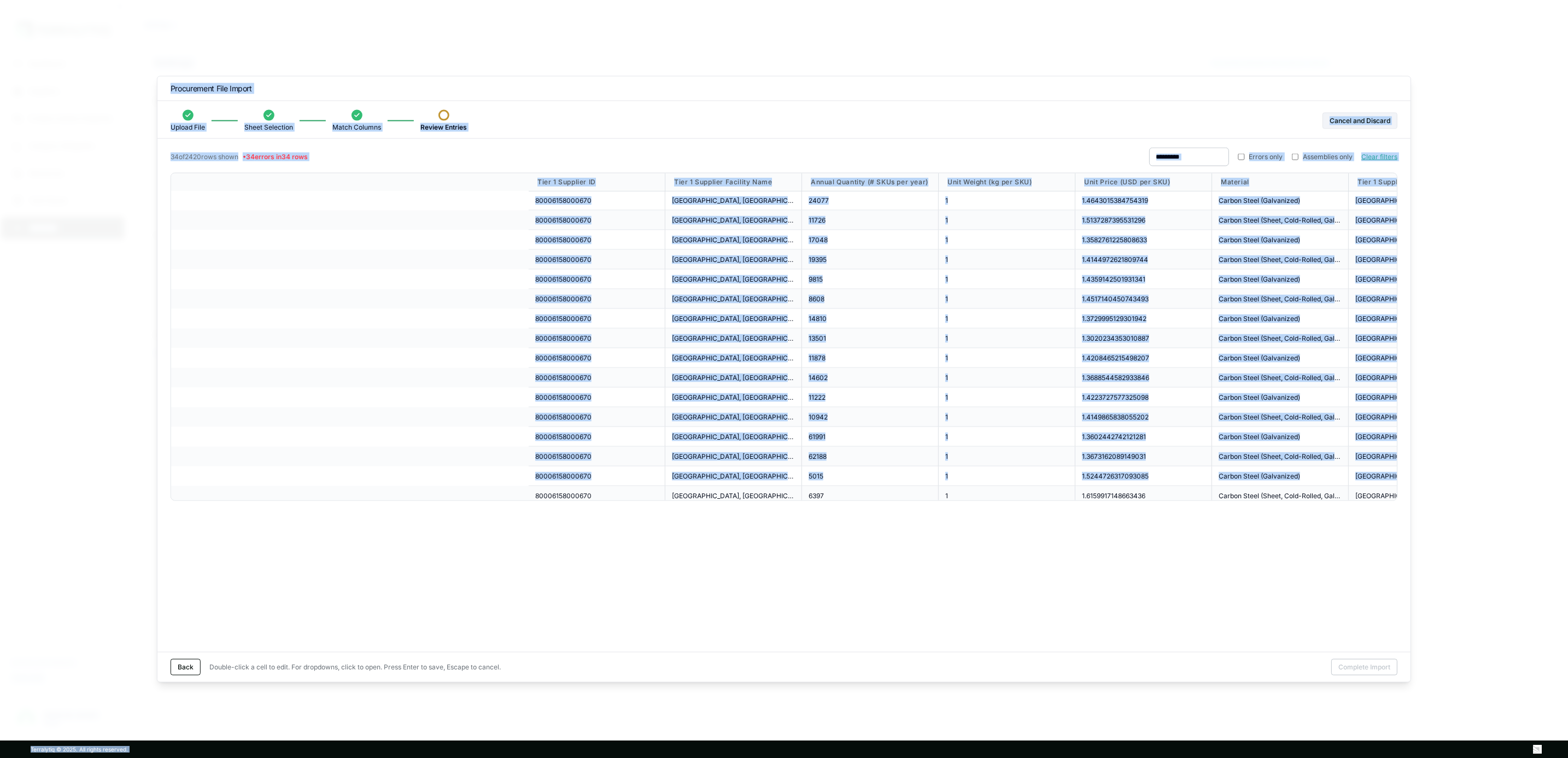
scroll to position [0, 0]
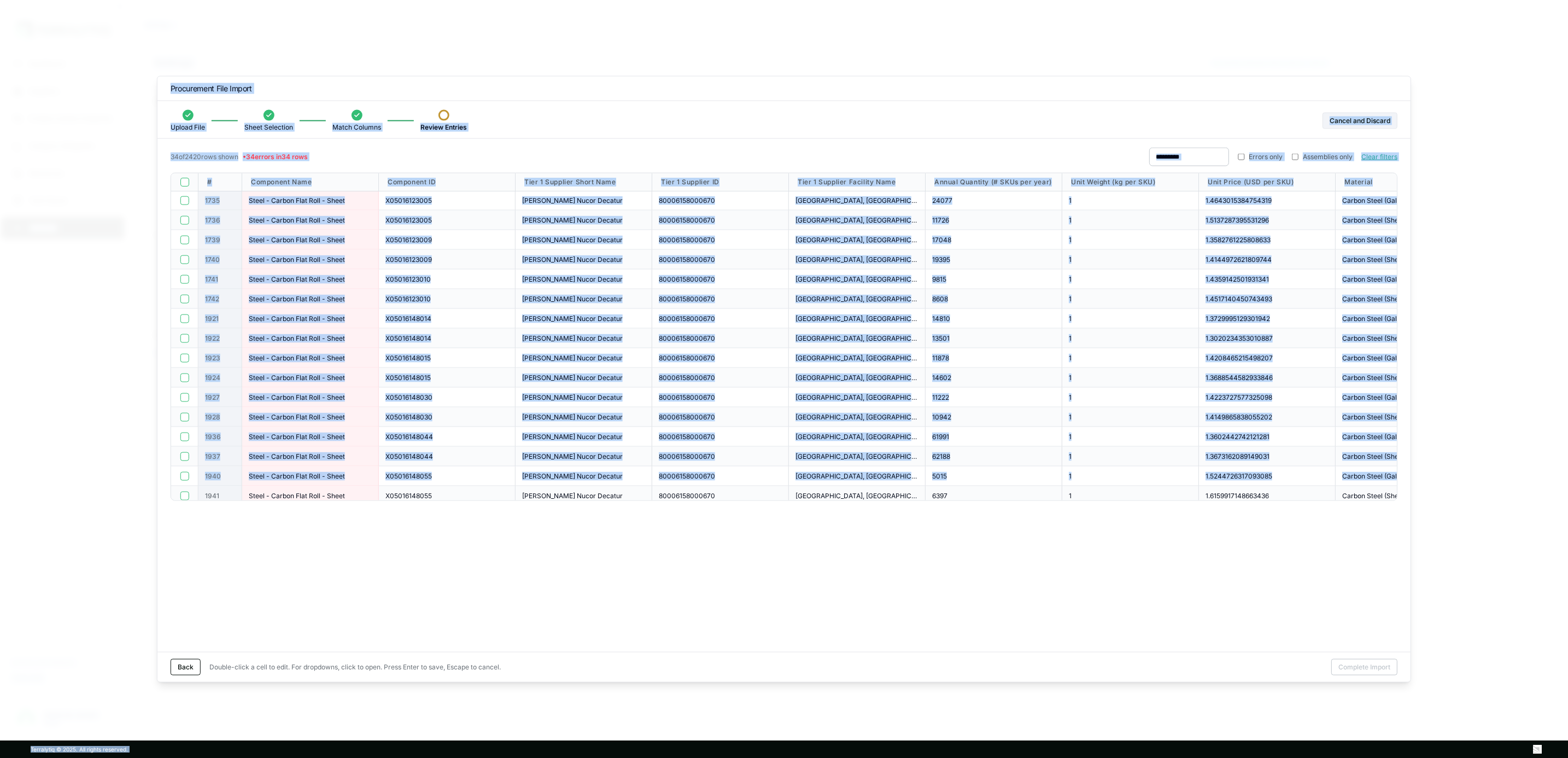
drag, startPoint x: 1149, startPoint y: 468, endPoint x: -360, endPoint y: 317, distance: 1516.5
click at [1013, 307] on div "8608" at bounding box center [994, 299] width 137 height 20
